Goal: Feedback & Contribution: Leave review/rating

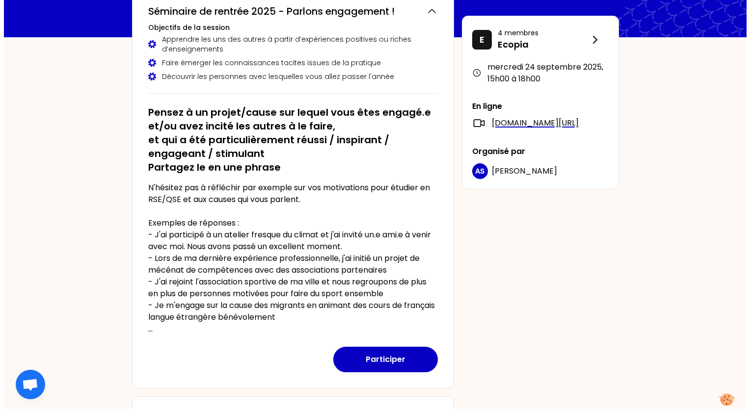
scroll to position [98, 0]
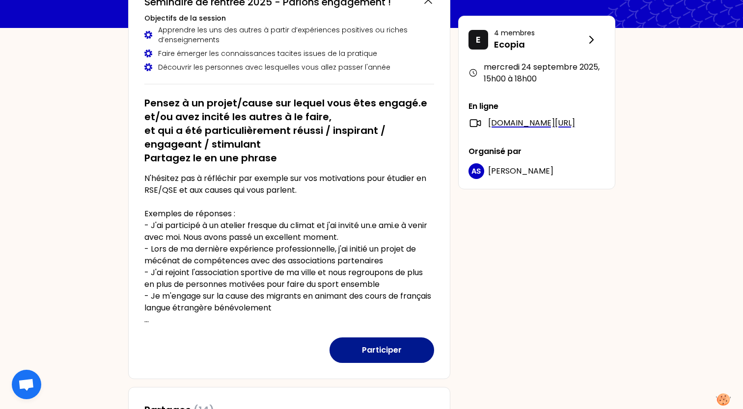
click at [384, 355] on button "Participer" at bounding box center [381, 351] width 105 height 26
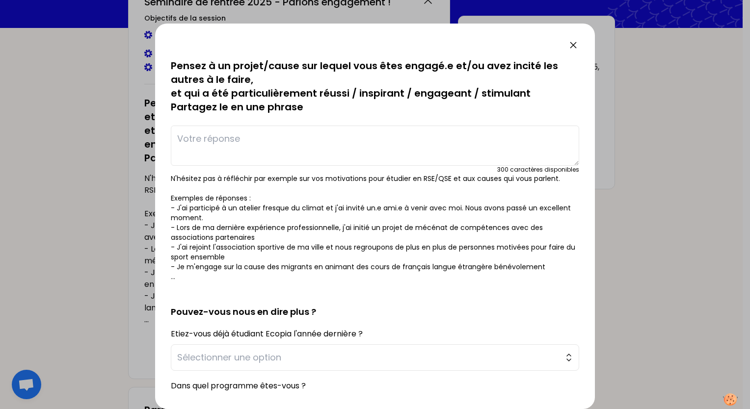
click at [241, 160] on textarea at bounding box center [375, 146] width 409 height 40
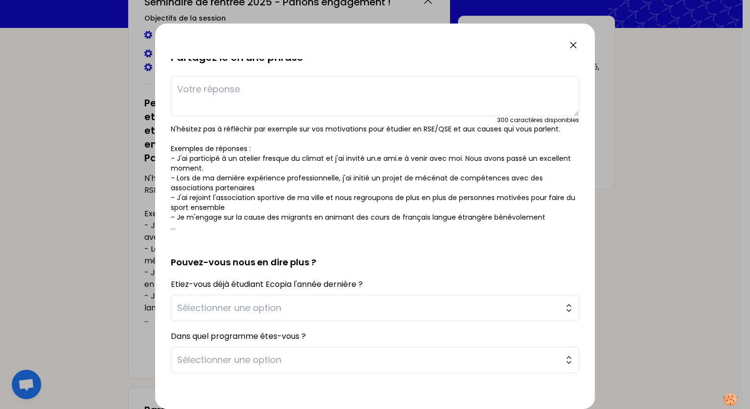
scroll to position [0, 0]
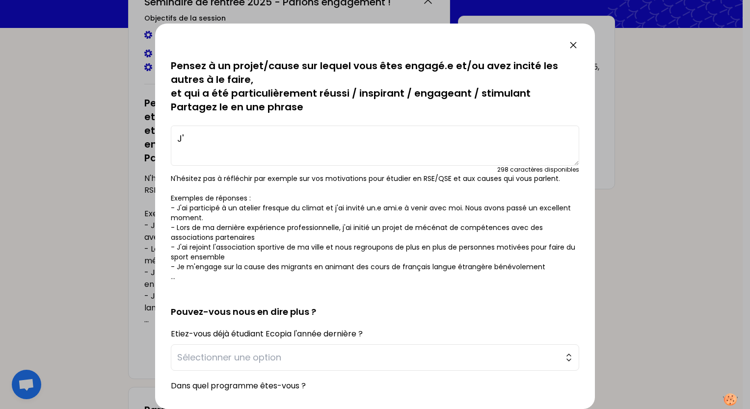
type textarea "J"
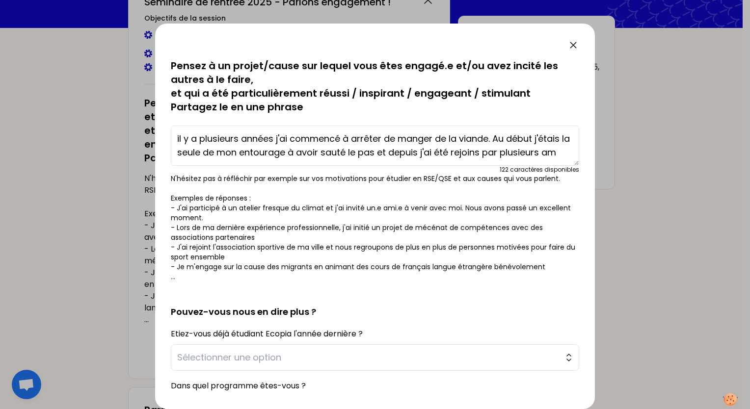
scroll to position [7, 0]
click at [181, 131] on textarea "il y a plusieurs années j'ai commencé à arrêter de manger de la viande. Au débu…" at bounding box center [375, 146] width 409 height 40
click at [326, 143] on textarea "Il y a plusieurs années j'ai commencé à arrêter de manger de la viande. Au débu…" at bounding box center [375, 146] width 409 height 40
click at [517, 146] on textarea "Il y a plusieurs années j'ai commencé à arrêter de manger de la viande. Au débu…" at bounding box center [375, 146] width 409 height 40
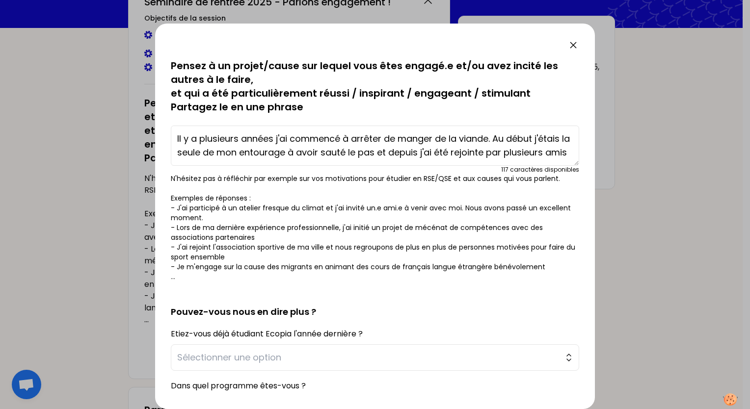
click at [506, 165] on textarea "Il y a plusieurs années j'ai commencé à arrêter de manger de la viande. Au débu…" at bounding box center [375, 146] width 409 height 40
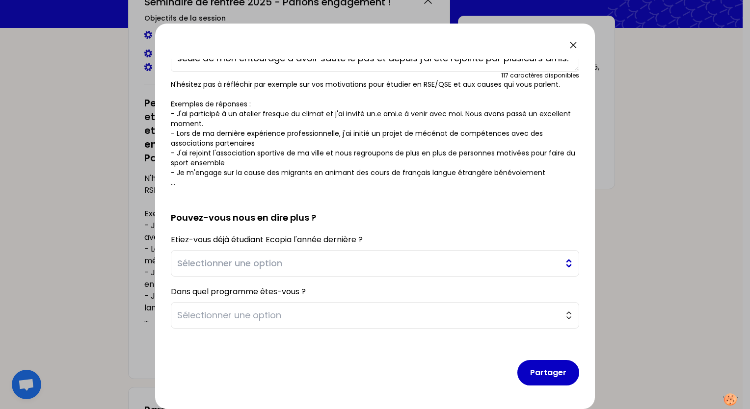
type textarea "Il y a plusieurs années j'ai commencé à arrêter de manger de la viande. Au débu…"
click at [241, 268] on span "Sélectionner une option" at bounding box center [368, 264] width 382 height 14
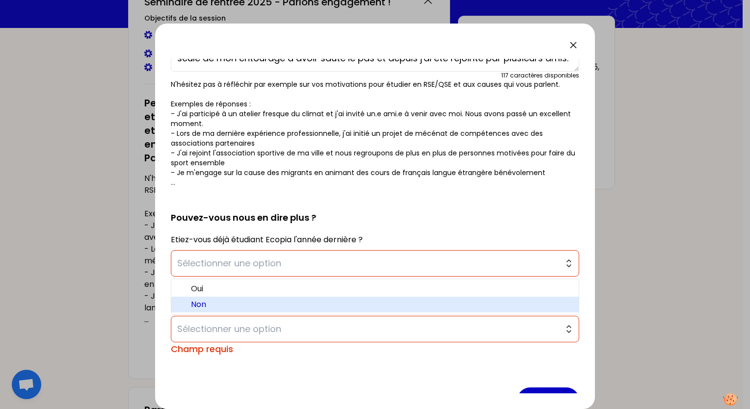
click at [246, 302] on span "Non" at bounding box center [381, 305] width 380 height 12
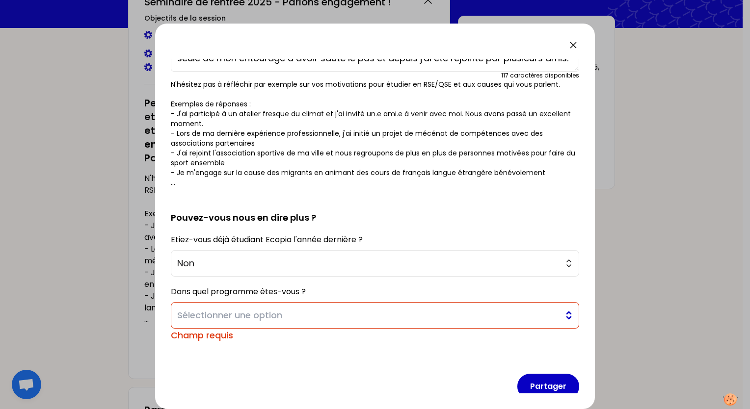
click at [246, 312] on span "Sélectionner une option" at bounding box center [368, 316] width 382 height 14
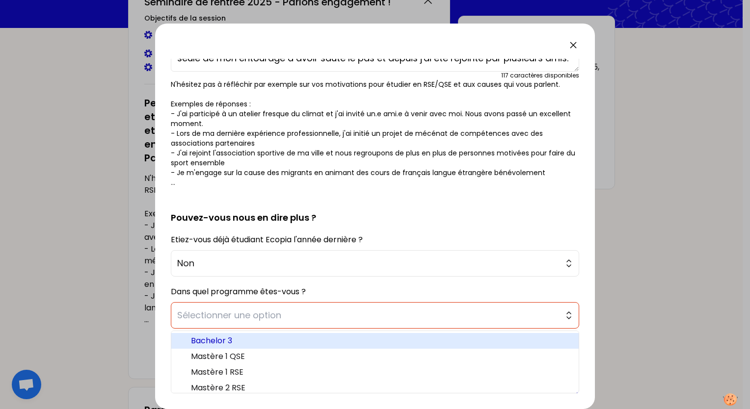
scroll to position [5, 0]
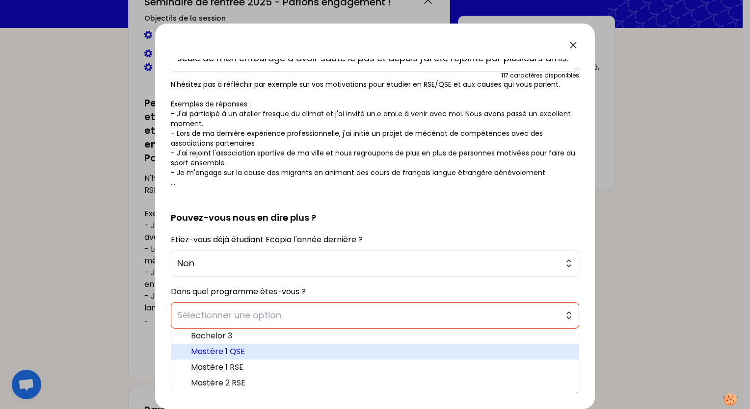
click at [254, 350] on span "Mastère 1 QSE" at bounding box center [381, 352] width 380 height 12
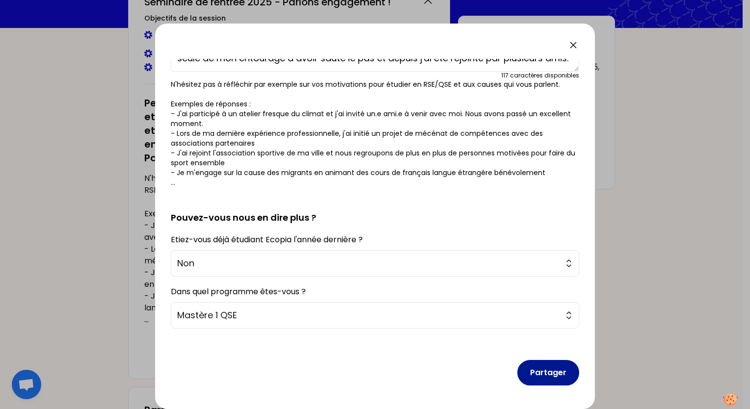
click at [542, 381] on button "Partager" at bounding box center [549, 373] width 62 height 26
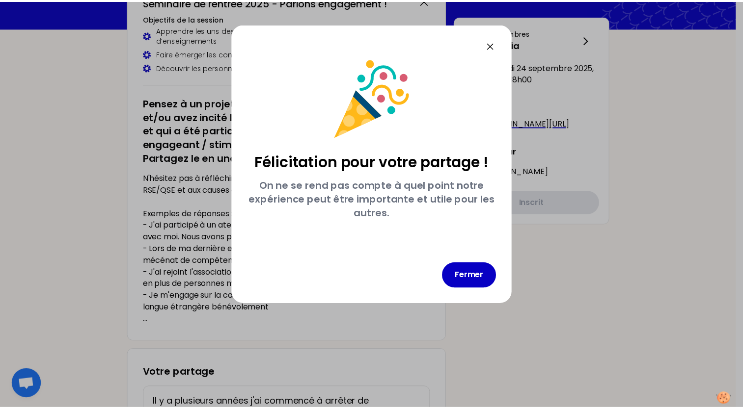
scroll to position [0, 0]
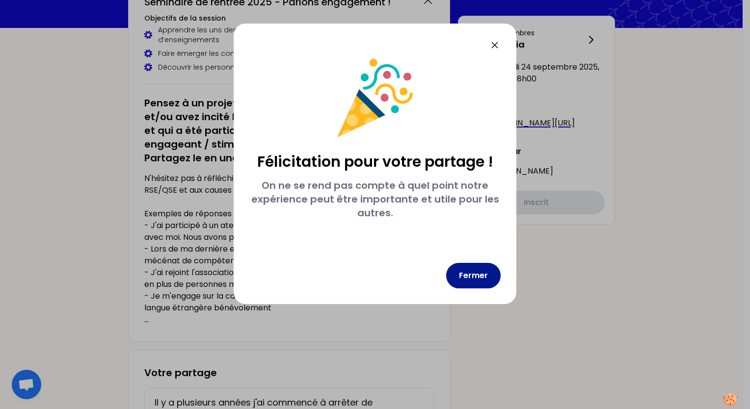
click at [489, 266] on button "Fermer" at bounding box center [473, 276] width 54 height 26
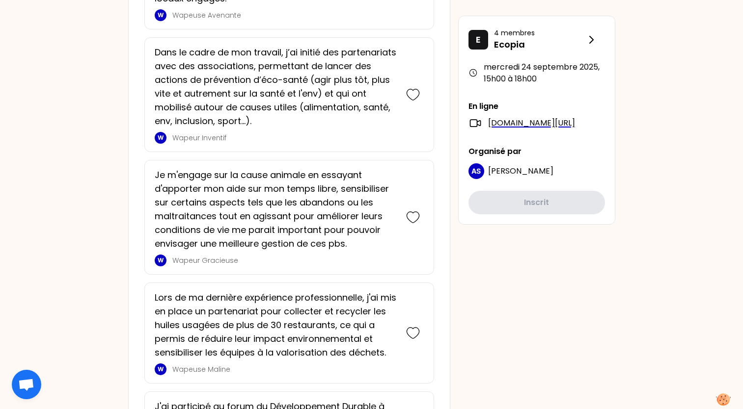
scroll to position [1031, 0]
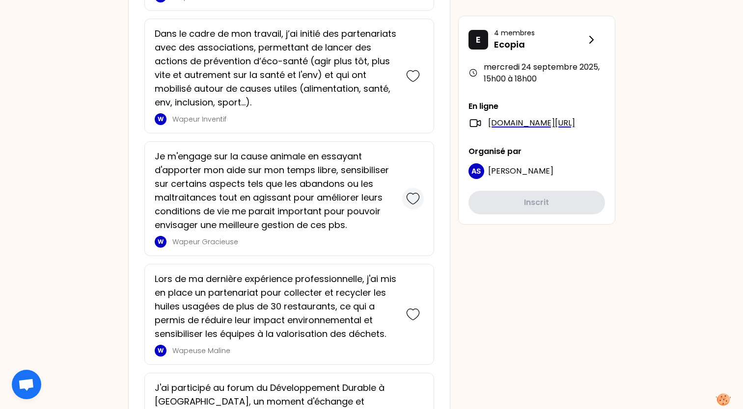
click at [415, 197] on icon at bounding box center [413, 199] width 14 height 14
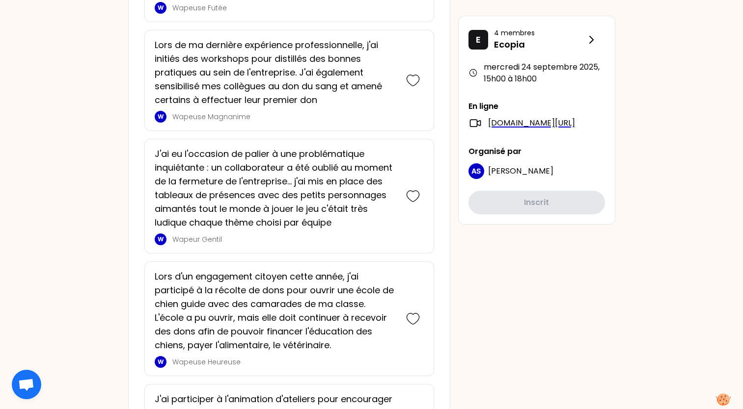
scroll to position [2334, 0]
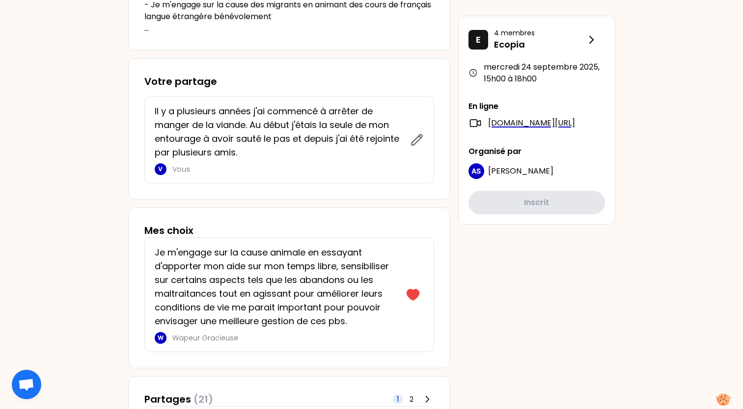
scroll to position [393, 0]
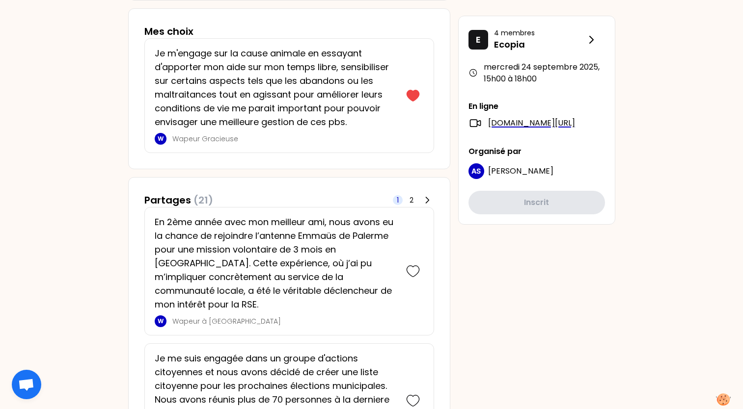
scroll to position [687, 0]
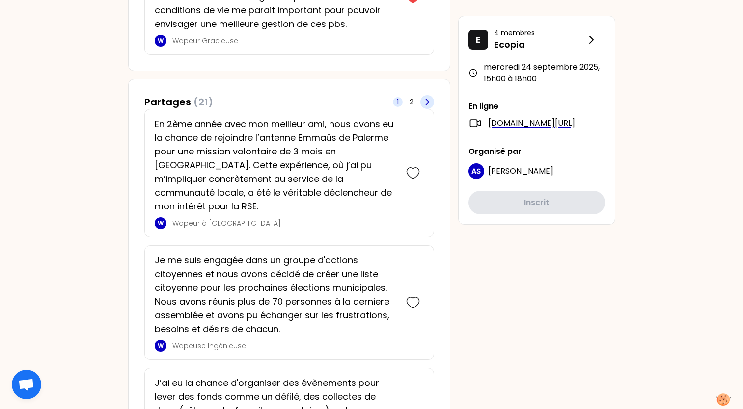
click at [431, 108] on div "1 2" at bounding box center [413, 102] width 41 height 14
click at [427, 105] on icon at bounding box center [427, 102] width 10 height 10
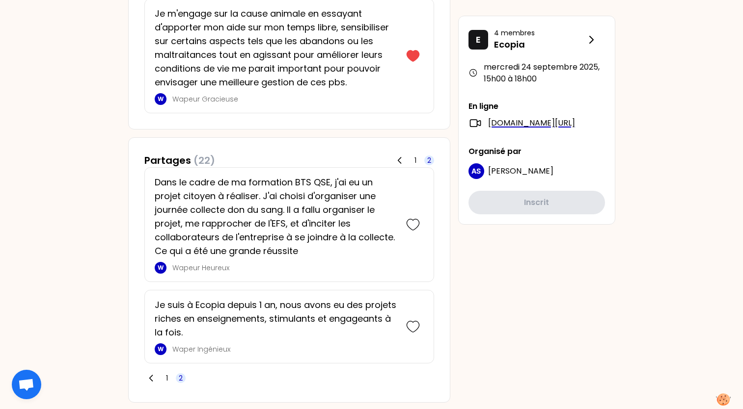
scroll to position [654, 0]
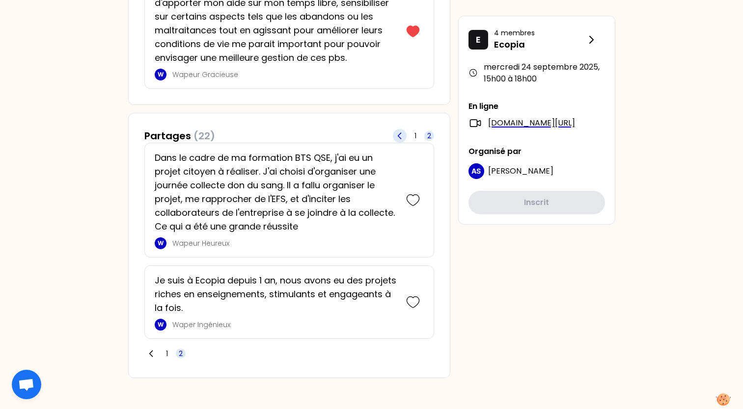
click at [400, 134] on icon at bounding box center [400, 136] width 10 height 10
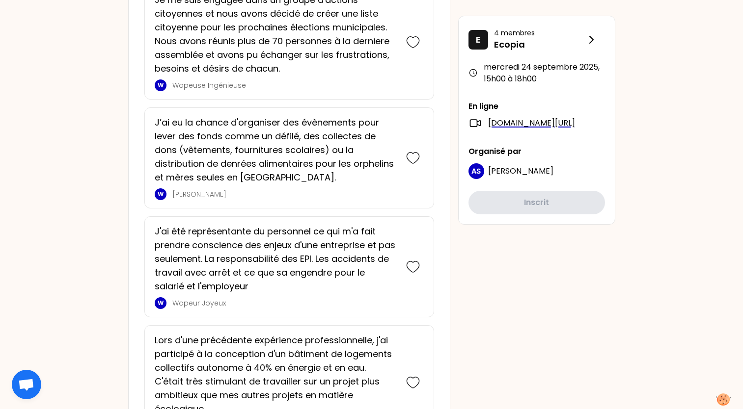
scroll to position [997, 0]
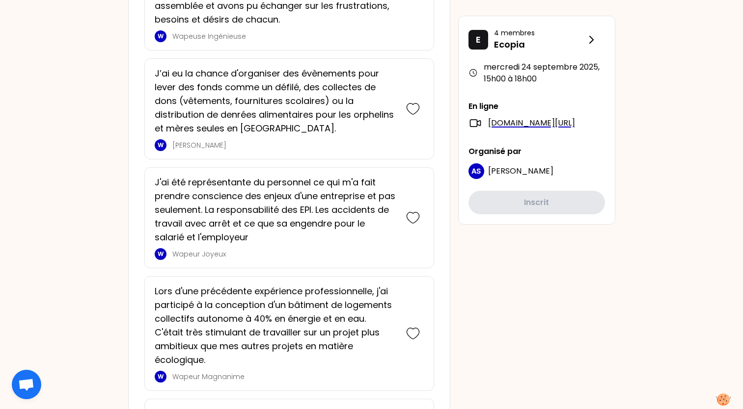
drag, startPoint x: 416, startPoint y: 100, endPoint x: 378, endPoint y: 109, distance: 39.4
click at [415, 102] on icon at bounding box center [413, 109] width 14 height 14
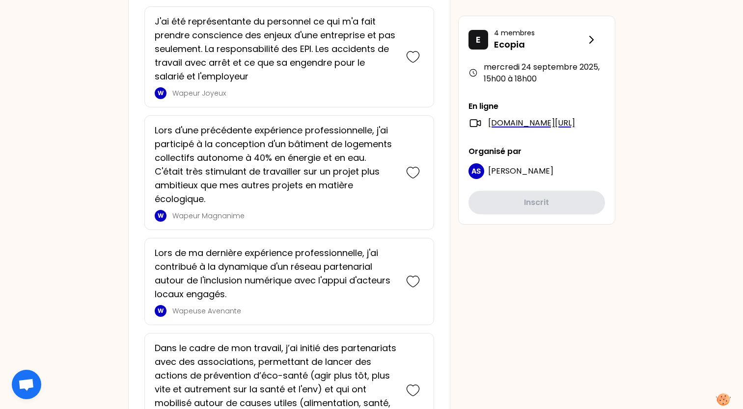
scroll to position [1365, 0]
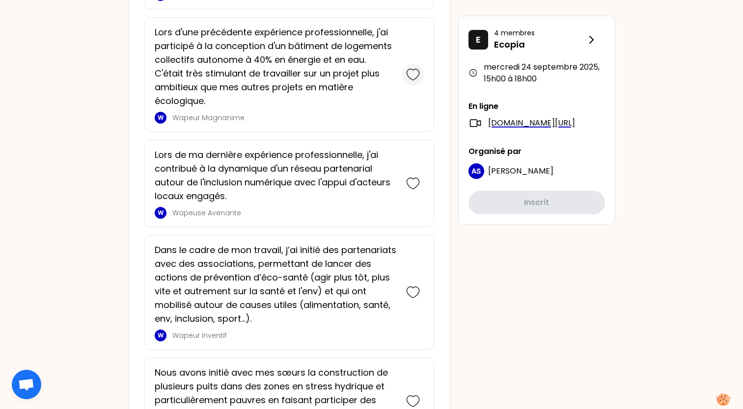
click at [412, 80] on icon at bounding box center [413, 74] width 12 height 11
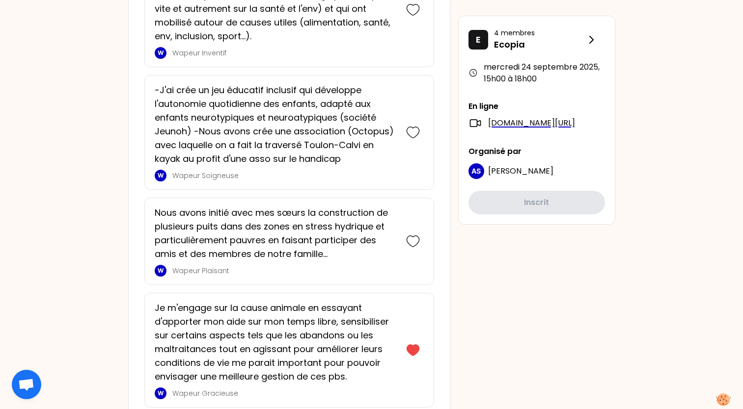
scroll to position [1783, 0]
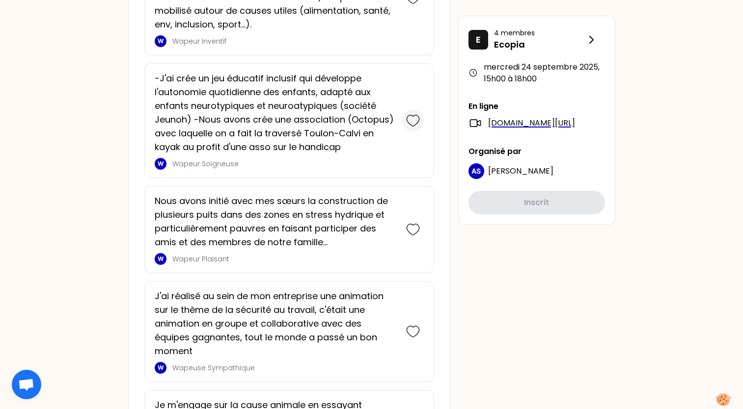
click at [414, 128] on icon at bounding box center [413, 121] width 14 height 14
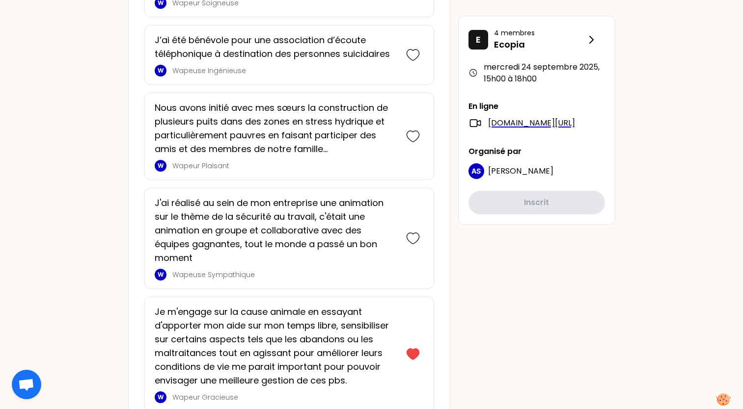
scroll to position [2312, 0]
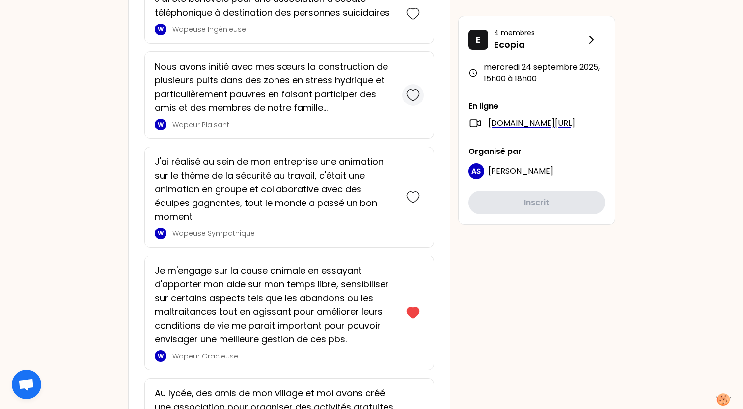
click at [410, 102] on icon at bounding box center [413, 95] width 14 height 14
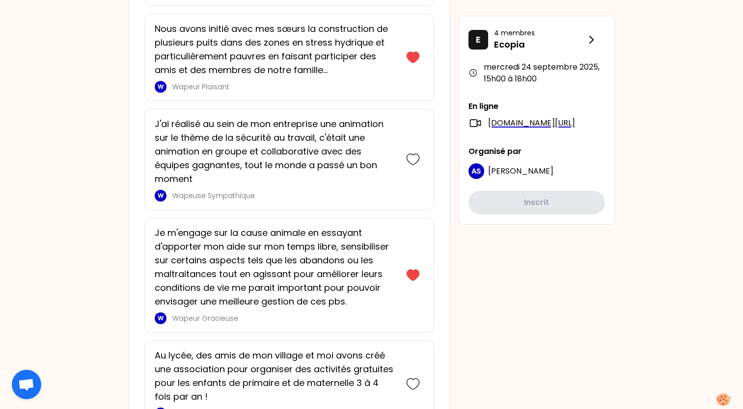
scroll to position [2456, 0]
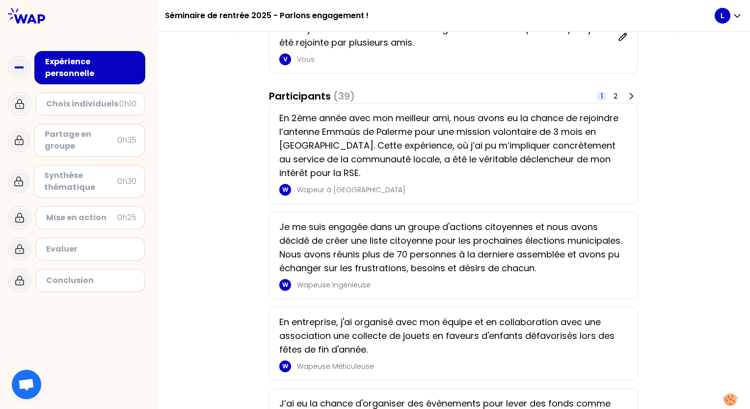
scroll to position [147, 0]
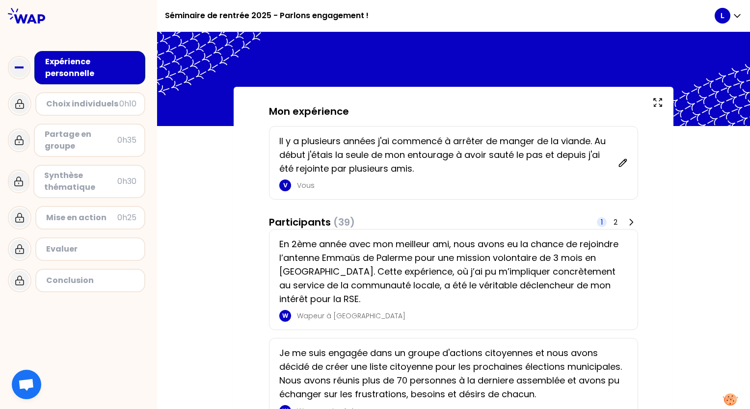
click at [488, 297] on p "En 2ème année avec mon meilleur ami, nous avons eu la chance de rejoindre l’ant…" at bounding box center [450, 272] width 343 height 69
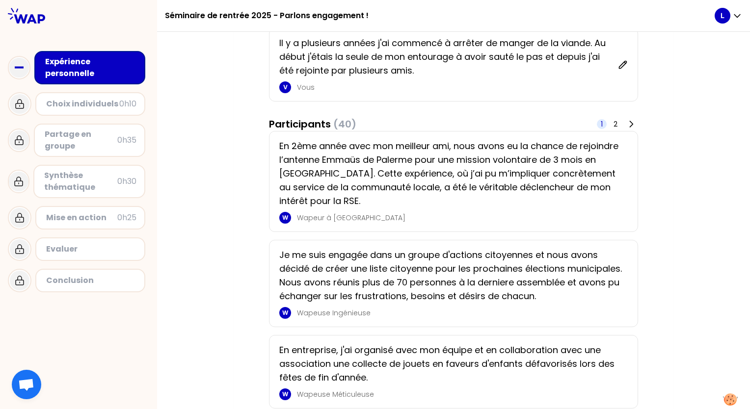
click at [79, 110] on div "Choix individuels 0h10" at bounding box center [90, 104] width 110 height 24
click at [75, 107] on div "Choix individuels" at bounding box center [82, 104] width 73 height 12
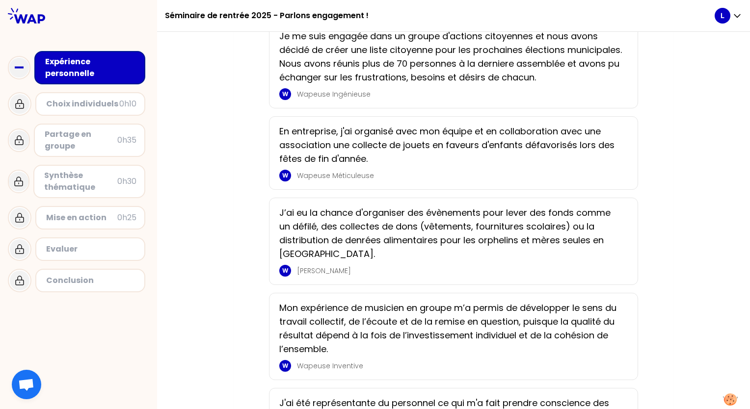
scroll to position [393, 0]
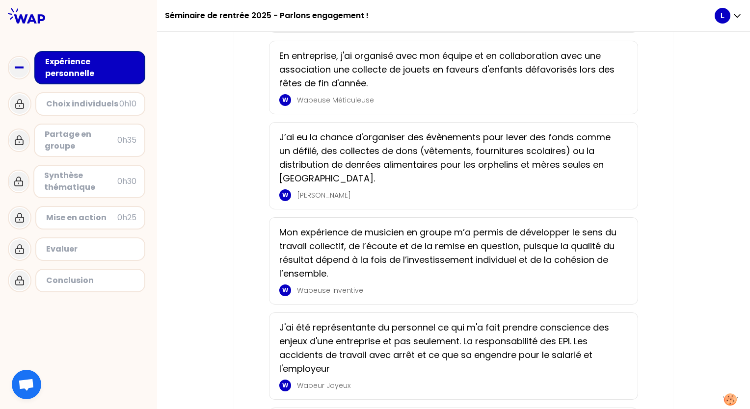
click at [403, 261] on p "Mon expérience de musicien en groupe m’a permis de développer le sens du travai…" at bounding box center [450, 253] width 343 height 55
click at [431, 185] on p "J’ai eu la chance d'organiser des évènements pour lever des fonds comme un défi…" at bounding box center [450, 158] width 343 height 55
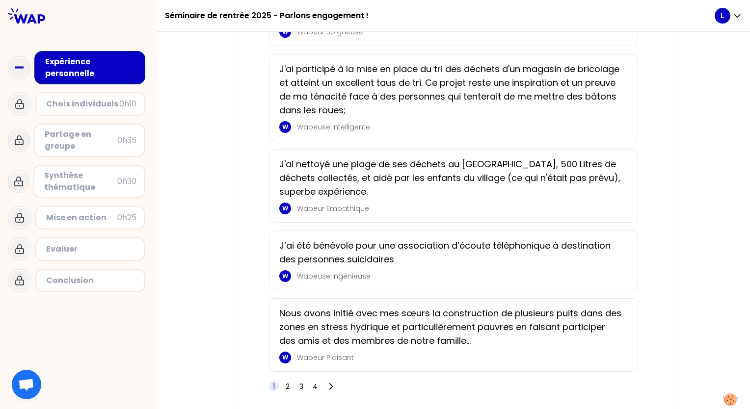
scroll to position [1638, 0]
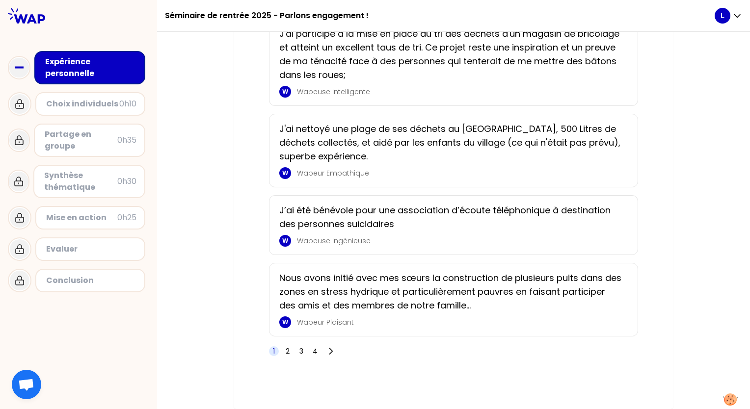
click at [286, 350] on span "2" at bounding box center [288, 352] width 4 height 10
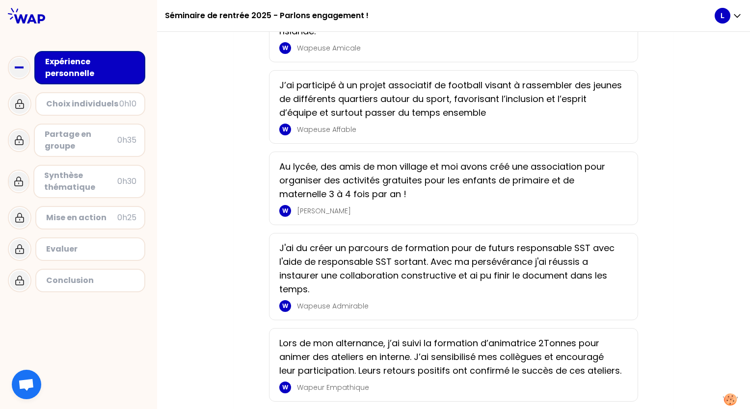
scroll to position [744, 0]
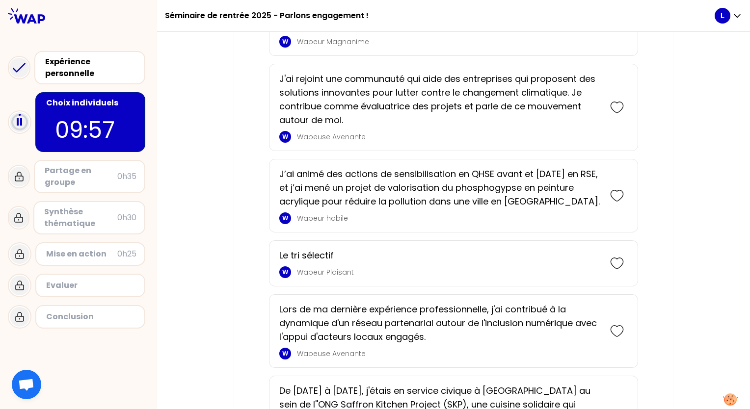
scroll to position [1424, 0]
click at [612, 107] on icon at bounding box center [617, 107] width 14 height 14
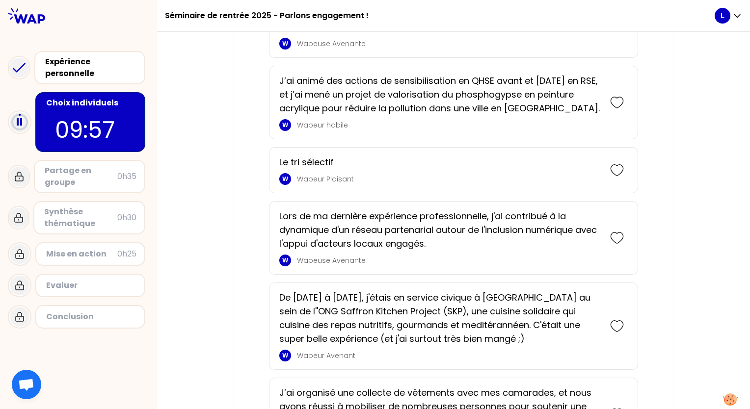
scroll to position [1617, 0]
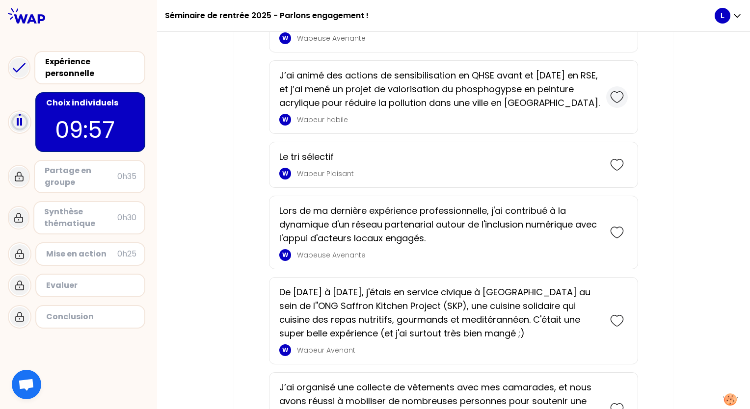
click at [610, 91] on icon at bounding box center [617, 97] width 14 height 14
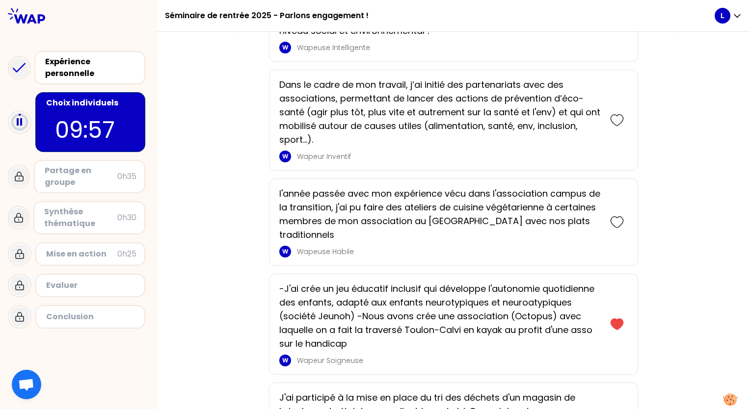
scroll to position [2190, 0]
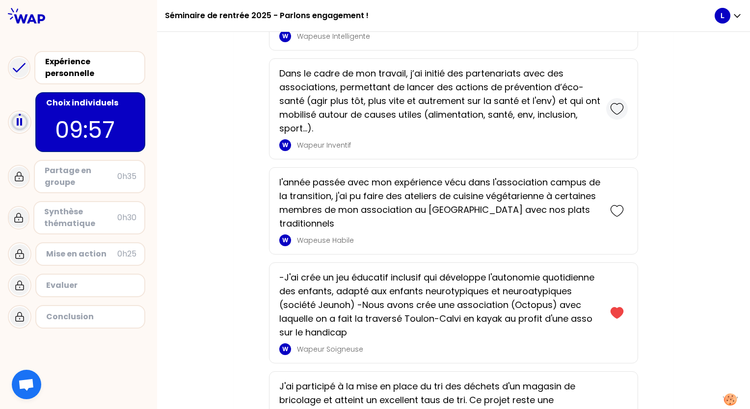
click at [616, 104] on icon at bounding box center [617, 109] width 12 height 11
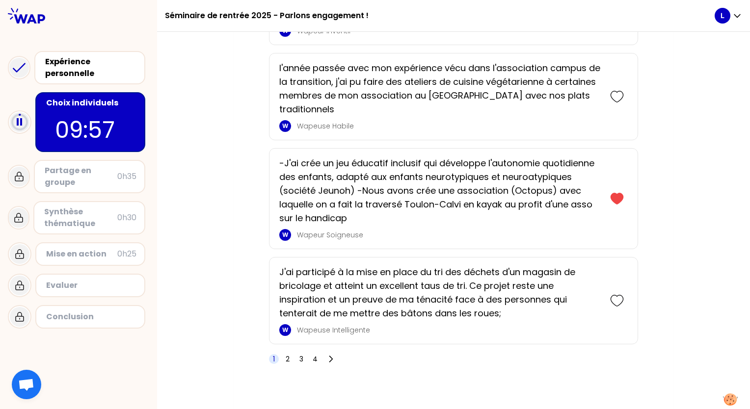
scroll to position [2421, 0]
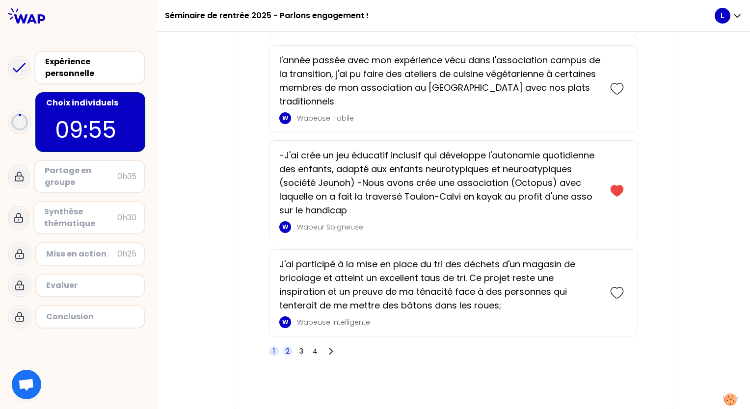
click at [286, 355] on span "2" at bounding box center [288, 352] width 4 height 10
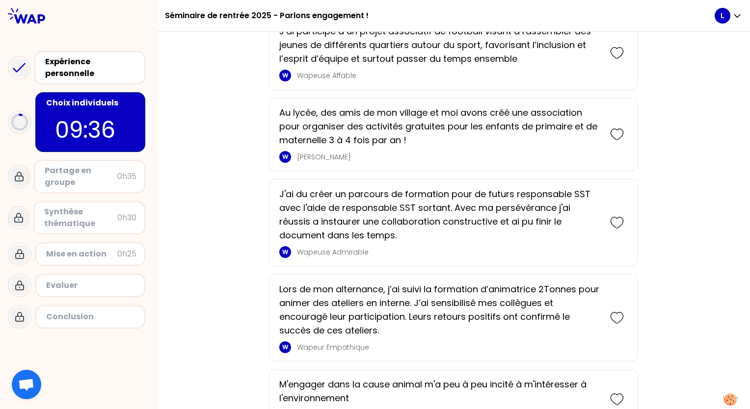
scroll to position [1652, 0]
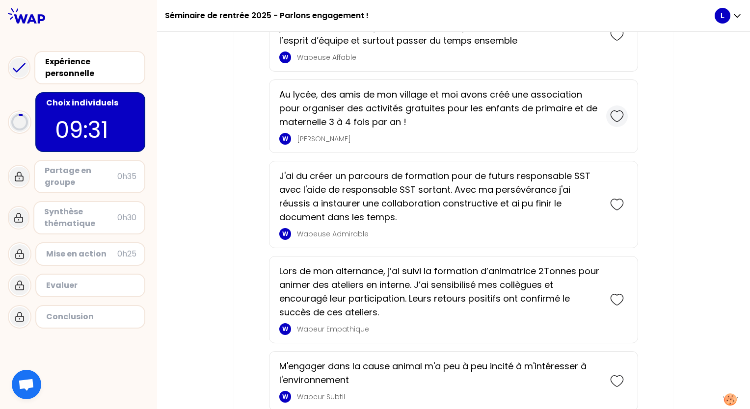
click at [614, 119] on icon at bounding box center [617, 116] width 14 height 14
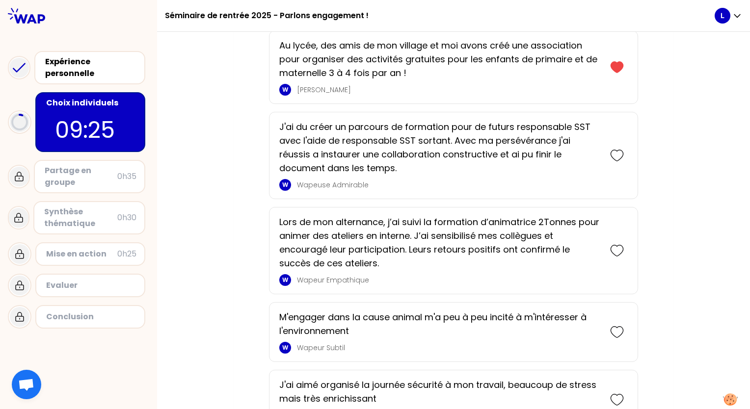
scroll to position [1832, 0]
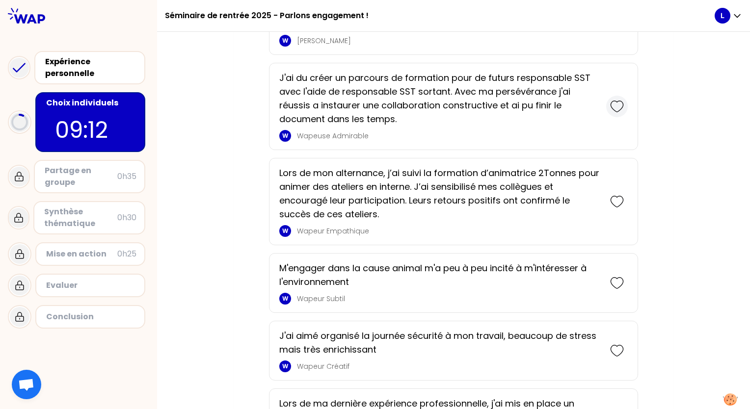
click at [610, 110] on icon at bounding box center [617, 107] width 14 height 14
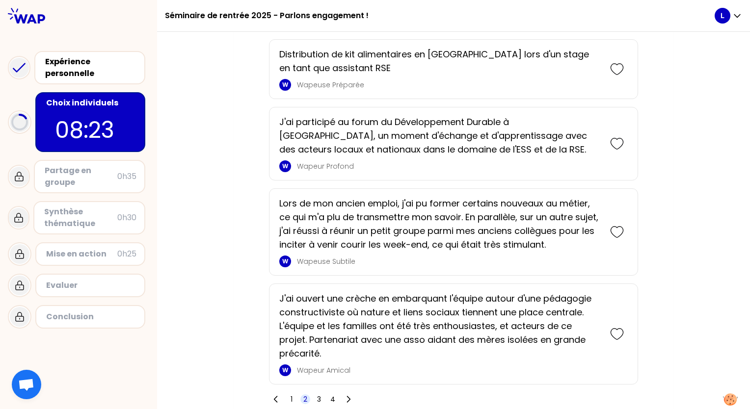
scroll to position [2516, 0]
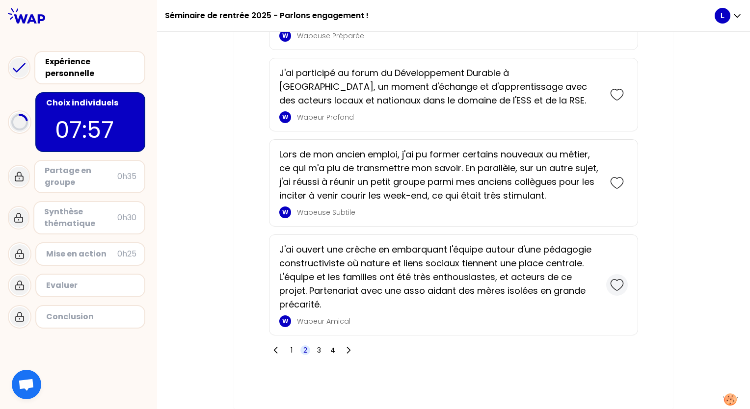
click at [610, 282] on icon at bounding box center [617, 285] width 14 height 14
click at [314, 351] on span "3" at bounding box center [319, 351] width 10 height 10
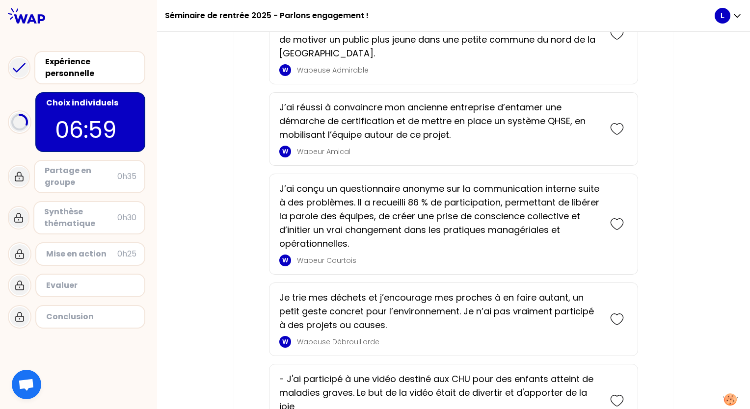
scroll to position [1404, 0]
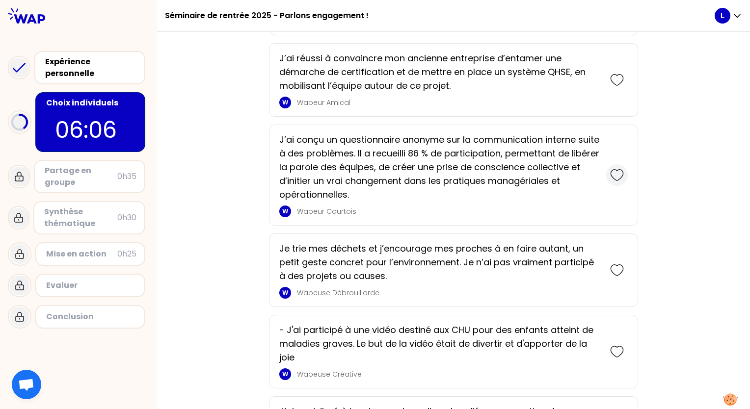
click at [617, 176] on icon at bounding box center [617, 175] width 14 height 14
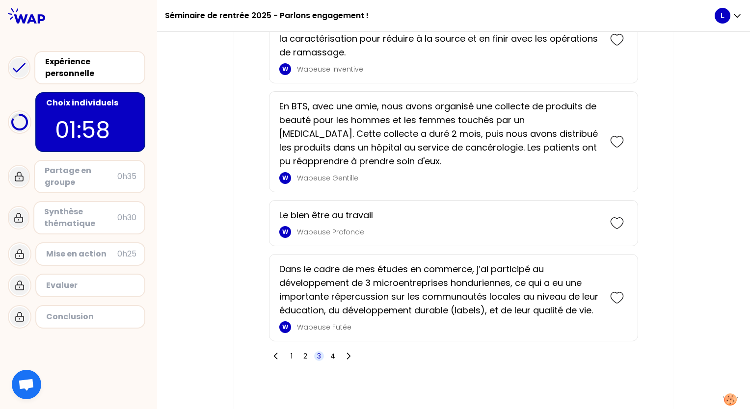
scroll to position [2803, 0]
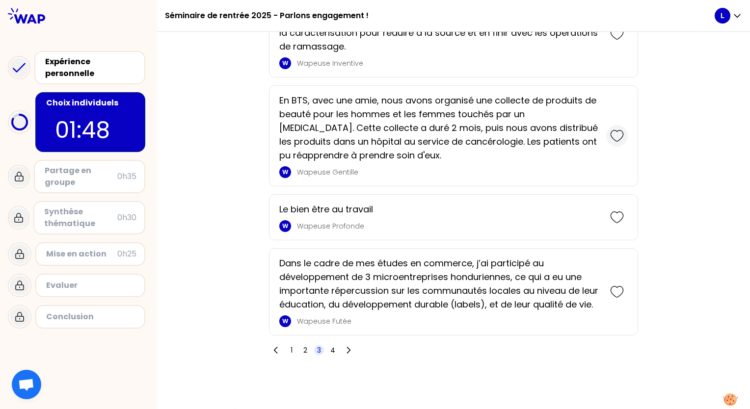
click at [614, 138] on icon at bounding box center [617, 136] width 14 height 14
click at [618, 138] on icon at bounding box center [617, 136] width 12 height 11
click at [613, 142] on icon at bounding box center [617, 136] width 14 height 14
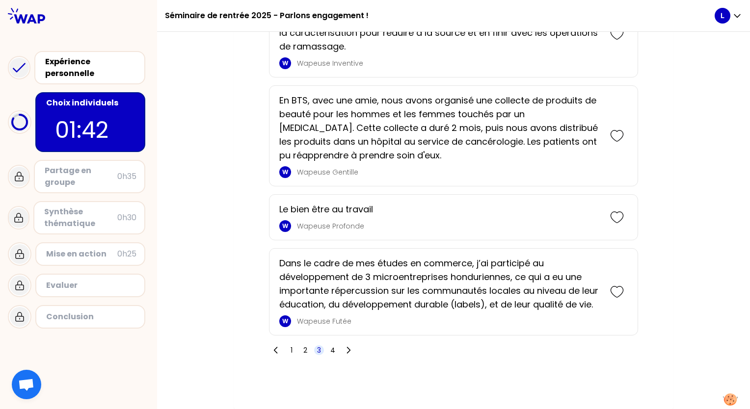
scroll to position [2912, 0]
click at [616, 293] on icon at bounding box center [617, 292] width 14 height 14
click at [330, 354] on span "4" at bounding box center [332, 351] width 5 height 10
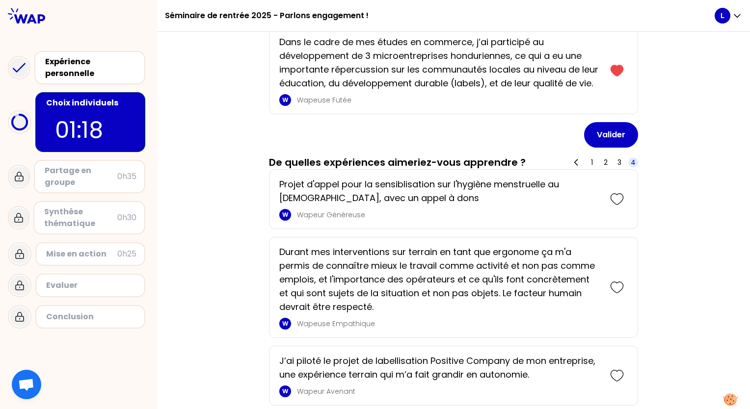
scroll to position [1456, 0]
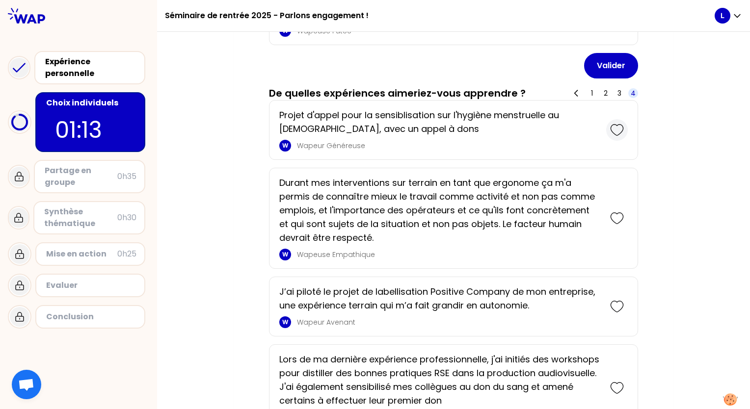
click at [610, 132] on icon at bounding box center [617, 130] width 14 height 14
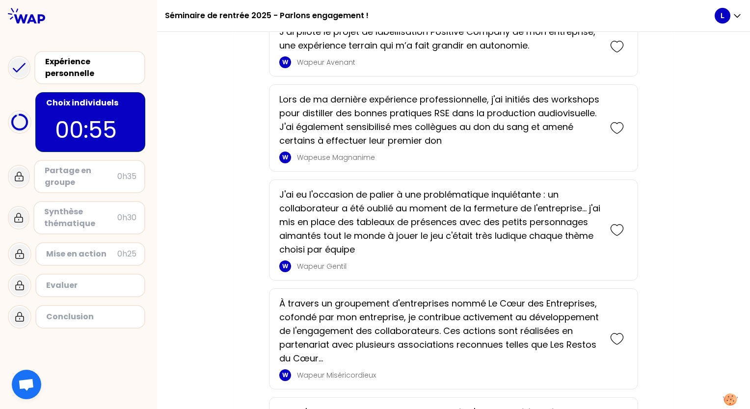
scroll to position [1799, 0]
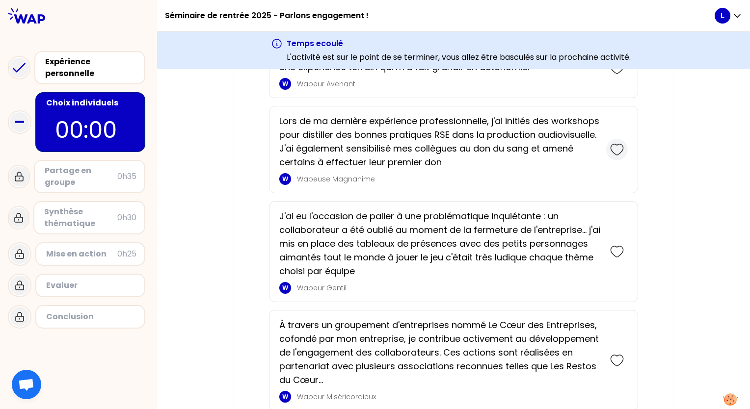
click at [615, 143] on icon at bounding box center [617, 150] width 14 height 14
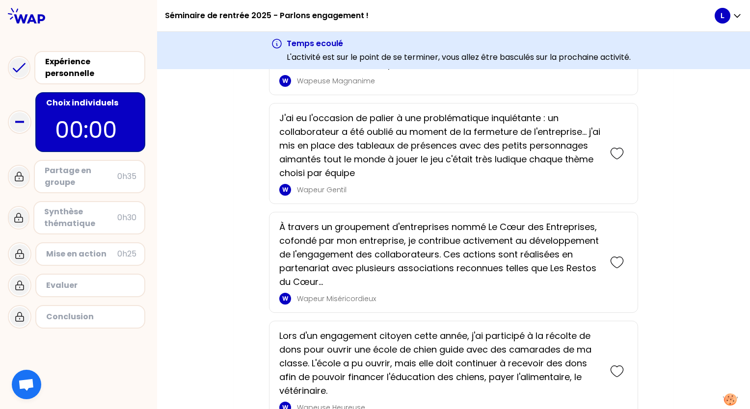
scroll to position [1993, 0]
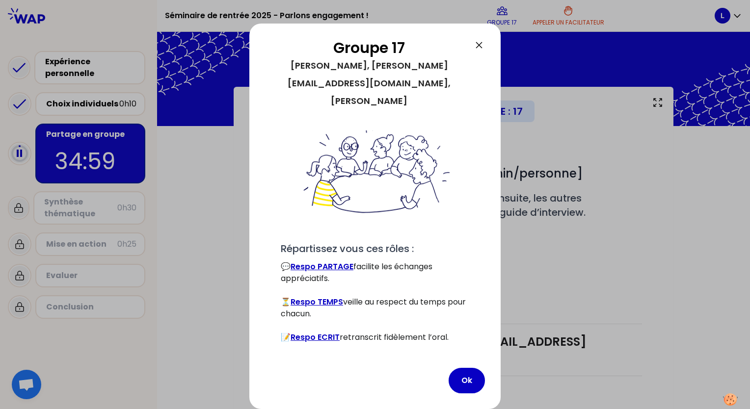
scroll to position [51, 0]
click at [317, 296] on link "Respo TEMPS" at bounding box center [317, 301] width 53 height 11
click at [456, 380] on button "Ok" at bounding box center [467, 381] width 36 height 26
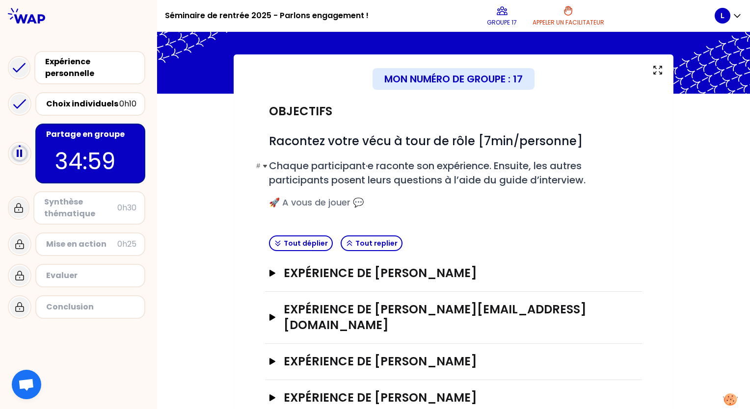
scroll to position [43, 0]
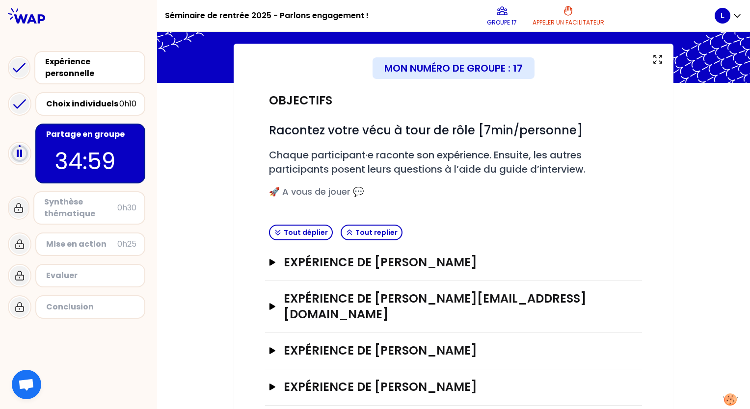
click at [265, 262] on div "Expérience de [PERSON_NAME]" at bounding box center [453, 263] width 377 height 36
click at [270, 262] on icon "button" at bounding box center [273, 262] width 6 height 7
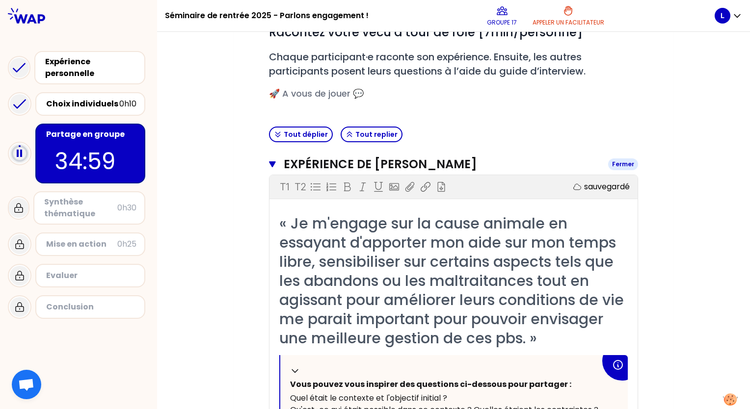
click at [270, 162] on icon "button" at bounding box center [272, 165] width 6 height 6
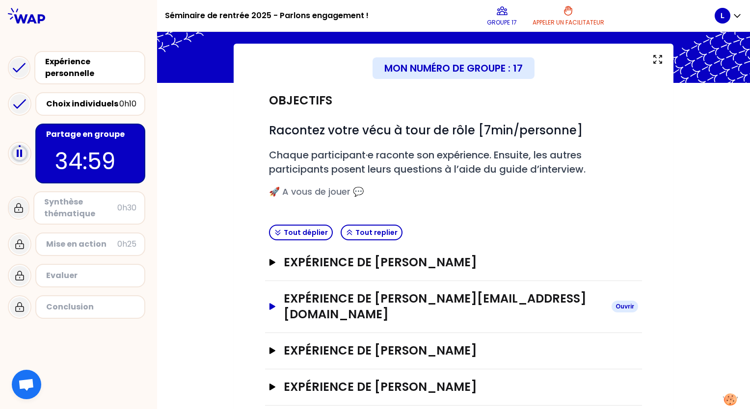
click at [270, 303] on icon "button" at bounding box center [273, 306] width 6 height 7
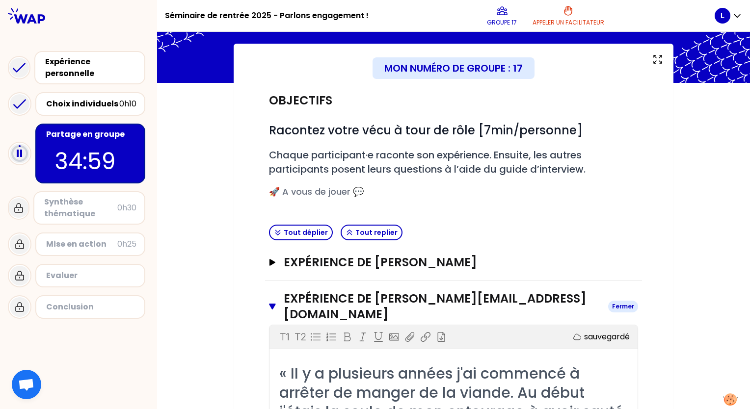
click at [269, 304] on icon "button" at bounding box center [272, 307] width 6 height 6
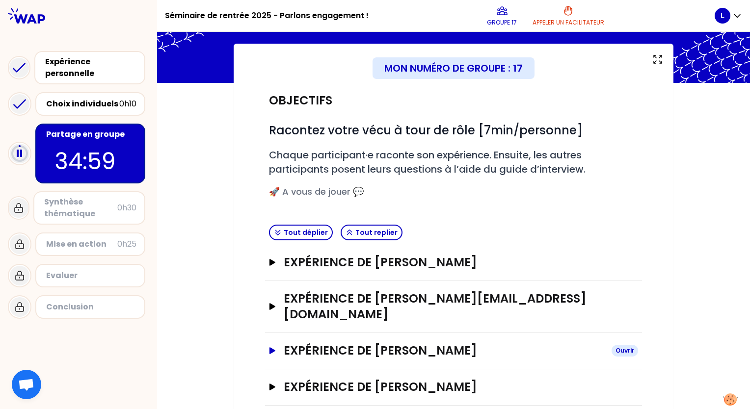
click at [269, 343] on button "Expérience de [PERSON_NAME]" at bounding box center [453, 351] width 369 height 16
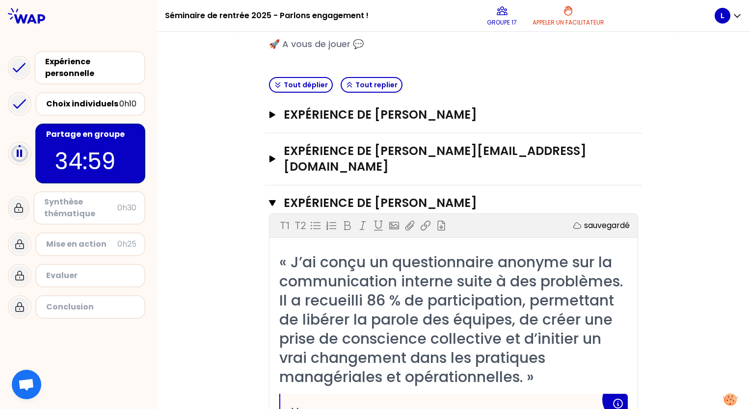
scroll to position [191, 0]
click at [269, 201] on icon "button" at bounding box center [272, 204] width 6 height 6
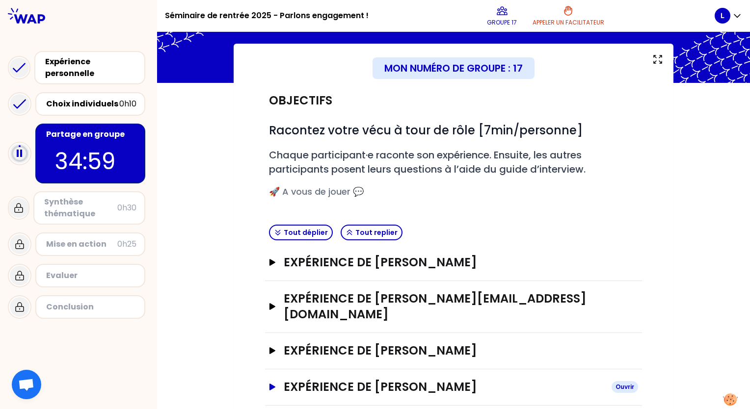
click at [271, 384] on icon "button" at bounding box center [273, 387] width 8 height 7
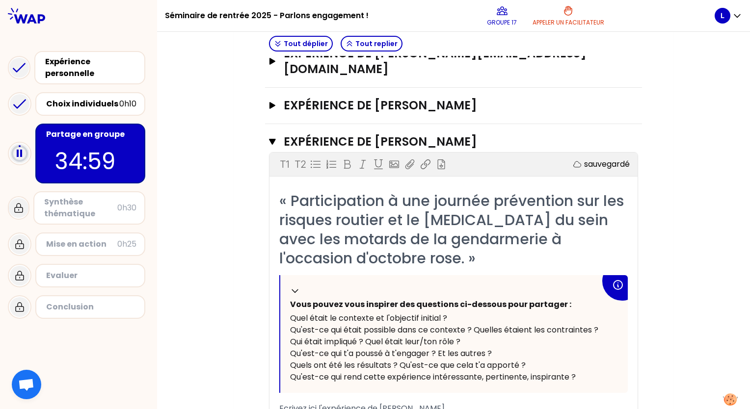
scroll to position [240, 0]
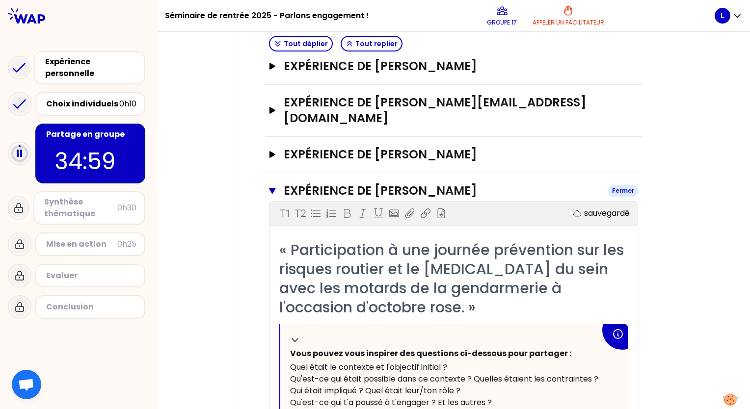
click at [269, 188] on icon "button" at bounding box center [272, 191] width 6 height 6
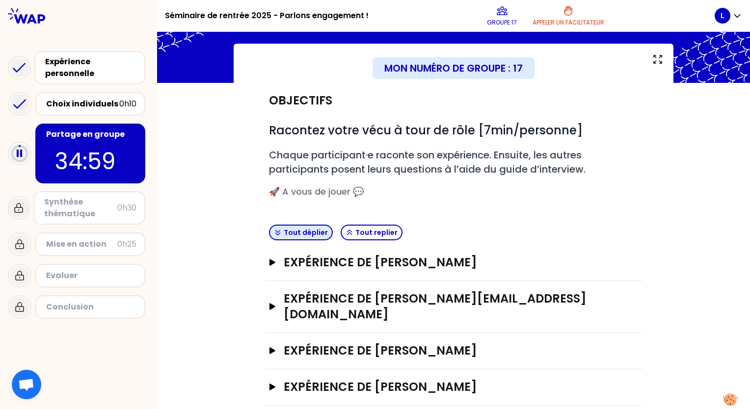
click at [307, 229] on button "Tout déplier" at bounding box center [301, 233] width 64 height 16
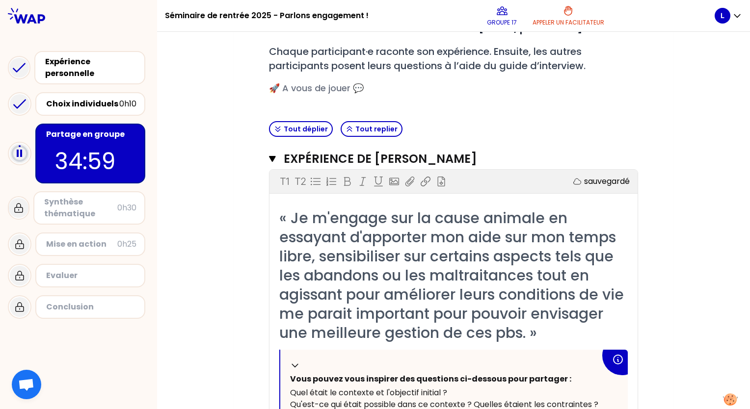
scroll to position [141, 0]
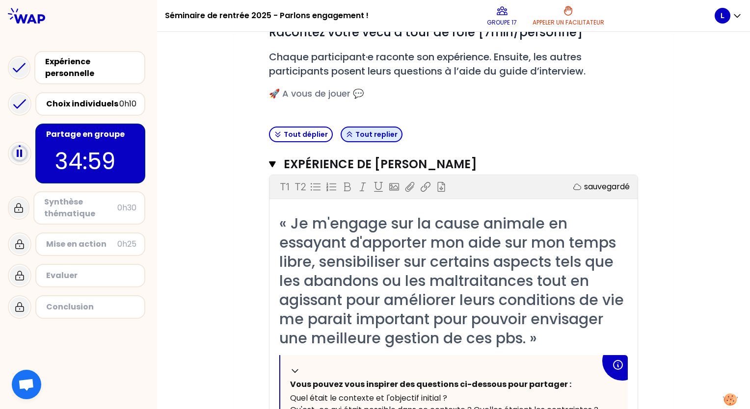
click at [352, 131] on button "Tout replier" at bounding box center [372, 135] width 62 height 16
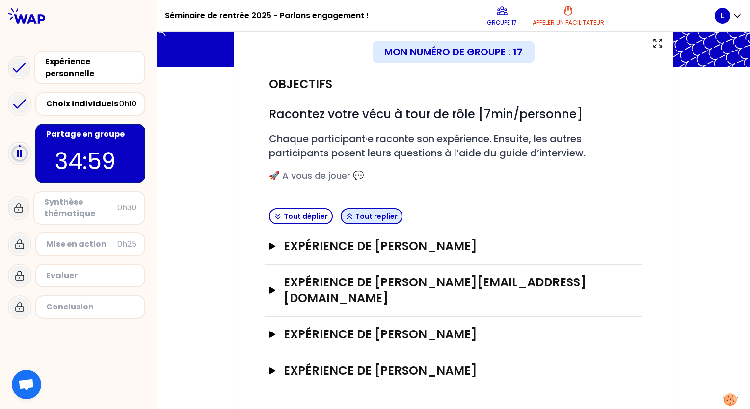
scroll to position [43, 0]
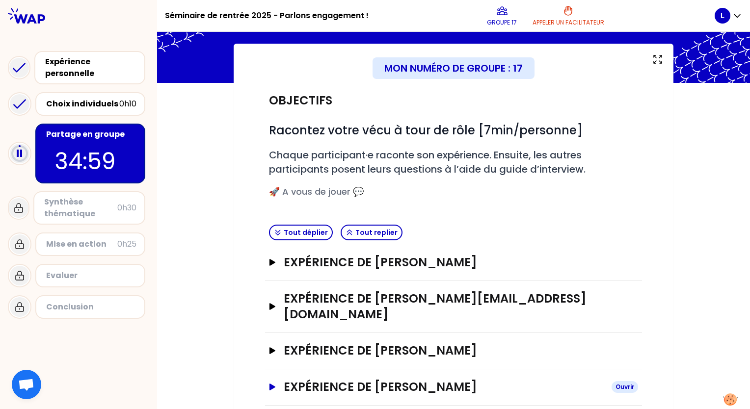
click at [270, 384] on icon "button" at bounding box center [273, 387] width 6 height 7
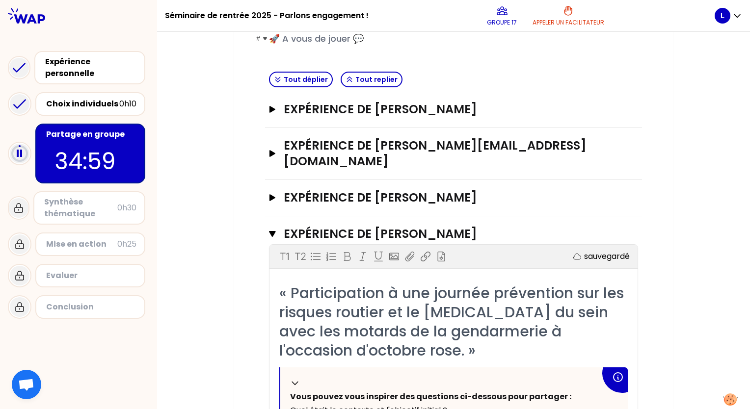
scroll to position [399, 0]
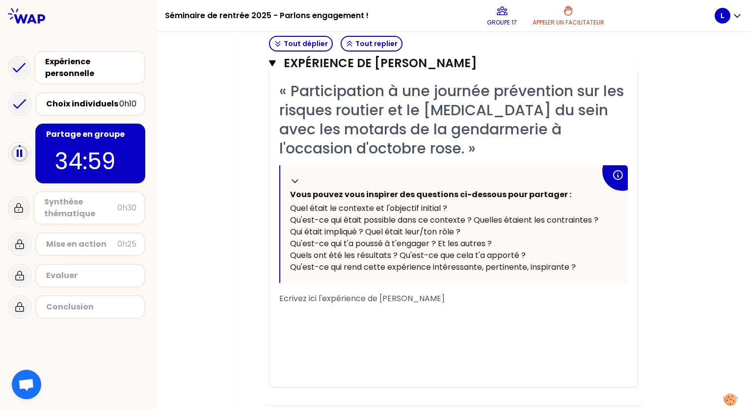
click at [317, 293] on span "Ecrivez ici l'expérience de [PERSON_NAME]" at bounding box center [361, 298] width 165 height 11
click at [179, 278] on div "Mon numéro de groupe : 17 Objectifs # Racontez votre vécu à tour de rôle [7min/…" at bounding box center [453, 56] width 593 height 737
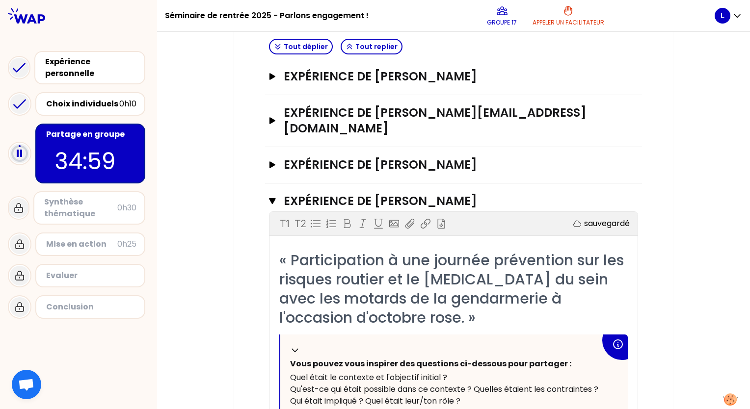
scroll to position [104, 0]
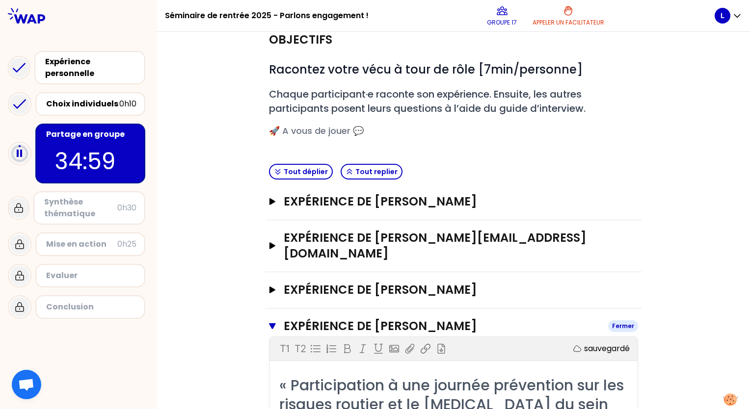
click at [269, 323] on icon "button" at bounding box center [272, 327] width 7 height 8
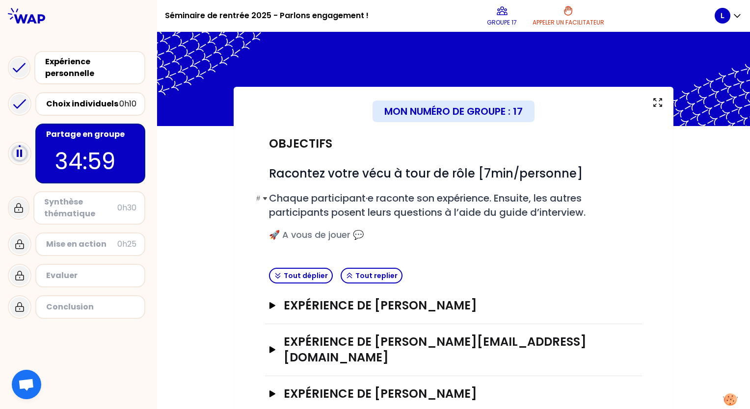
scroll to position [43, 0]
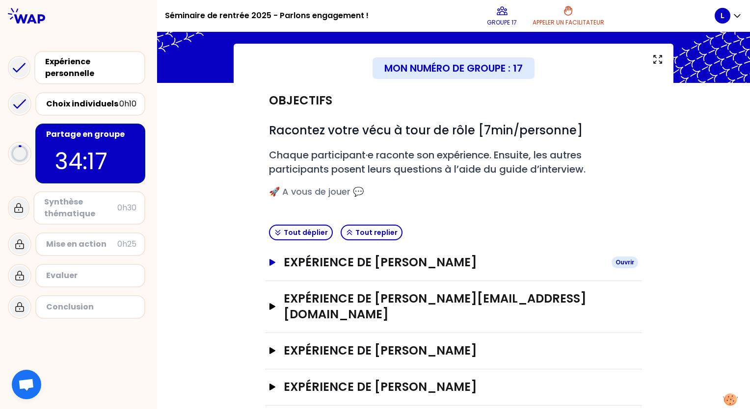
click at [272, 268] on button "Expérience de [PERSON_NAME]" at bounding box center [453, 263] width 369 height 16
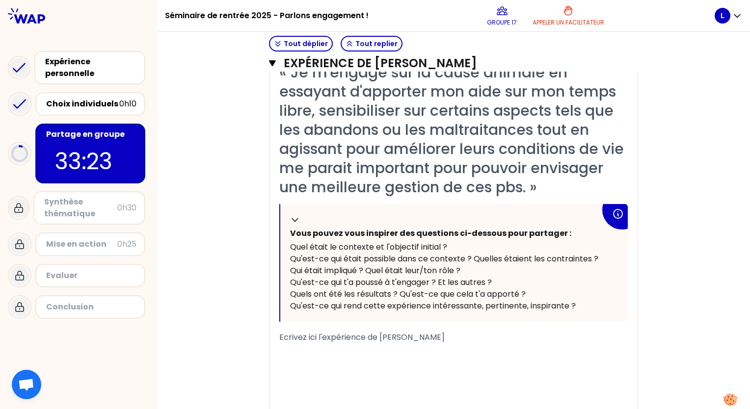
scroll to position [309, 0]
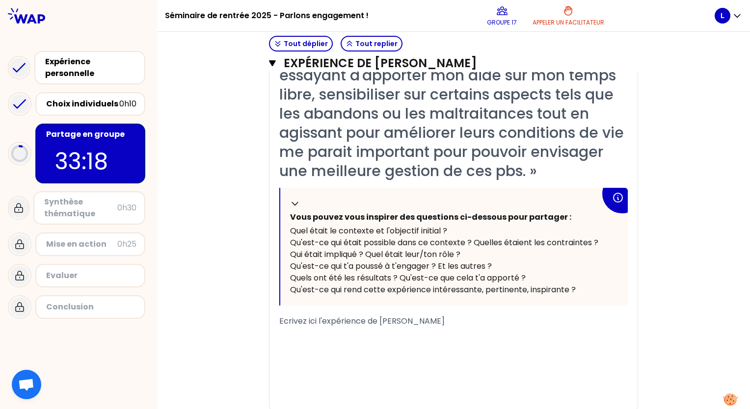
click at [352, 331] on div "﻿" at bounding box center [453, 333] width 349 height 12
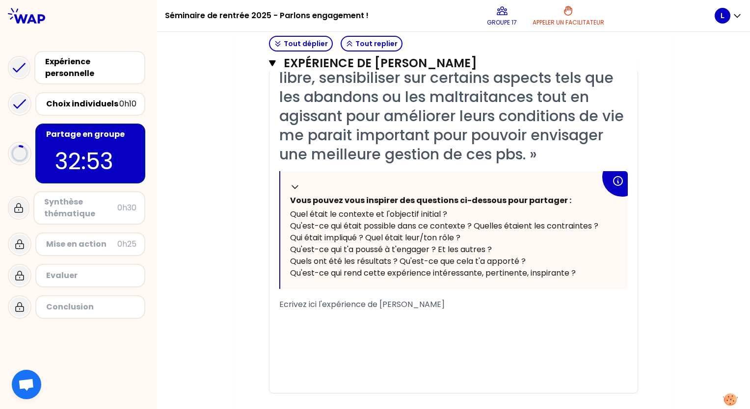
scroll to position [442, 0]
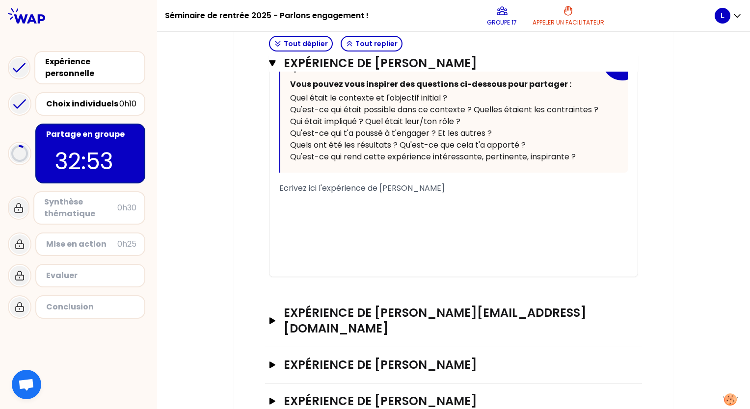
drag, startPoint x: 364, startPoint y: 199, endPoint x: 363, endPoint y: 207, distance: 7.4
click at [364, 199] on div "﻿" at bounding box center [453, 200] width 349 height 12
drag, startPoint x: 355, startPoint y: 201, endPoint x: 255, endPoint y: 180, distance: 102.8
click at [256, 180] on div "Objectifs # Racontez votre vécu à tour de rôle [7min/personne] # Chaque partici…" at bounding box center [453, 52] width 401 height 736
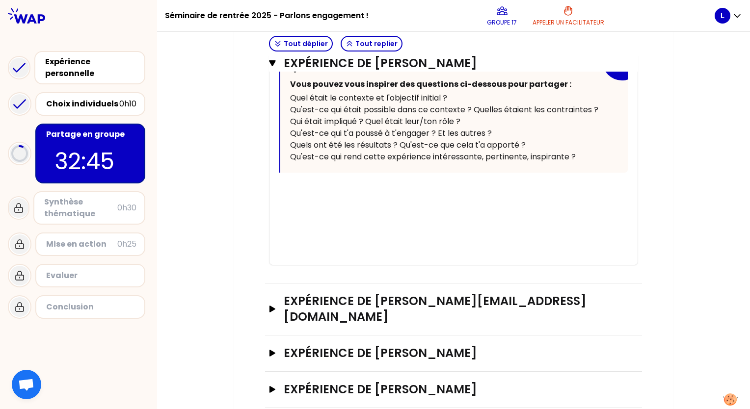
click at [253, 179] on div "Objectifs # Racontez votre vécu à tour de rôle [7min/personne] # Chaque partici…" at bounding box center [453, 46] width 401 height 724
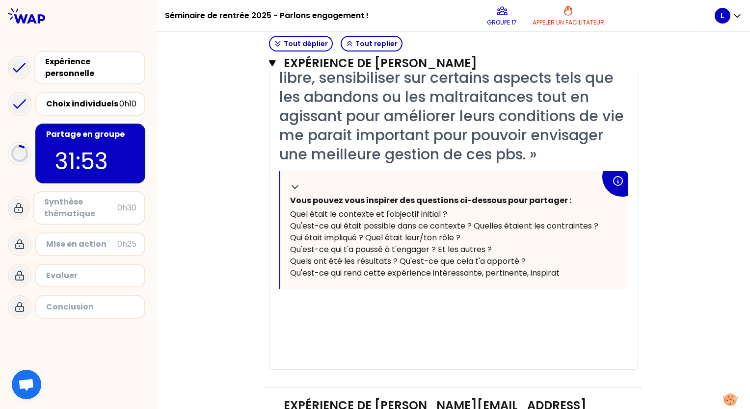
scroll to position [334, 0]
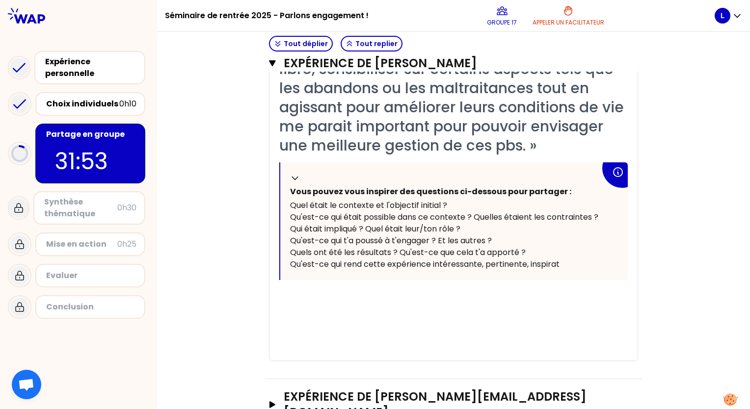
click at [363, 293] on div "﻿" at bounding box center [453, 296] width 349 height 12
click at [381, 299] on span "Avec un cabinet vétérinaire, [PERSON_NAME] a aidé" at bounding box center [379, 295] width 201 height 11
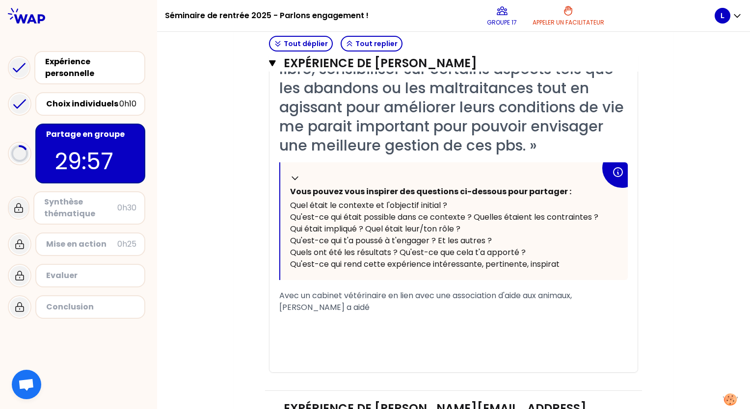
click at [316, 305] on div "Avec un cabinet vétérinaire en lien avec une association d'aide aux animaux, [P…" at bounding box center [453, 302] width 349 height 24
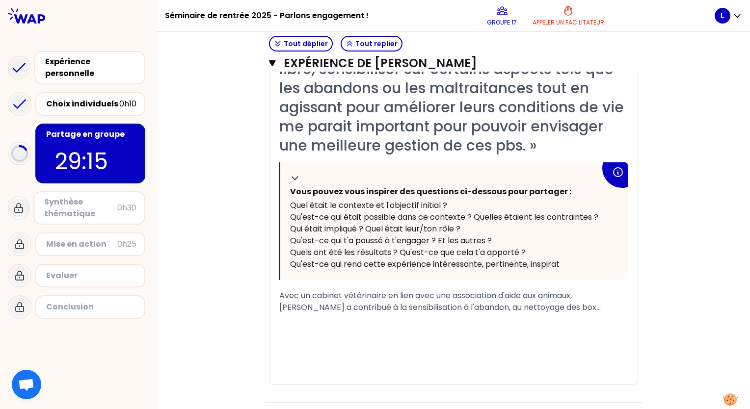
click at [325, 326] on div "﻿" at bounding box center [453, 332] width 349 height 12
click at [323, 323] on div "﻿" at bounding box center [453, 320] width 349 height 12
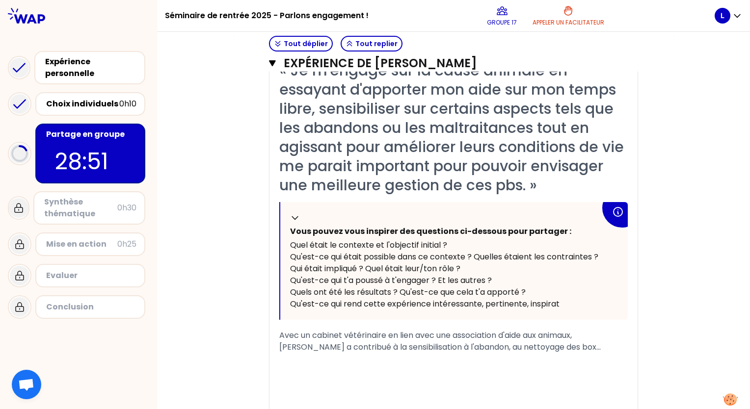
scroll to position [393, 0]
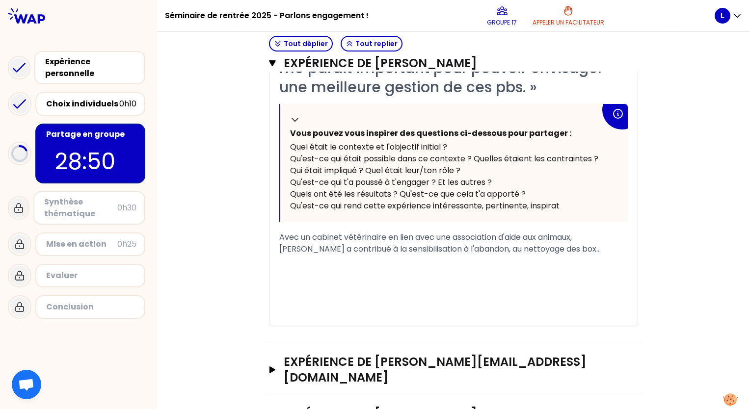
click at [333, 274] on div "﻿" at bounding box center [453, 273] width 349 height 12
click at [326, 266] on div "﻿" at bounding box center [453, 261] width 349 height 12
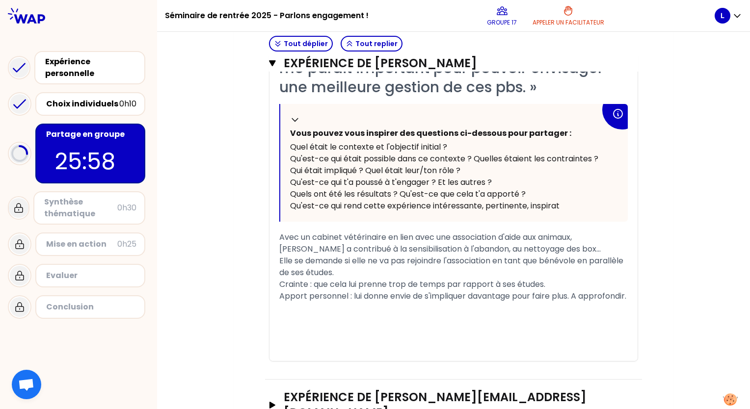
click at [275, 285] on div "« Je m'engage sur la cause animale en essayant d'apporter mon aide sur mon temp…" at bounding box center [454, 162] width 368 height 399
click at [279, 289] on span "Crainte : que cela lui prenne trop de temps par rapport à ses études." at bounding box center [412, 284] width 266 height 11
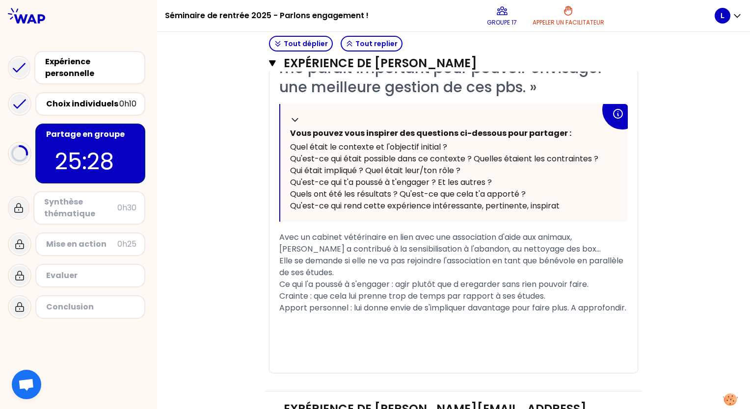
click at [465, 286] on span "Ce qui l'a poussé à s'engager : agir plutôt que d eregarder sans rien pouvoir f…" at bounding box center [433, 284] width 309 height 11
click at [347, 314] on div "Apport personnel : lui donne envie de s'impliquer davantage pour faire plus. A …" at bounding box center [453, 308] width 349 height 12
click at [349, 314] on div "Apport personnel : lui donne envie de s'impliquer davantage pour faire plus. A …" at bounding box center [453, 308] width 349 height 12
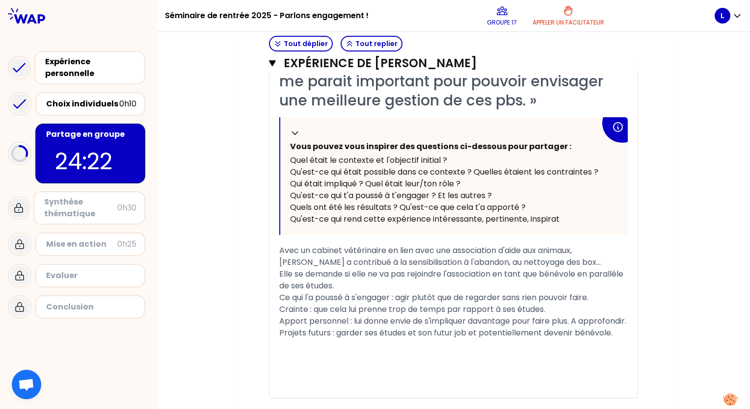
scroll to position [527, 0]
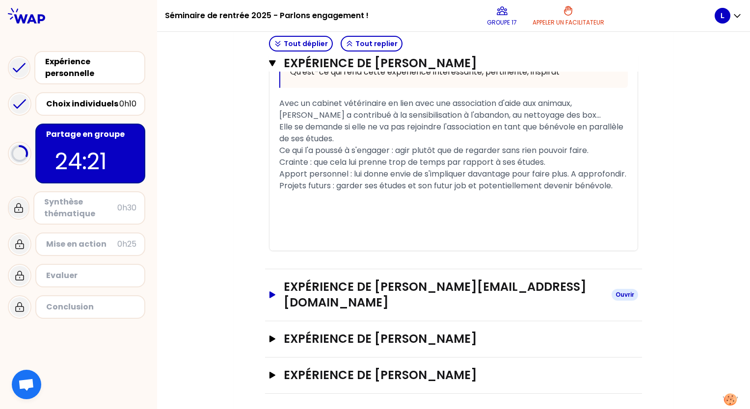
click at [272, 297] on button "Expérience de [PERSON_NAME][EMAIL_ADDRESS][DOMAIN_NAME] [PERSON_NAME]" at bounding box center [453, 294] width 369 height 31
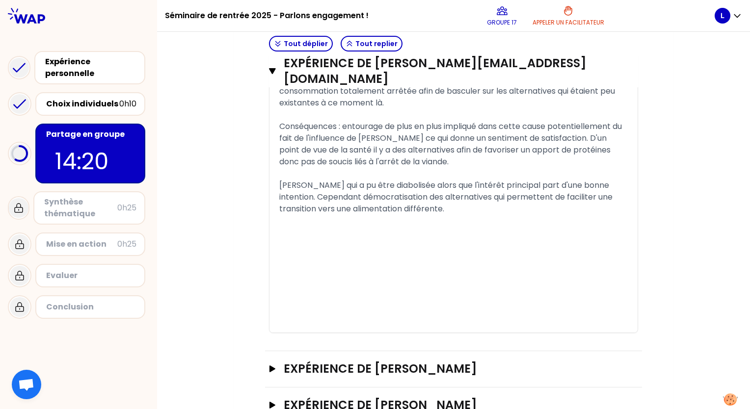
scroll to position [1090, 0]
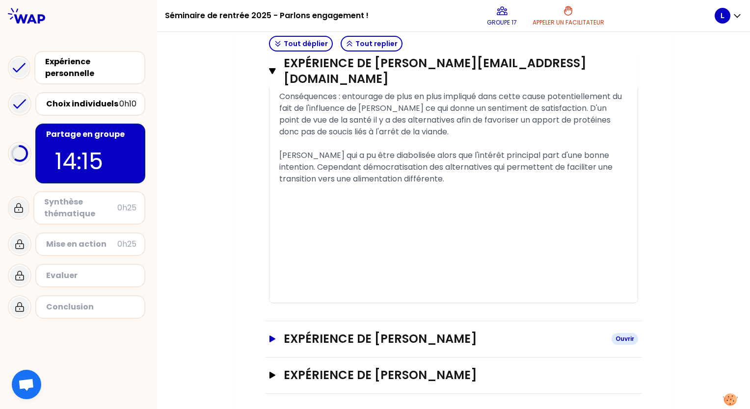
click at [284, 331] on h3 "Expérience de [PERSON_NAME]" at bounding box center [444, 339] width 320 height 16
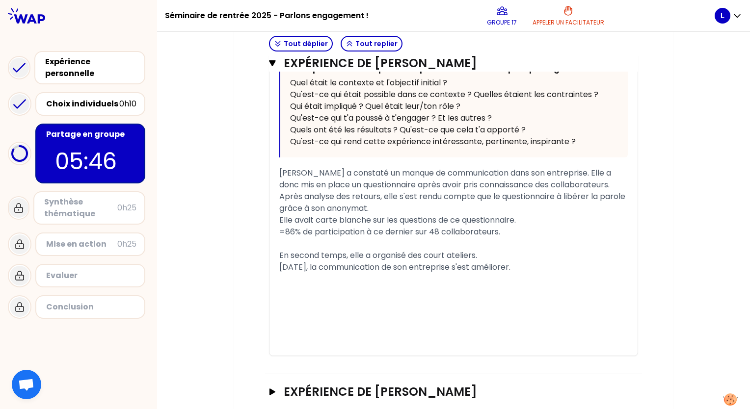
scroll to position [1597, 0]
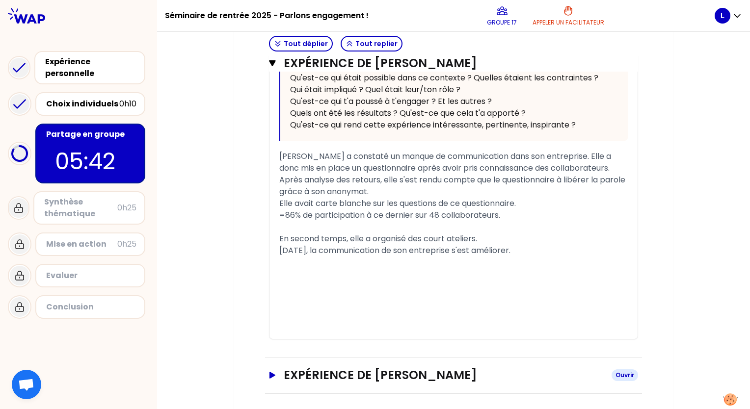
click at [272, 373] on icon "button" at bounding box center [273, 375] width 8 height 7
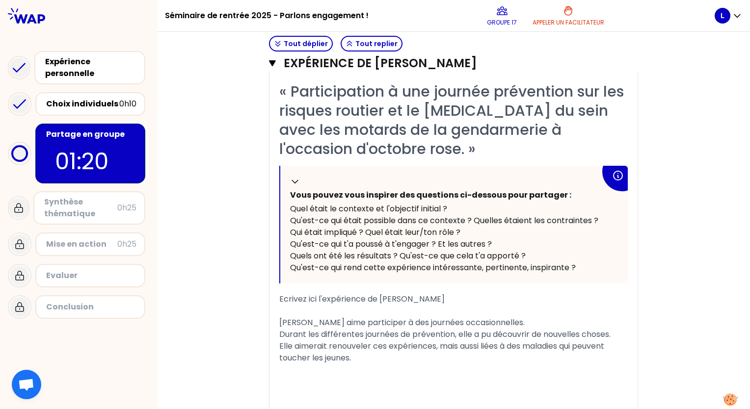
scroll to position [1990, 0]
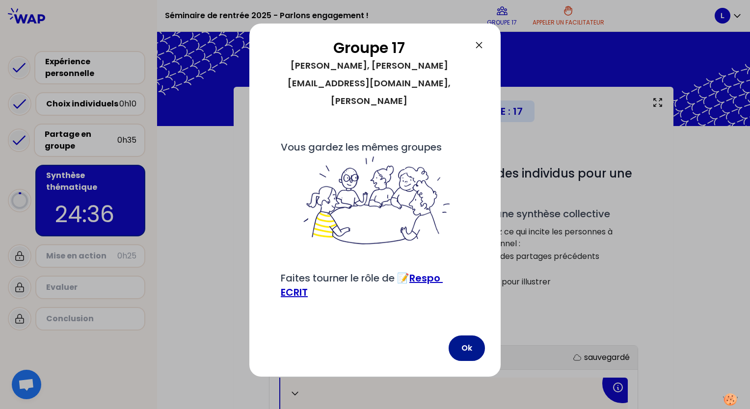
click at [464, 337] on button "Ok" at bounding box center [467, 349] width 36 height 26
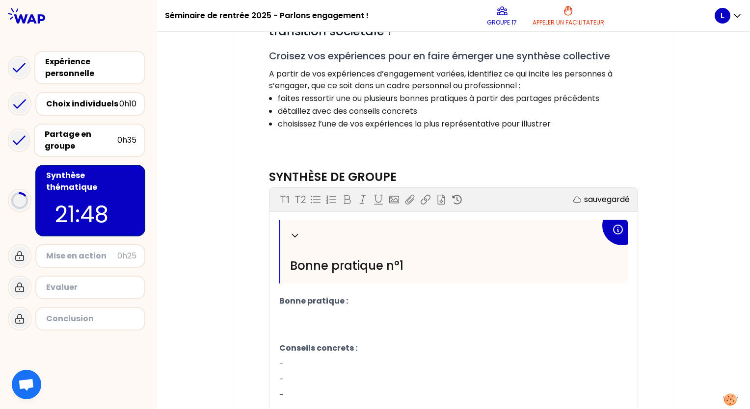
scroll to position [196, 0]
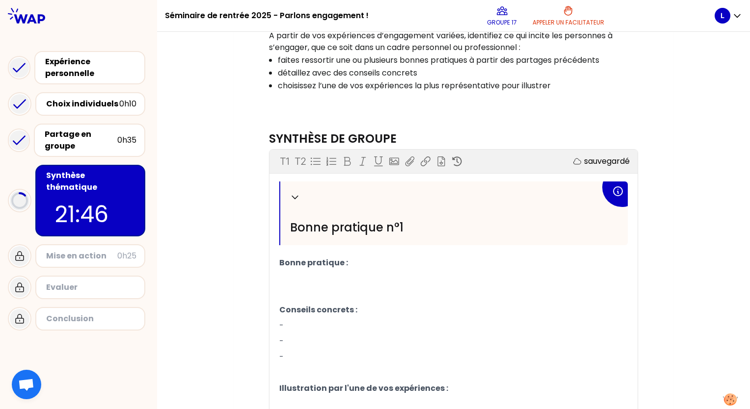
click at [311, 320] on p "-" at bounding box center [453, 326] width 349 height 16
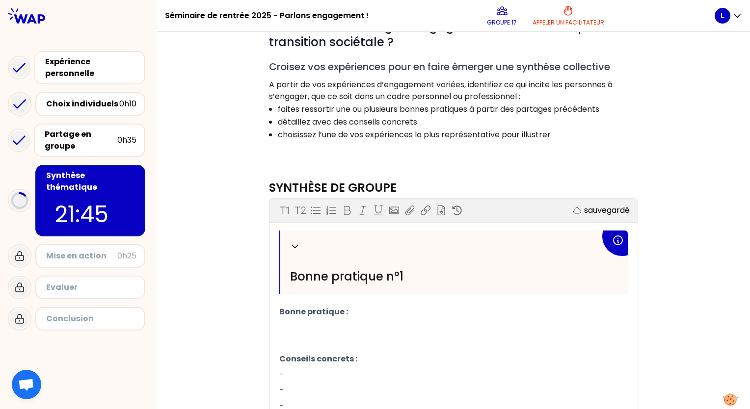
click at [316, 327] on p "﻿" at bounding box center [453, 328] width 349 height 16
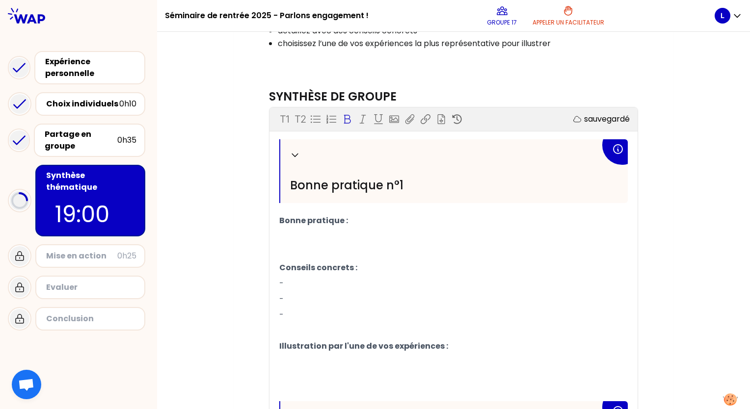
scroll to position [245, 0]
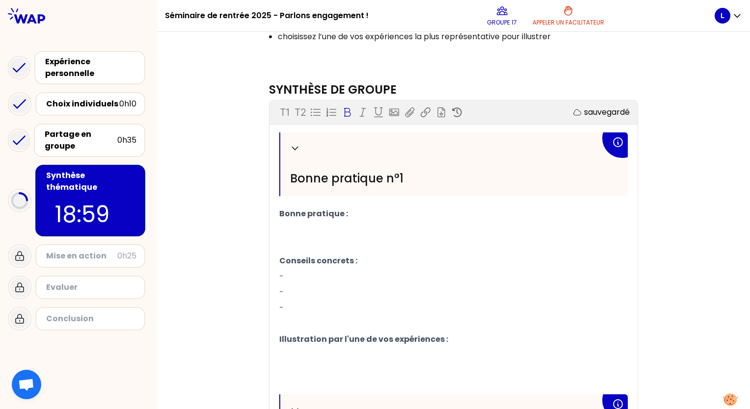
click at [346, 238] on p "﻿" at bounding box center [453, 246] width 349 height 16
click at [326, 234] on p "﻿" at bounding box center [453, 230] width 349 height 16
click at [331, 276] on p "-" at bounding box center [453, 277] width 349 height 16
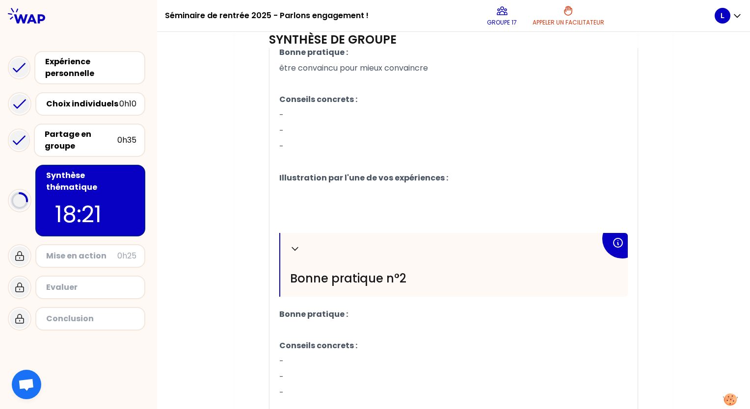
scroll to position [442, 0]
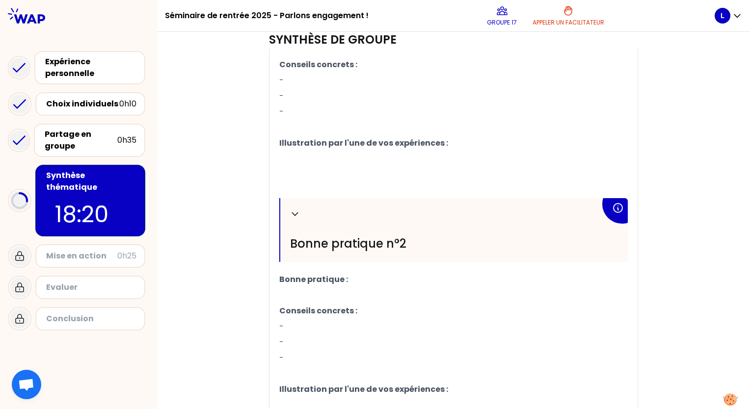
click at [345, 288] on p "﻿" at bounding box center [453, 296] width 349 height 16
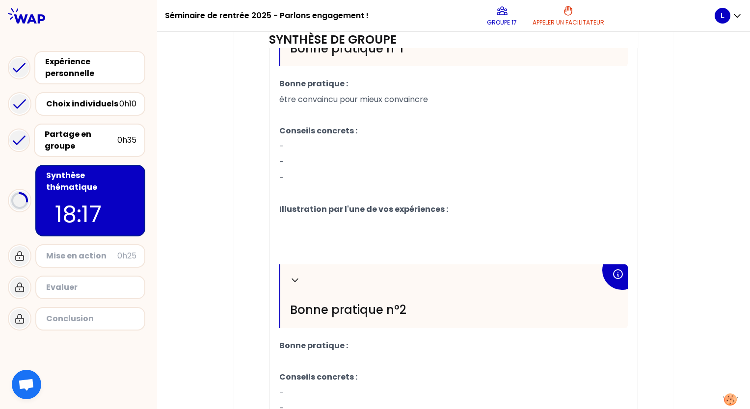
scroll to position [393, 0]
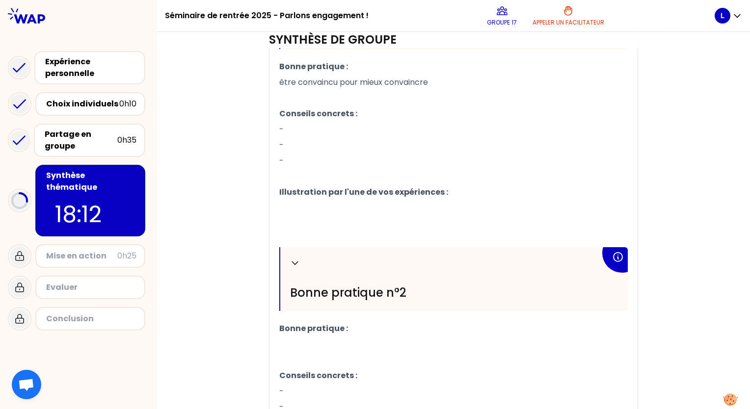
click at [317, 348] on p "﻿" at bounding box center [453, 345] width 349 height 16
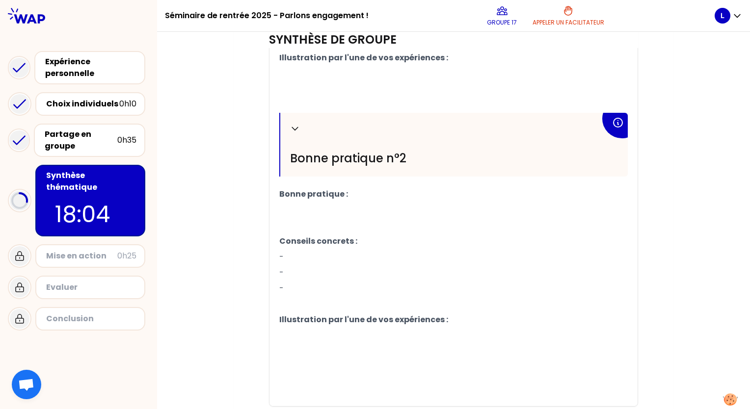
scroll to position [540, 0]
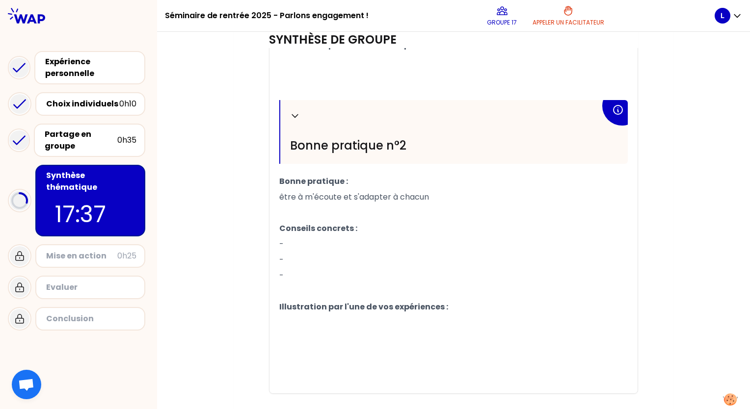
click at [308, 197] on span "être à m'écoute et s'adapter à chacun" at bounding box center [354, 196] width 150 height 11
click at [342, 239] on p "-" at bounding box center [453, 245] width 349 height 16
click at [325, 245] on span "- proximité : être sur le terrain" at bounding box center [337, 244] width 116 height 11
click at [325, 262] on p "-" at bounding box center [453, 260] width 349 height 16
click at [325, 262] on span "- empathie : ouverture d'esprit" at bounding box center [338, 259] width 119 height 11
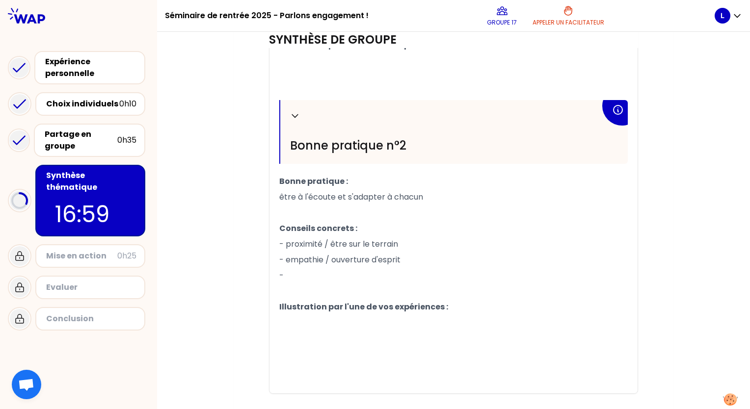
click at [307, 280] on p "-" at bounding box center [453, 276] width 349 height 16
click at [468, 311] on p "Illustration par l'une de vos expériences :" at bounding box center [453, 308] width 349 height 16
click at [327, 323] on p "﻿" at bounding box center [453, 323] width 349 height 16
drag, startPoint x: 370, startPoint y: 325, endPoint x: 262, endPoint y: 327, distance: 108.0
click at [265, 327] on div "Synthèse de groupe T1 T2 Exporter sauvegardé Replier Bonne pratique n°1 Bonne p…" at bounding box center [453, 103] width 377 height 650
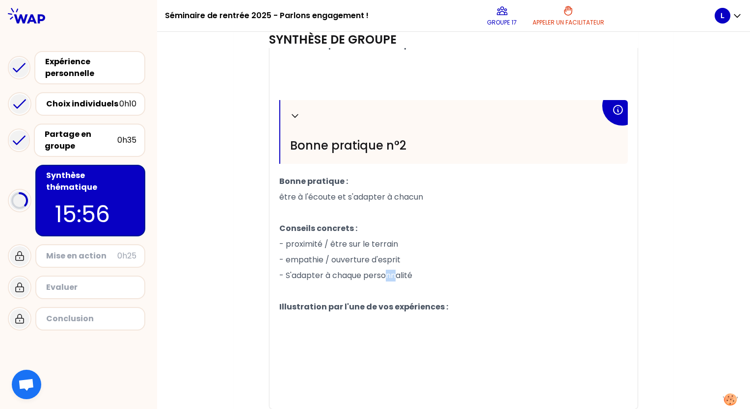
drag, startPoint x: 391, startPoint y: 275, endPoint x: 383, endPoint y: 276, distance: 7.9
click at [383, 276] on span "- S'adapter à chaque personnalité" at bounding box center [345, 275] width 133 height 11
copy span "nn"
click at [352, 312] on p "Illustration par l'une de vos expériences :" at bounding box center [453, 308] width 349 height 16
click at [350, 324] on p "﻿" at bounding box center [453, 323] width 349 height 16
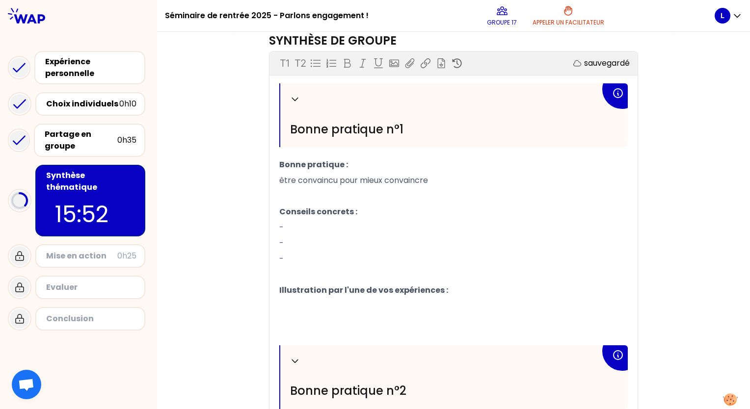
scroll to position [600, 0]
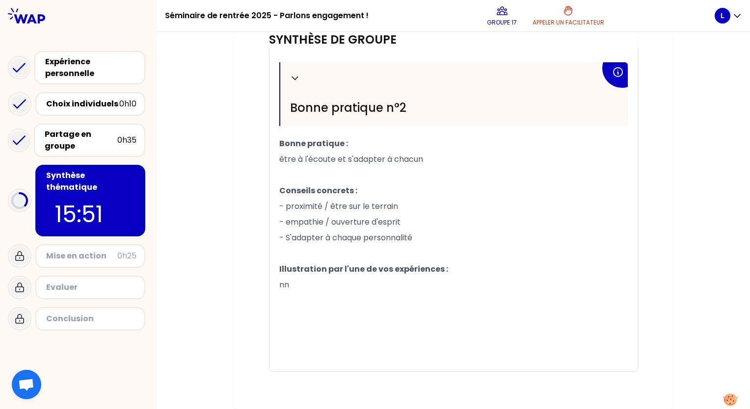
click at [288, 277] on p "nn" at bounding box center [453, 285] width 349 height 16
click at [287, 279] on span "nnCréation d'un questionnaire" at bounding box center [337, 284] width 116 height 11
click at [416, 277] on p "Création d'un questionnaire" at bounding box center [453, 285] width 349 height 16
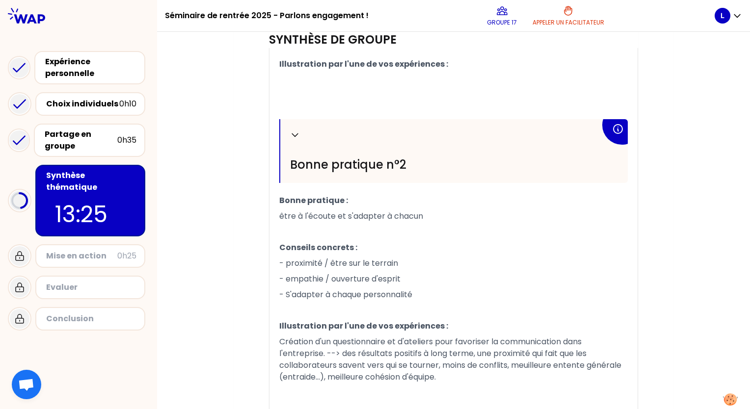
scroll to position [586, 0]
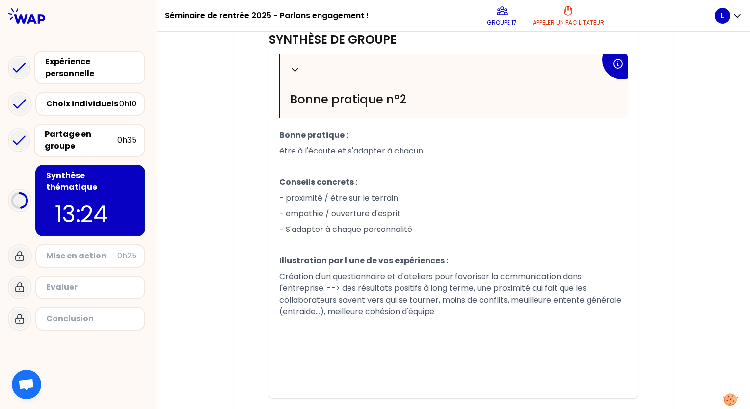
click at [528, 299] on span "Création d'un questionnaire et d'ateliers pour favoriser la communication dans …" at bounding box center [451, 294] width 344 height 47
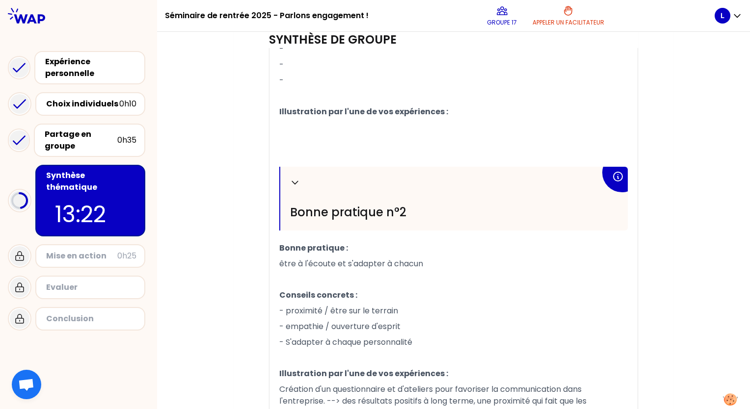
scroll to position [292, 0]
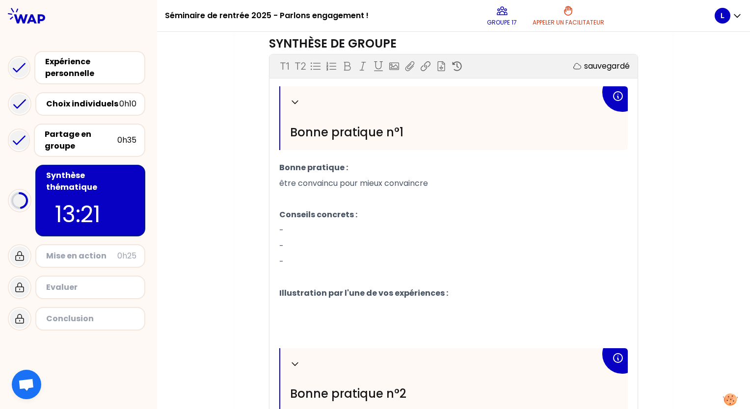
click at [324, 228] on p "-" at bounding box center [453, 231] width 349 height 16
click at [327, 245] on p "-" at bounding box center [453, 247] width 349 height 16
drag, startPoint x: 389, startPoint y: 248, endPoint x: 419, endPoint y: 268, distance: 35.4
click at [390, 248] on span "- Donner des exemples et de sfaits concrêts" at bounding box center [365, 246] width 173 height 11
click at [454, 244] on p "- Donner des exemples et des faits concrêts" at bounding box center [453, 247] width 349 height 16
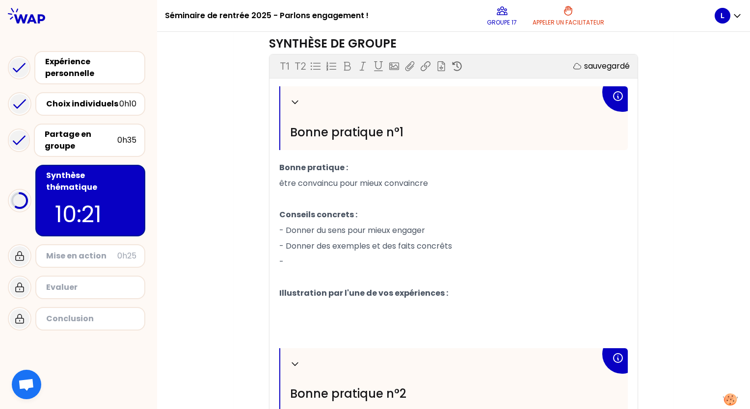
click at [448, 258] on p "-" at bounding box center [453, 262] width 349 height 16
click at [459, 247] on p "- Donner des exemples et des faits concrêts" at bounding box center [453, 247] width 349 height 16
click at [448, 246] on span "- Donner des exemples et des faits concrêts, des bénéfices, des impacts positifs" at bounding box center [434, 246] width 311 height 11
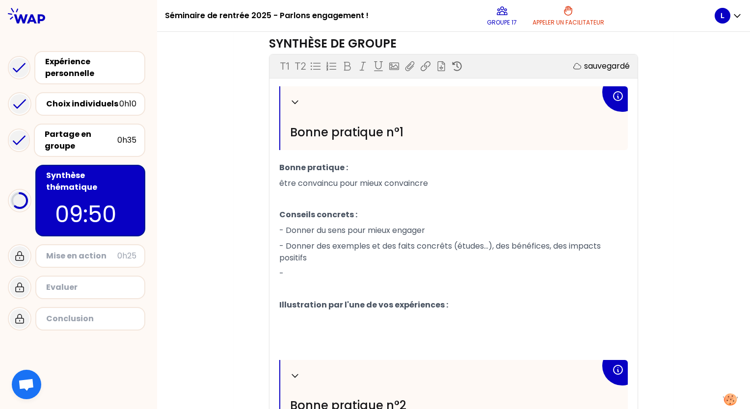
click at [293, 274] on p "-" at bounding box center [453, 274] width 349 height 16
click at [319, 257] on p "- Donner des exemples et des faits concrêts (études...), des bénéfices, des imp…" at bounding box center [453, 252] width 349 height 27
click at [318, 266] on p "-" at bounding box center [453, 274] width 349 height 16
drag, startPoint x: 414, startPoint y: 256, endPoint x: 493, endPoint y: 246, distance: 79.6
click at [493, 246] on p "- Donner des exemples et des faits concrêts (études...), des bénéfices, des imp…" at bounding box center [453, 252] width 349 height 27
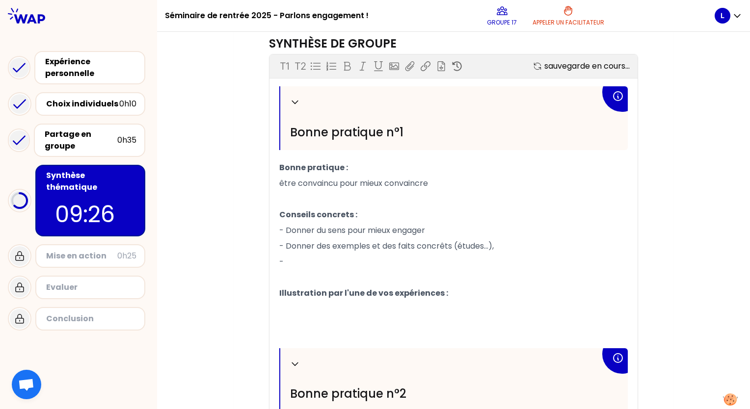
click at [489, 231] on p "- Donner du sens pour mieux engager" at bounding box center [453, 231] width 349 height 16
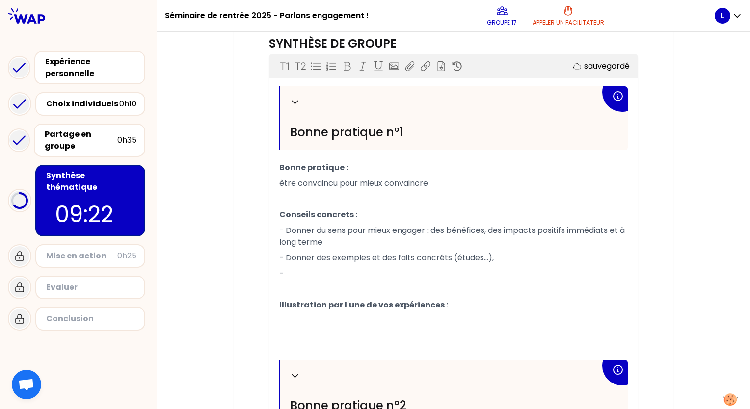
click at [501, 259] on p "- Donner des exemples et des faits concrêts (études...)," at bounding box center [453, 258] width 349 height 16
click at [406, 276] on p "-" at bounding box center [453, 274] width 349 height 16
click at [610, 262] on p "- Donner des exemples et des faits concrêts (études...) pour être plus crédible" at bounding box center [453, 258] width 349 height 16
click at [355, 275] on p "-" at bounding box center [453, 274] width 349 height 16
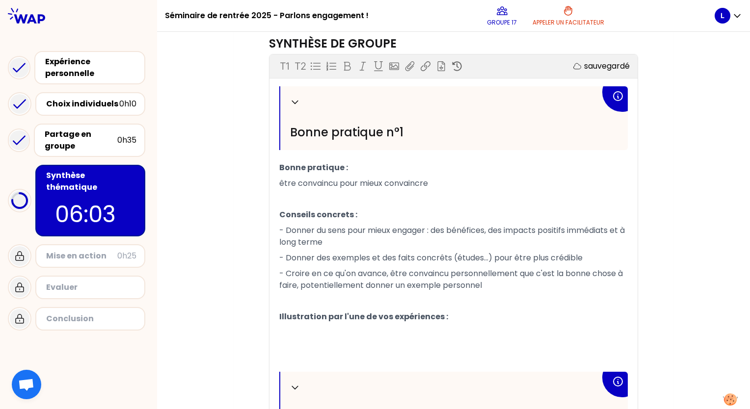
click at [600, 258] on p "- Donner des exemples et des faits concrêts (études...) pour être plus crédible" at bounding box center [453, 258] width 349 height 16
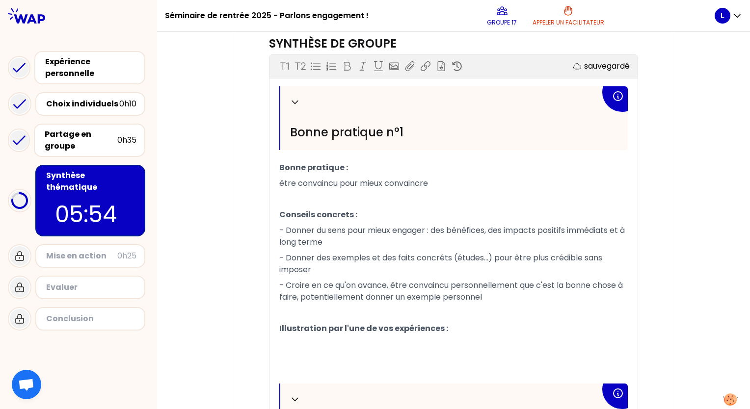
click at [600, 258] on span "- Donner des exemples et des faits concrêts (études...) pour être plus crédible…" at bounding box center [441, 263] width 325 height 23
click at [465, 264] on p "- Donner des exemples et des faits concrêts (études...) pour être plus crédible…" at bounding box center [453, 263] width 349 height 27
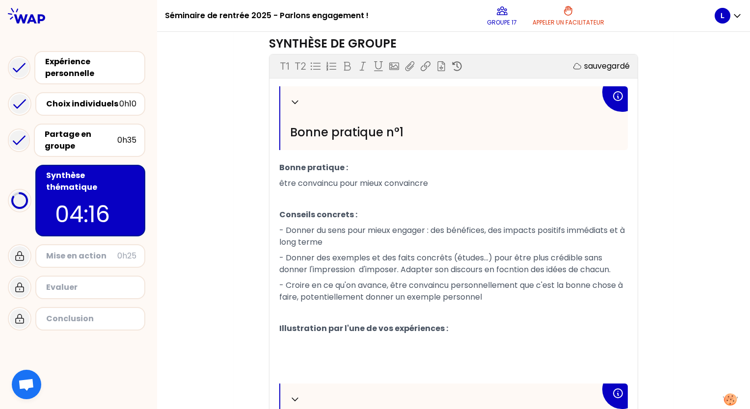
click at [399, 271] on span "- Donner des exemples et des faits concrêts (études...) pour être plus crédible…" at bounding box center [444, 263] width 331 height 23
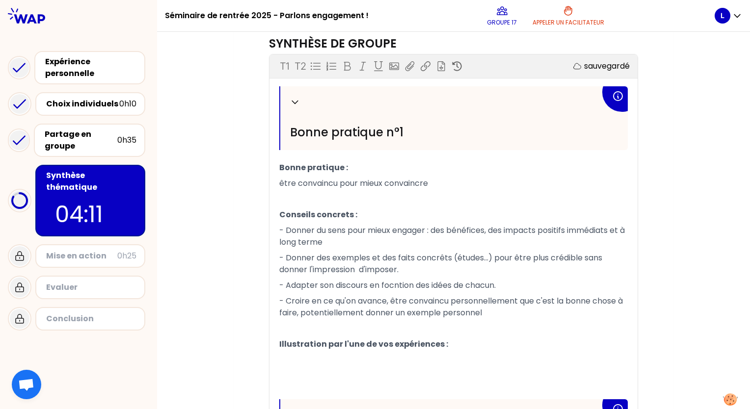
click at [398, 285] on span "- Adapter son discours en focntion des idées de chacun." at bounding box center [387, 285] width 217 height 11
click at [588, 195] on p "﻿" at bounding box center [453, 199] width 349 height 16
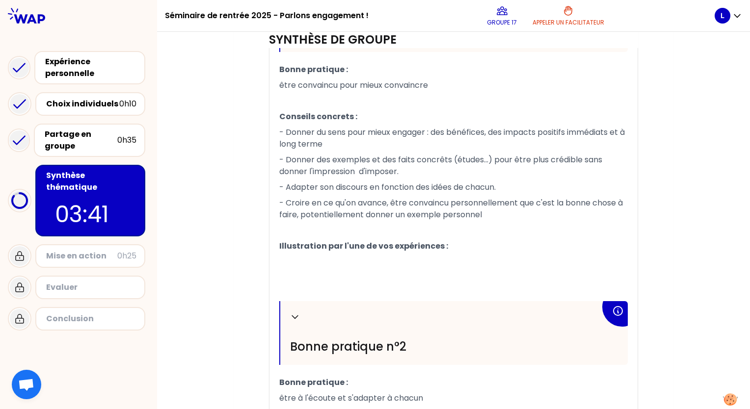
click at [358, 167] on span "- Donner des exemples et des faits concrêts (études...) pour être plus crédible…" at bounding box center [441, 165] width 325 height 23
click at [554, 193] on p "- Adapter son discours en fonction des idées de chacun." at bounding box center [453, 188] width 349 height 16
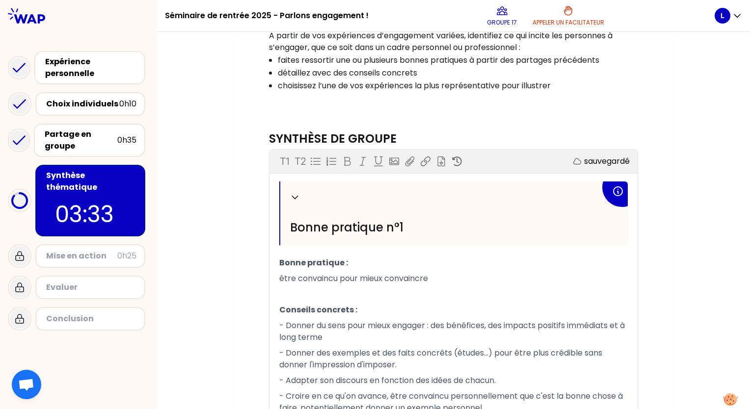
scroll to position [295, 0]
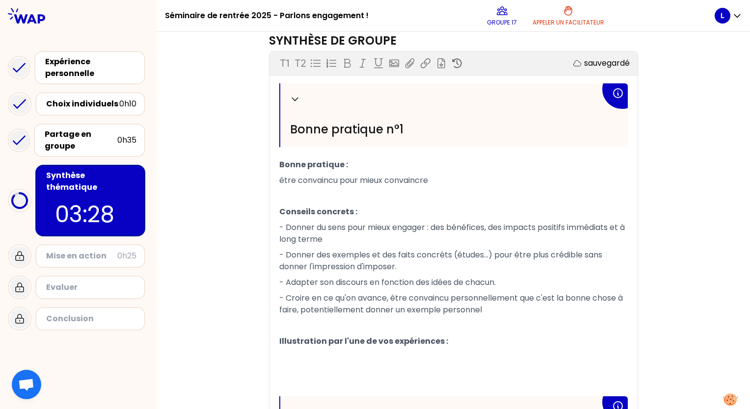
click at [434, 178] on p "être convaincu pour mieux convaincre" at bounding box center [453, 181] width 349 height 16
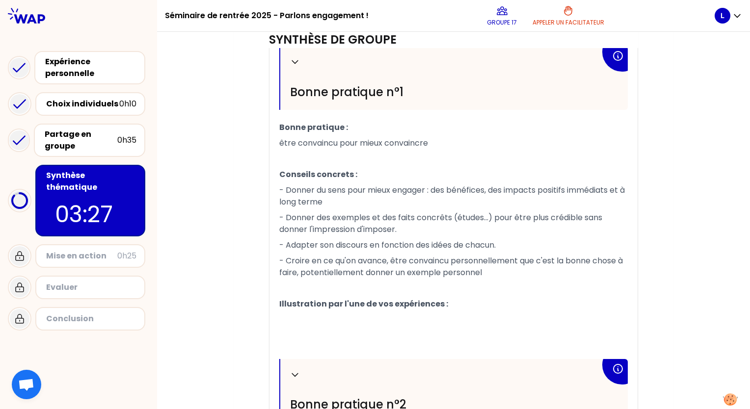
scroll to position [344, 0]
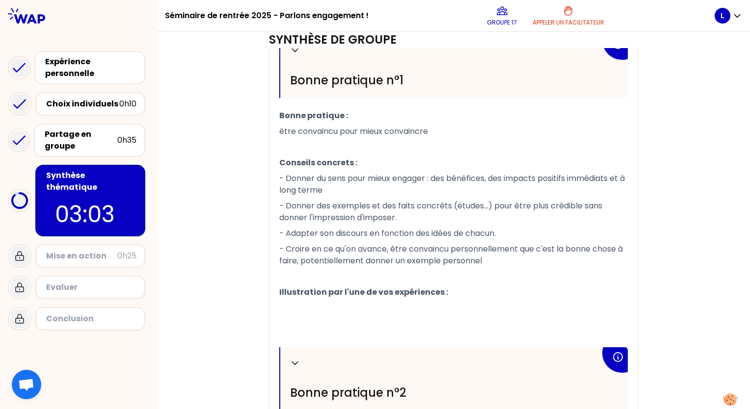
drag, startPoint x: 439, startPoint y: 130, endPoint x: 260, endPoint y: 128, distance: 179.2
click at [260, 128] on div "Objectifs # Comment encourager l’engagement des individus pour une transition s…" at bounding box center [453, 246] width 401 height 928
click at [409, 151] on p "﻿" at bounding box center [453, 147] width 349 height 16
drag, startPoint x: 348, startPoint y: 130, endPoint x: 267, endPoint y: 128, distance: 81.5
click at [270, 128] on div "Replier Bonne pratique n°1 Bonne pratique : Savoir convaincre ﻿ Conseils concre…" at bounding box center [454, 363] width 368 height 658
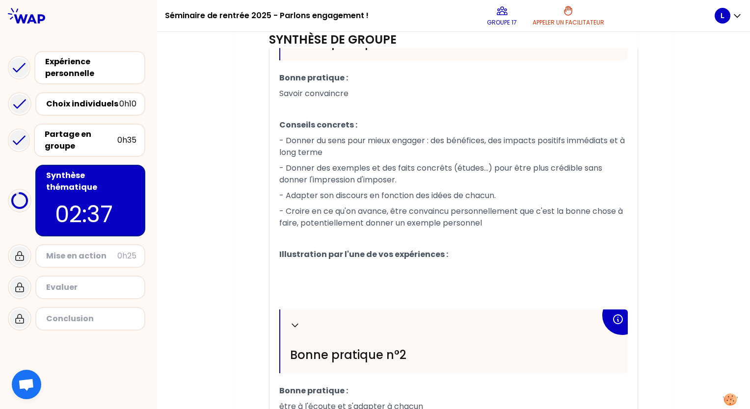
scroll to position [393, 0]
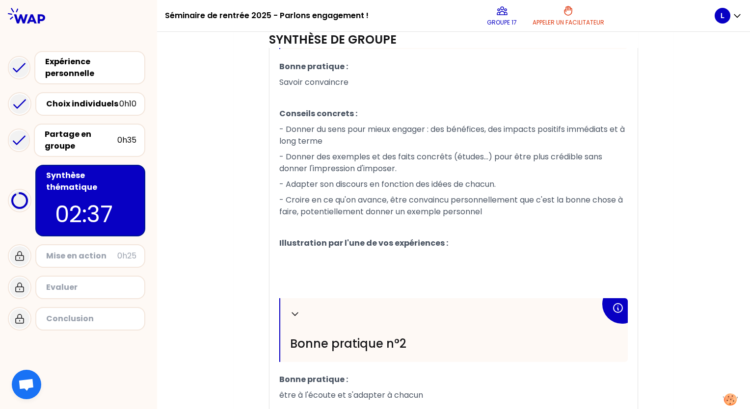
click at [459, 254] on p "﻿" at bounding box center [453, 259] width 349 height 16
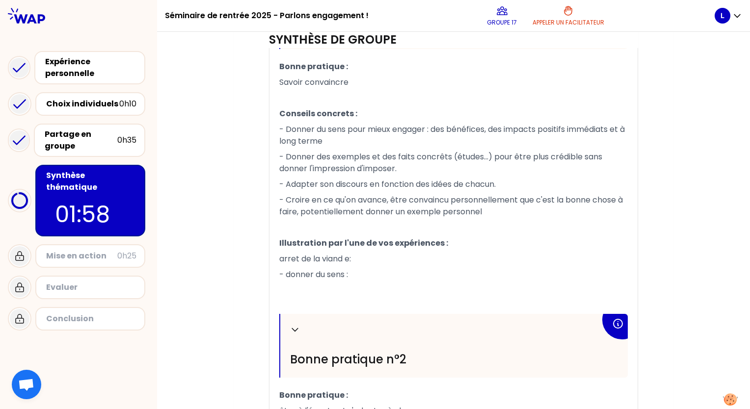
click at [344, 258] on span "arret de la viand e:" at bounding box center [315, 258] width 72 height 11
click at [372, 267] on p "- donner du sens :" at bounding box center [453, 275] width 349 height 16
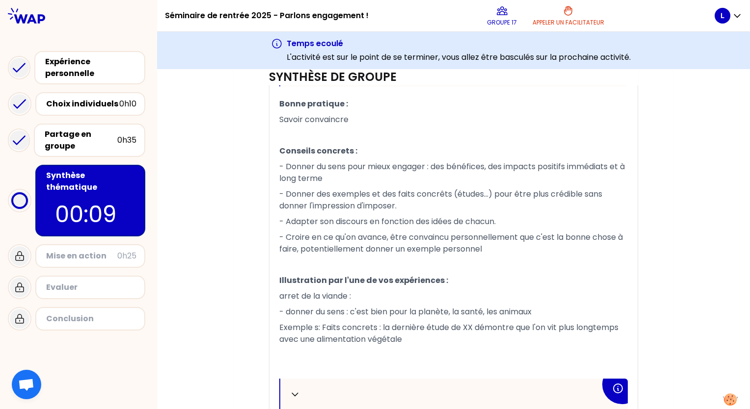
click at [320, 327] on span "Exemple s: Faits concrets : la dernière étude de XX démontre que l'on vit plus …" at bounding box center [449, 333] width 341 height 23
click at [279, 327] on span "Exemples / Faits concrets : la dernière étude de XX démontre que l'on vit plus …" at bounding box center [451, 333] width 344 height 23
click at [279, 329] on span "Exemples / Faits concrets : la dernière étude de XX démontre que l'on vit plus …" at bounding box center [451, 333] width 344 height 23
click at [500, 339] on p "- Exemples / Faits concrets : la dernière étude de XX démontre que l'on vit plu…" at bounding box center [453, 333] width 349 height 27
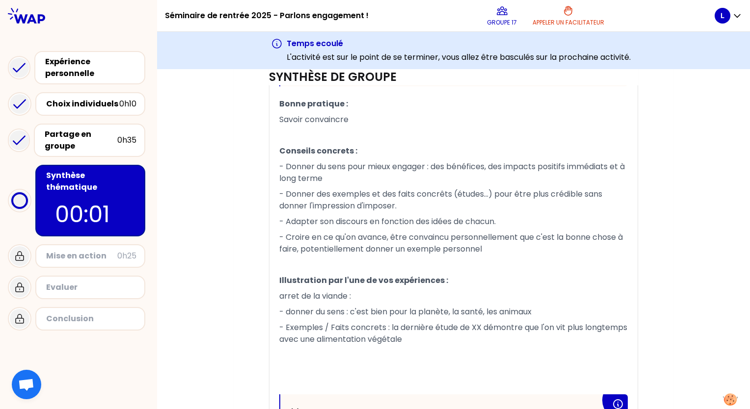
scroll to position [491, 0]
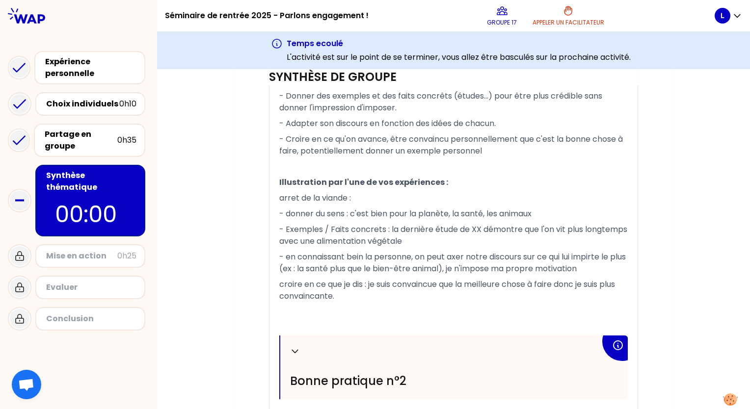
click at [274, 286] on div "Replier Bonne pratique n°1 Bonne pratique : Savoir convaincre ﻿ Conseils concre…" at bounding box center [454, 302] width 368 height 756
click at [279, 283] on span "croire en ce que je dis : je suis convaincue que la meilleure chose à faire don…" at bounding box center [448, 290] width 338 height 23
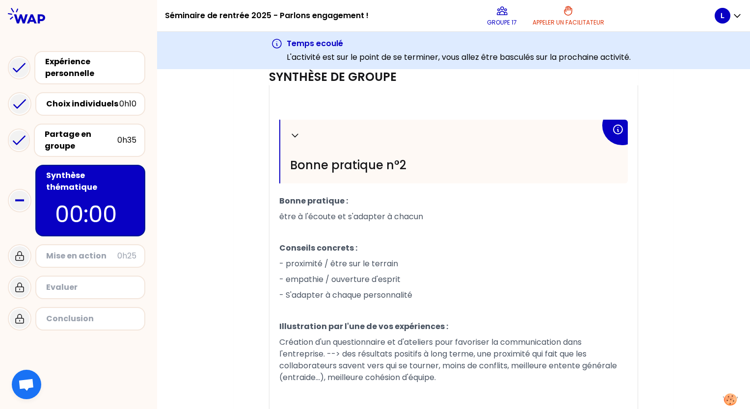
scroll to position [527, 0]
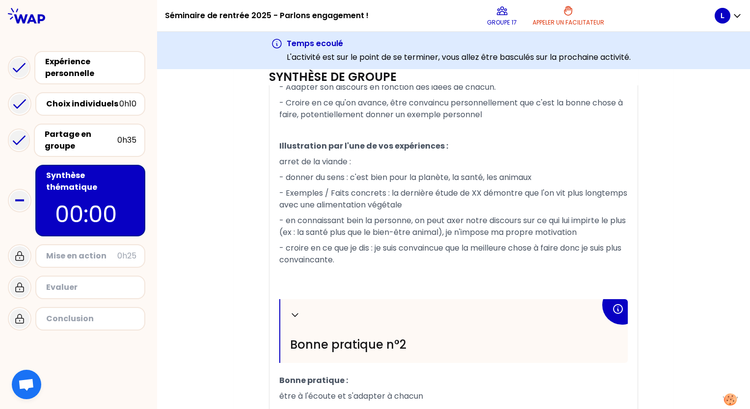
click at [183, 230] on div "Mon numéro de groupe : 17 Objectifs # Comment encourager l’engagement des indiv…" at bounding box center [453, 139] width 593 height 1085
click at [356, 220] on span "- en connaissant bein la personne, on peut axer notre discours sur ce qui lui i…" at bounding box center [453, 226] width 349 height 23
click at [254, 224] on div "Objectifs # Comment encourager l’engagement des individus pour une transition s…" at bounding box center [453, 149] width 401 height 1026
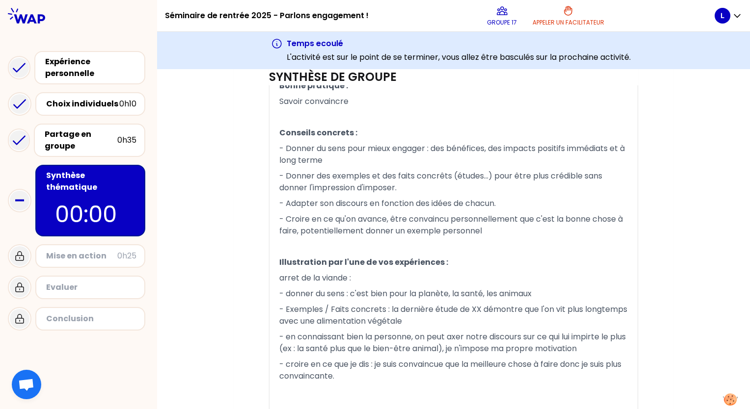
scroll to position [429, 0]
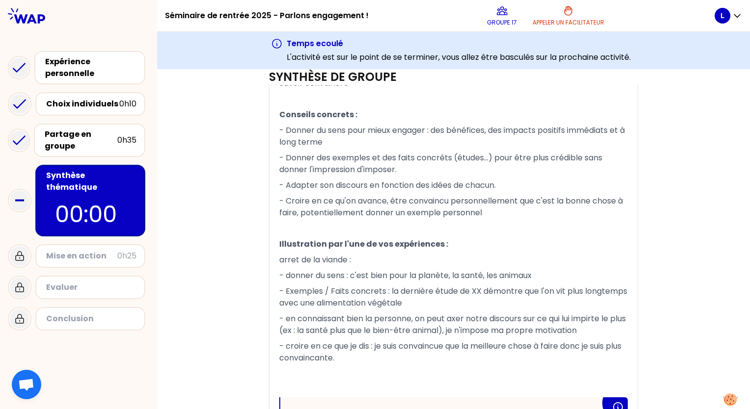
click at [661, 245] on div "Mon numéro de groupe : 17 Objectifs # Comment encourager l’engagement des indiv…" at bounding box center [454, 237] width 440 height 1085
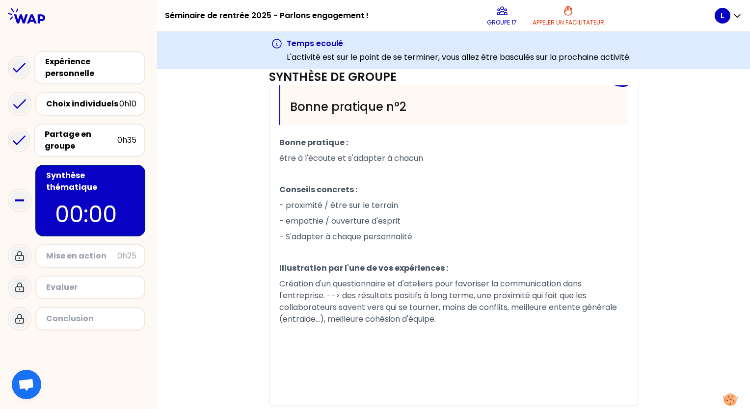
scroll to position [773, 0]
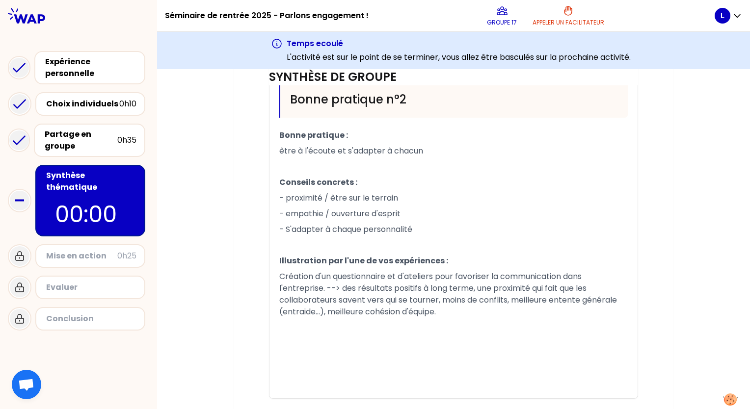
click at [384, 271] on span "Création d'un questionnaire et d'ateliers pour favoriser la communication dans …" at bounding box center [449, 294] width 340 height 47
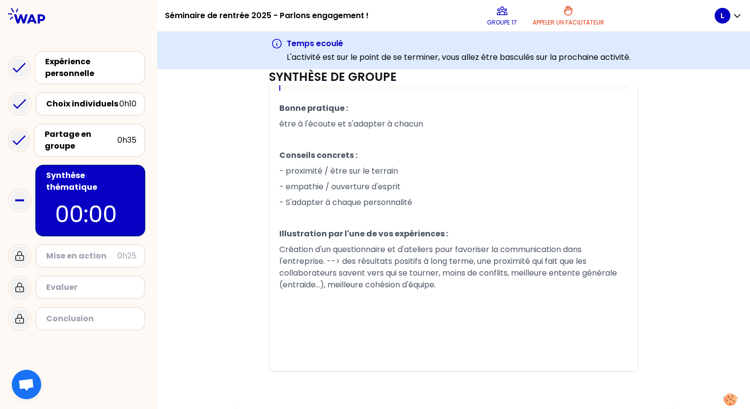
scroll to position [626, 0]
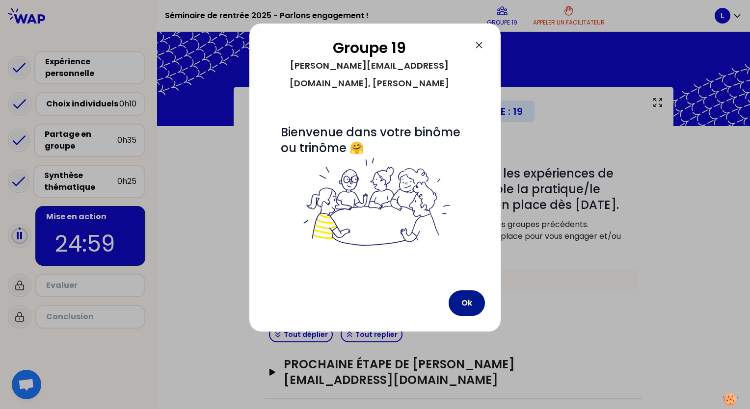
click at [471, 291] on button "Ok" at bounding box center [467, 304] width 36 height 26
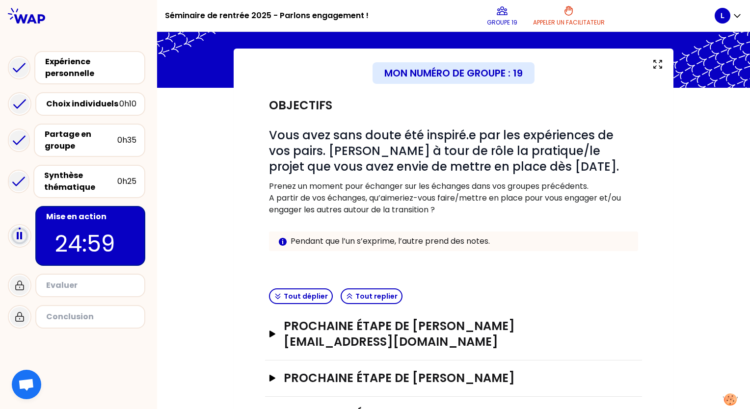
scroll to position [66, 0]
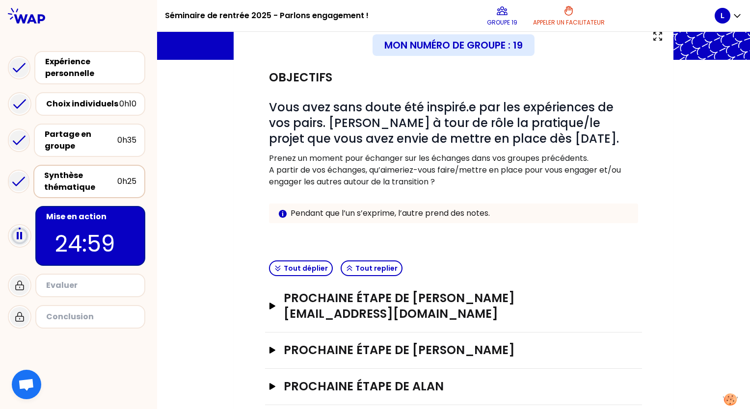
click at [82, 179] on div "Synthèse thématique" at bounding box center [80, 182] width 73 height 24
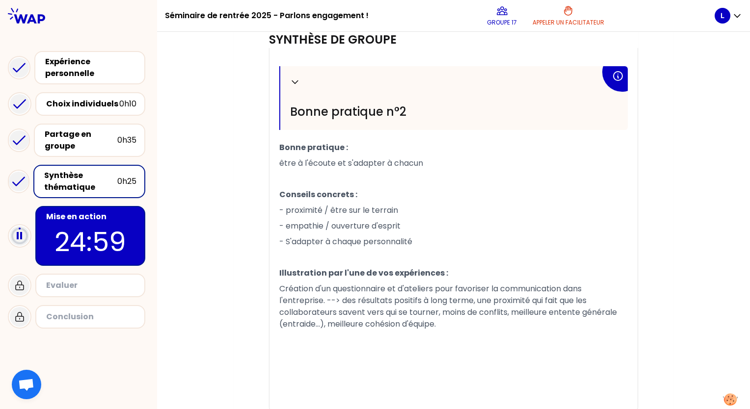
scroll to position [686, 0]
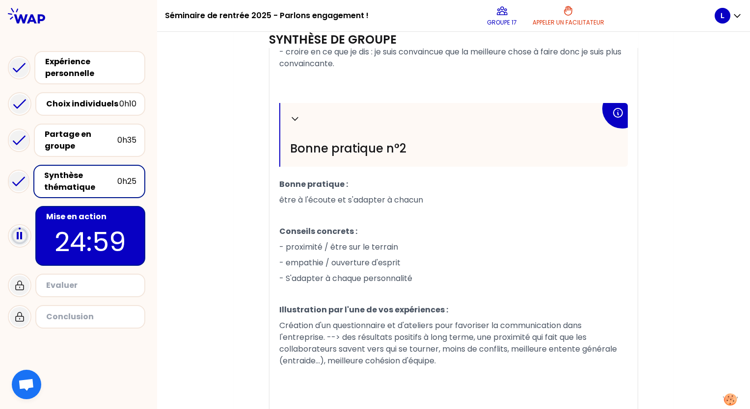
click at [88, 240] on p "24:59" at bounding box center [90, 242] width 92 height 38
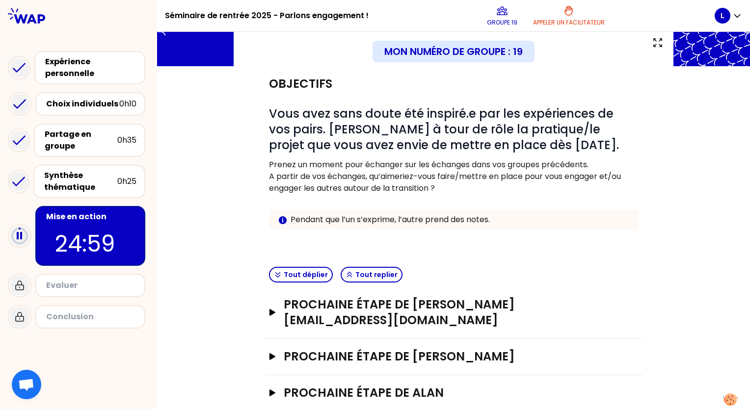
scroll to position [66, 0]
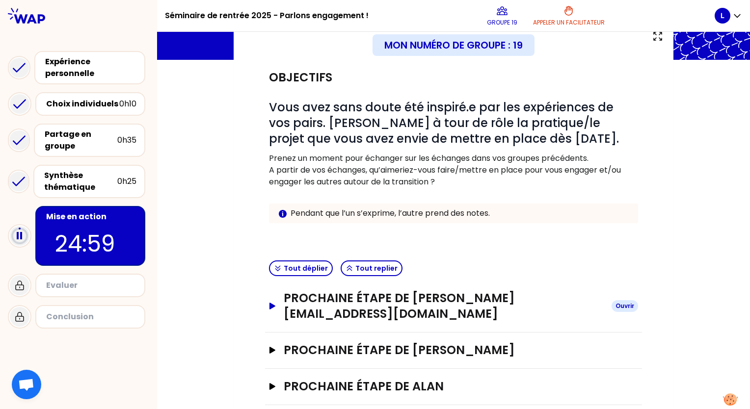
click at [278, 301] on button "Prochaine étape de [PERSON_NAME][EMAIL_ADDRESS][DOMAIN_NAME] [PERSON_NAME]" at bounding box center [453, 306] width 369 height 31
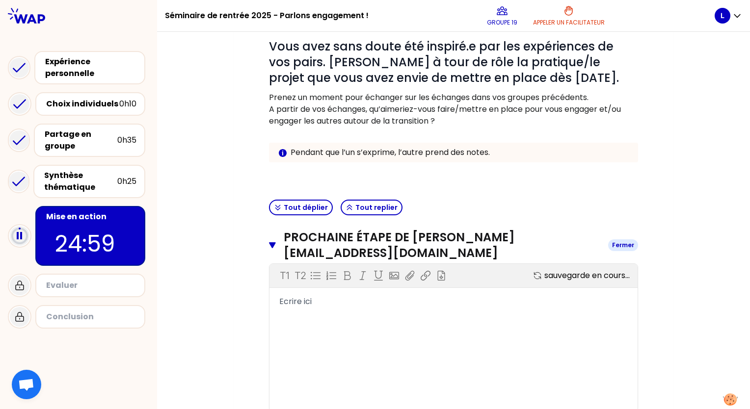
scroll to position [224, 0]
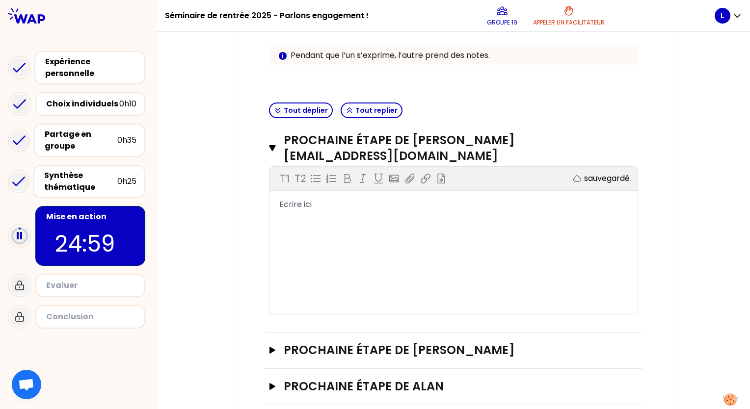
click at [317, 220] on div "T1 T2 Exporter sauvegardé Ecrire ici" at bounding box center [454, 240] width 368 height 147
click at [81, 183] on div "Synthèse thématique" at bounding box center [80, 182] width 73 height 24
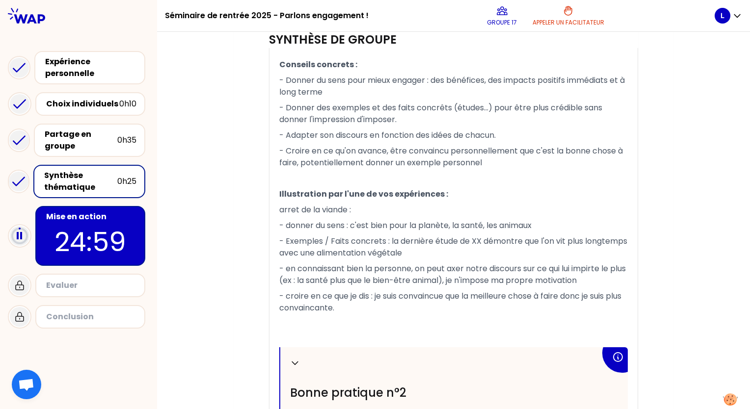
scroll to position [393, 0]
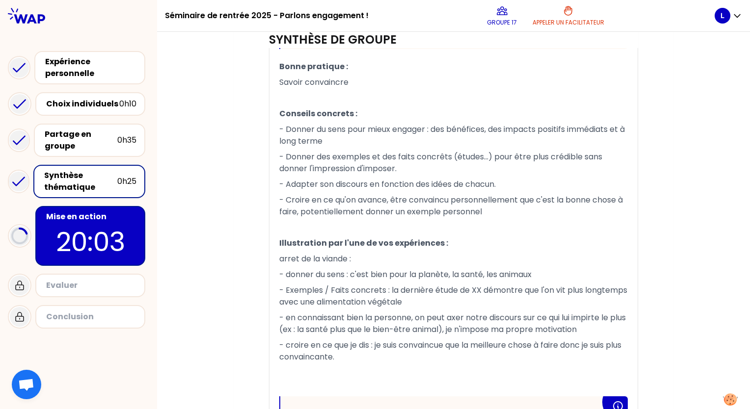
click at [87, 235] on p "20:03" at bounding box center [90, 242] width 92 height 38
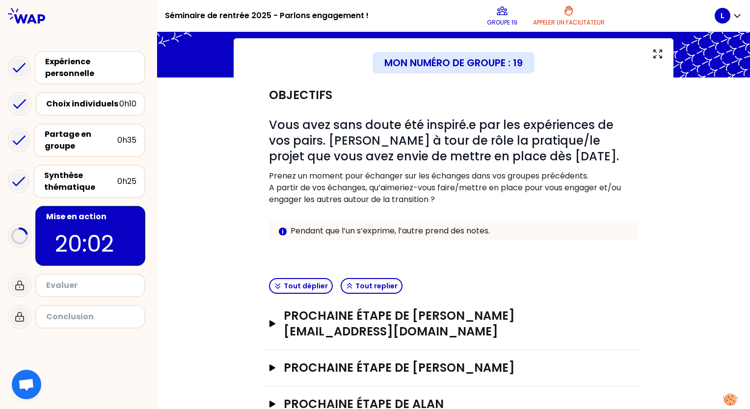
scroll to position [66, 0]
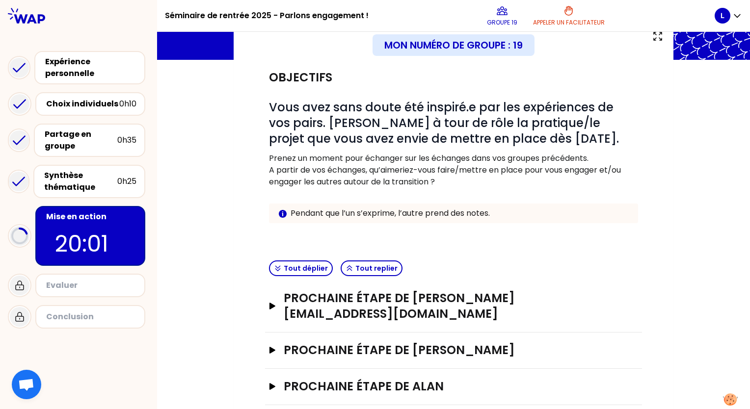
click at [272, 286] on div "Prochaine étape de [PERSON_NAME][EMAIL_ADDRESS][DOMAIN_NAME] [PERSON_NAME]" at bounding box center [453, 307] width 377 height 52
click at [271, 303] on icon "button" at bounding box center [273, 306] width 6 height 7
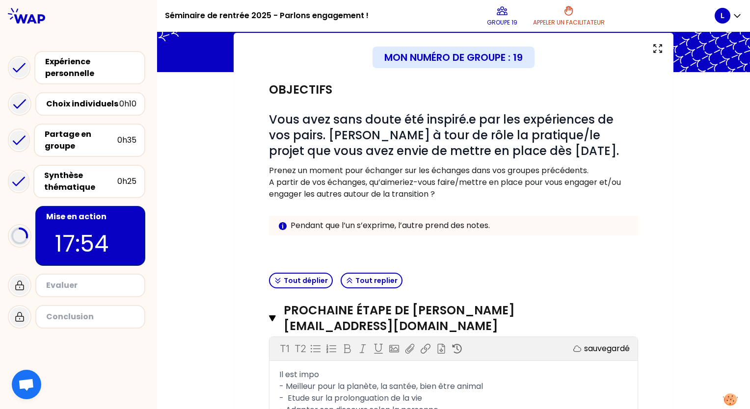
scroll to position [224, 0]
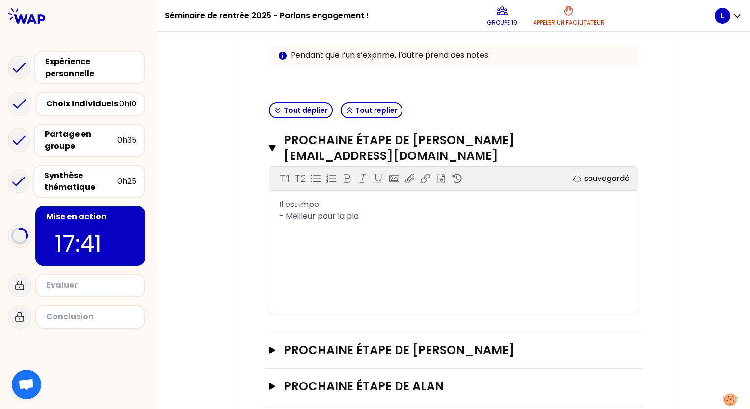
click at [270, 333] on div "Prochaine étape de [PERSON_NAME]" at bounding box center [453, 351] width 377 height 36
click at [270, 347] on icon "button" at bounding box center [273, 350] width 6 height 7
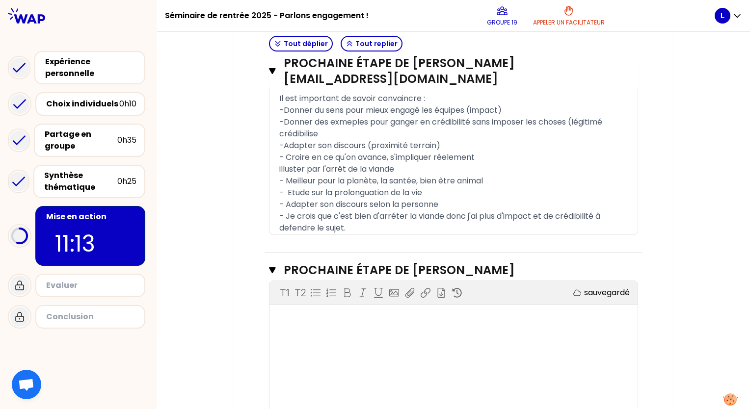
scroll to position [333, 0]
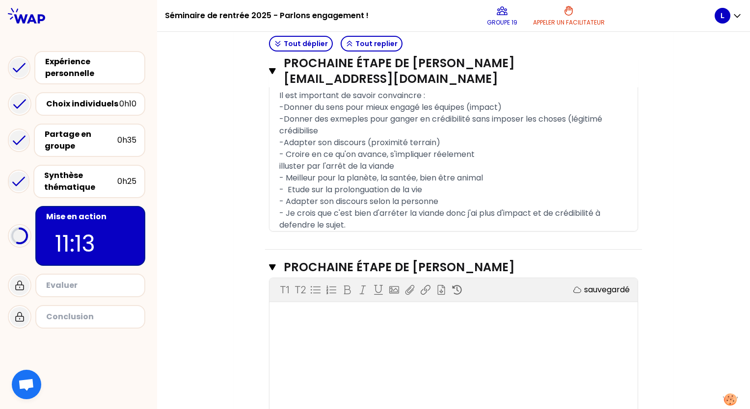
click at [362, 300] on div "Objectifs # Vous avez sans doute été inspiré.e par les expériences de vos pairs…" at bounding box center [453, 137] width 377 height 688
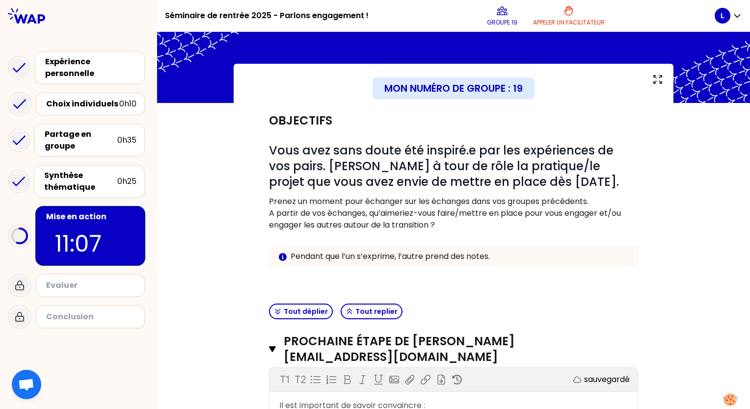
scroll to position [9, 0]
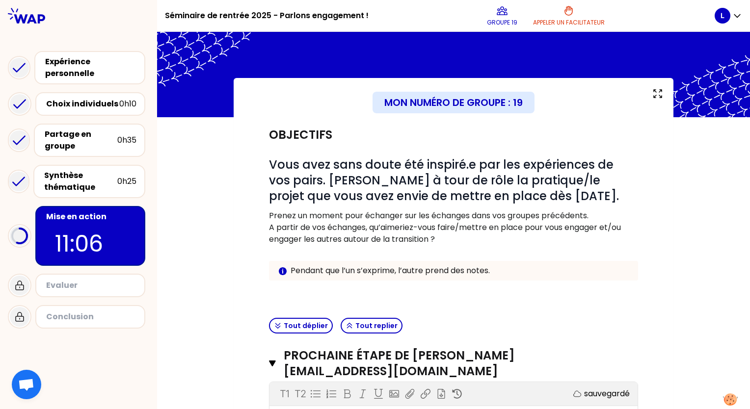
click at [469, 295] on p at bounding box center [453, 291] width 369 height 12
click at [452, 220] on p "Prenez un moment pour échanger sur les échanges dans vos groupes précédents." at bounding box center [453, 216] width 369 height 12
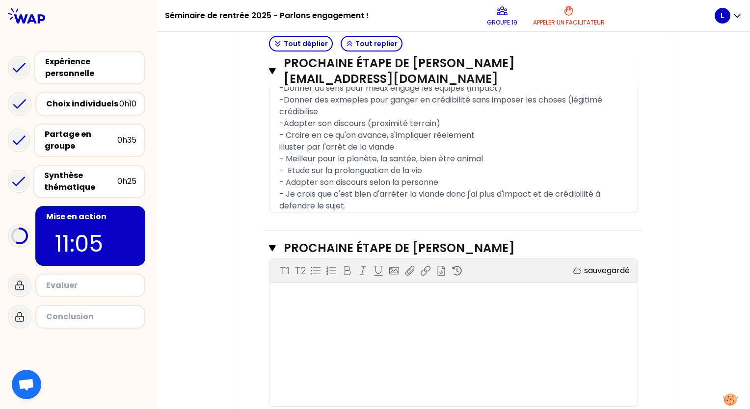
scroll to position [409, 0]
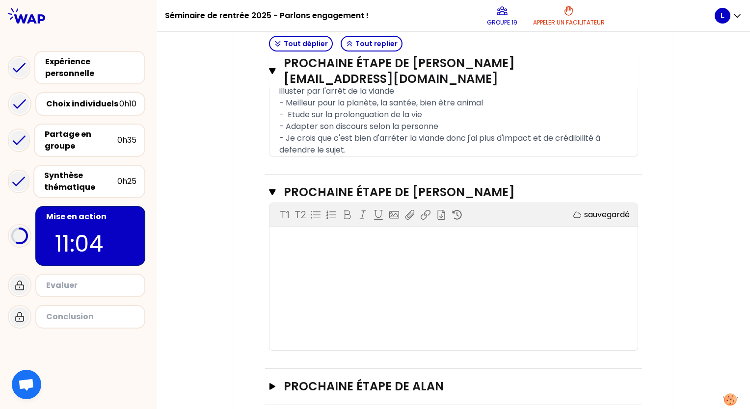
click at [335, 239] on div at bounding box center [453, 252] width 349 height 35
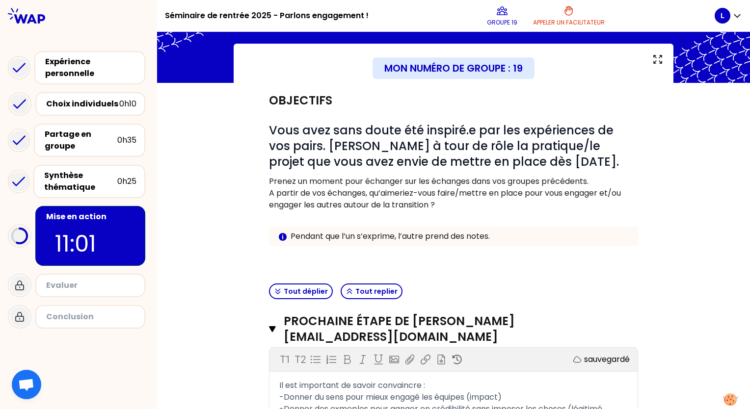
scroll to position [0, 0]
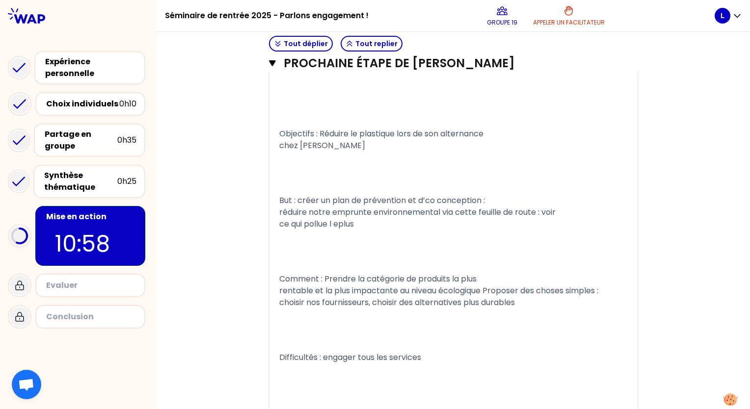
scroll to position [580, 0]
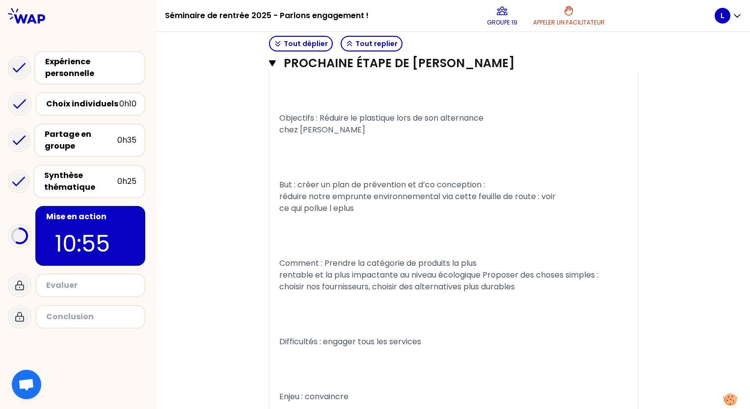
click at [359, 187] on p "But : créer un plan de prévention et d’co conception : réduire notre emprunte e…" at bounding box center [453, 196] width 349 height 39
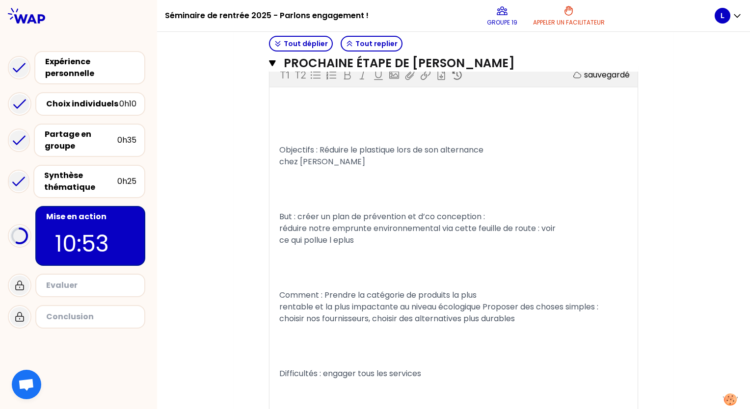
scroll to position [531, 0]
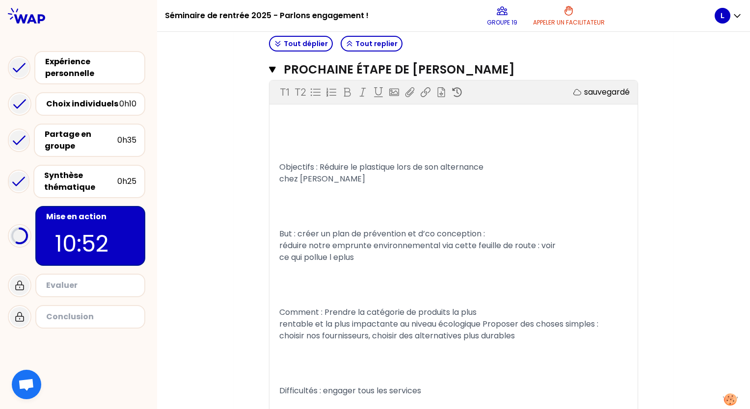
click at [307, 128] on div at bounding box center [453, 135] width 349 height 47
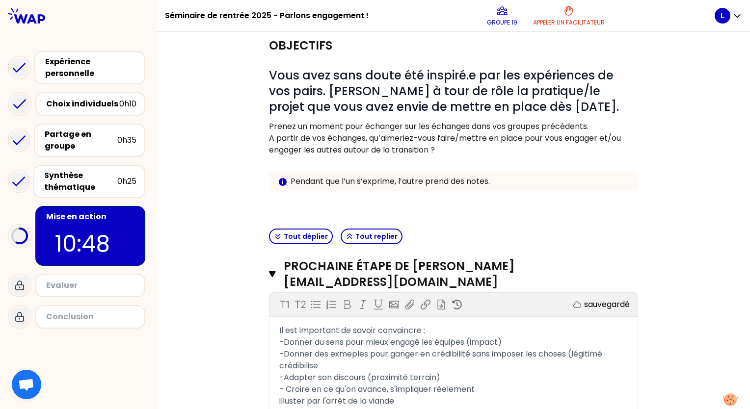
scroll to position [98, 0]
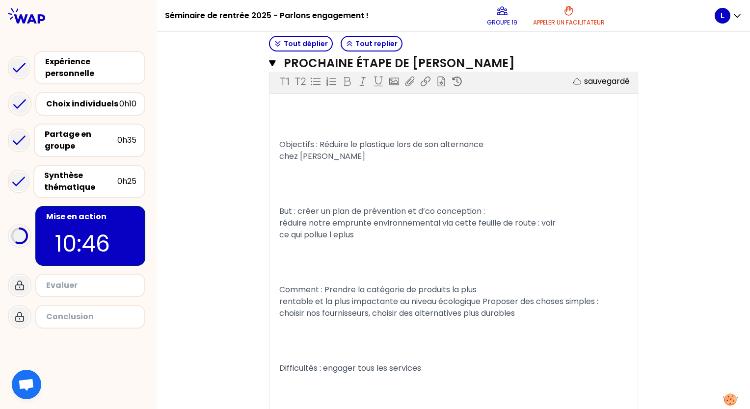
scroll to position [560, 0]
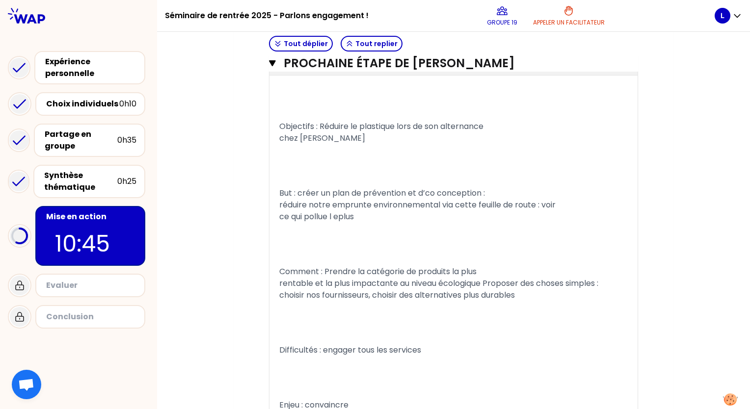
click at [420, 231] on p at bounding box center [453, 244] width 349 height 39
click at [334, 201] on span "But : créer un plan de prévention et d’co conception : réduire notre emprunte e…" at bounding box center [417, 205] width 276 height 35
click at [344, 162] on p at bounding box center [453, 165] width 349 height 39
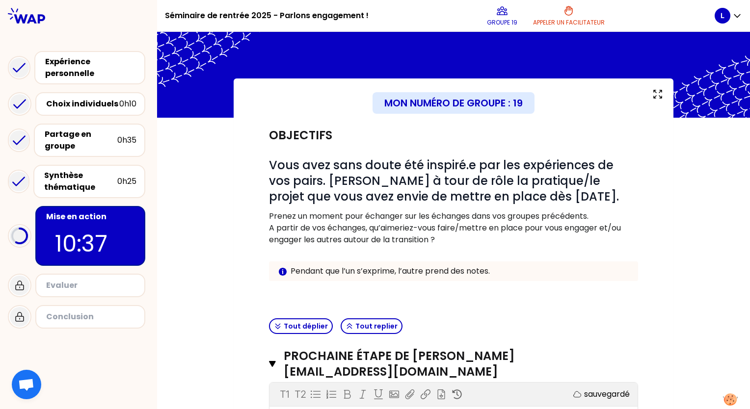
scroll to position [0, 0]
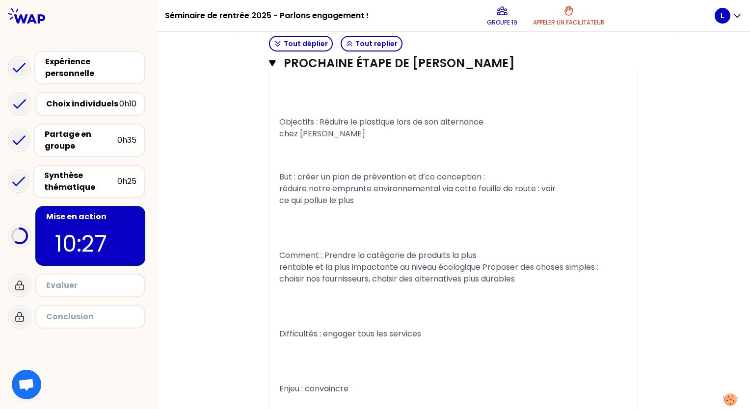
scroll to position [574, 0]
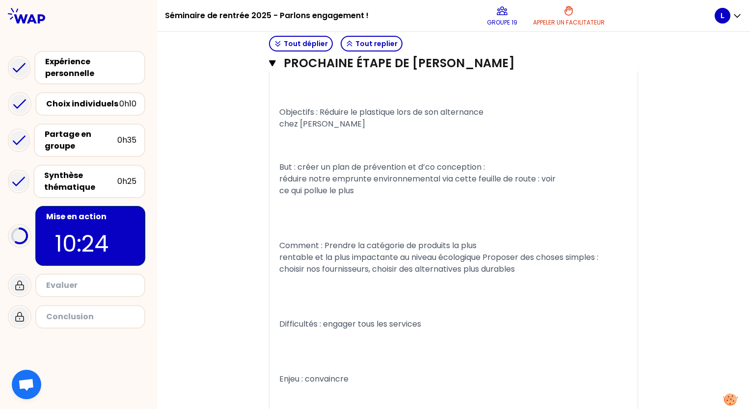
click at [422, 162] on span "But : créer un plan de prévention et d’co conception : réduire notre emprunte e…" at bounding box center [417, 179] width 276 height 35
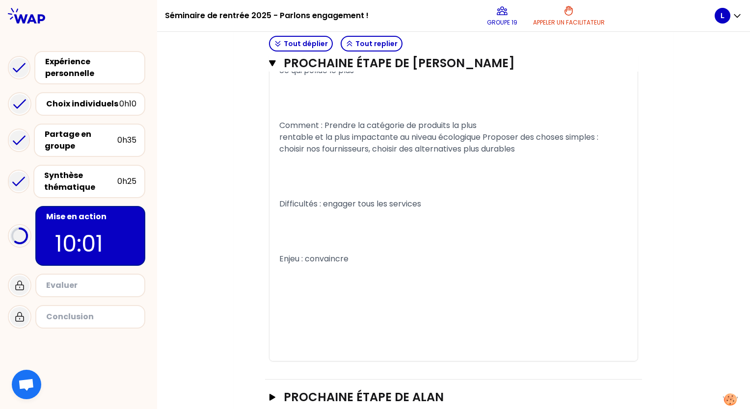
scroll to position [706, 0]
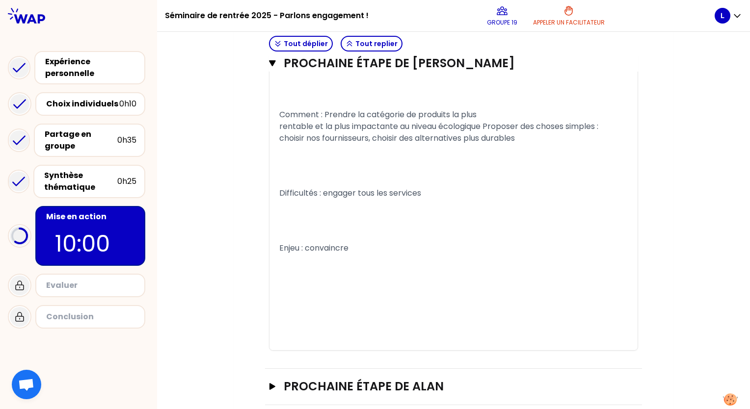
click at [269, 383] on icon "button" at bounding box center [273, 386] width 8 height 7
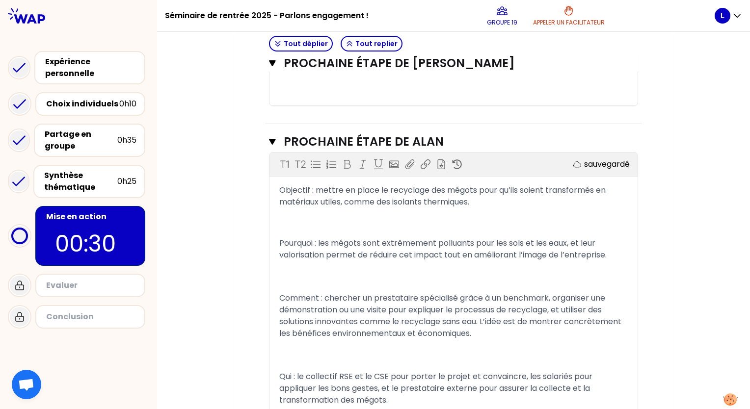
scroll to position [1000, 0]
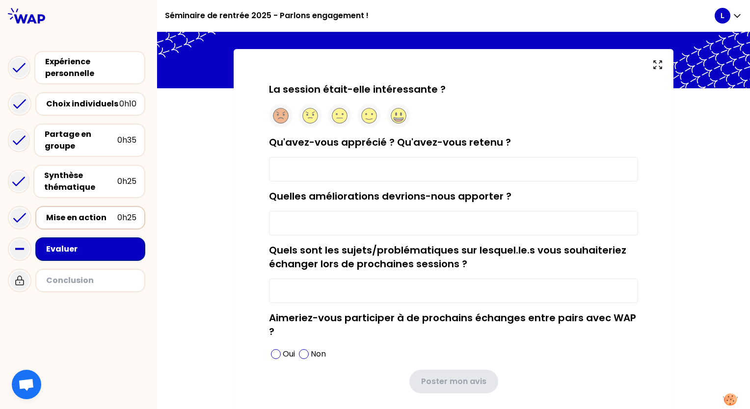
scroll to position [49, 0]
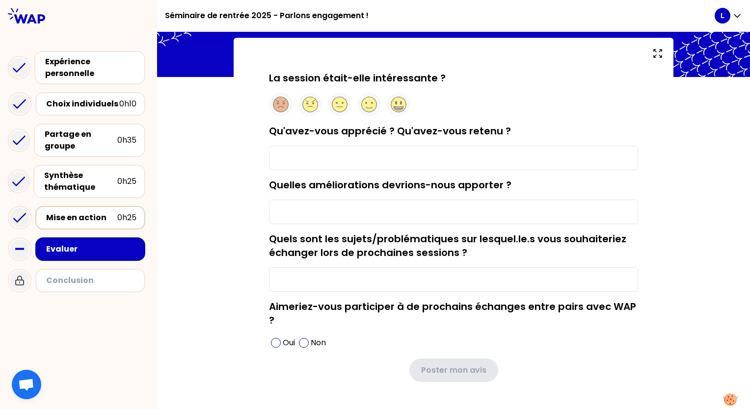
click at [319, 167] on input "Qu'avez-vous apprécié ? Qu'avez-vous retenu ?" at bounding box center [453, 158] width 369 height 25
type input "le partage d'expérience"
click at [468, 208] on input "Quelles améliorations devrions-nous apporter ?" at bounding box center [453, 212] width 369 height 25
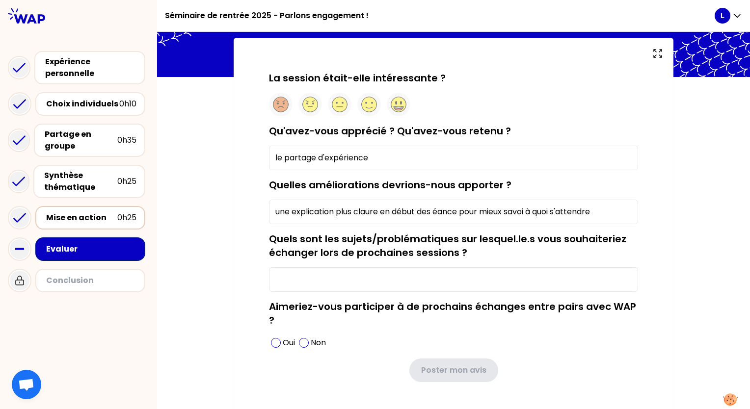
click at [434, 214] on input "une explication plus claure en début des éance pour mieux savoi à quoi s'attend…" at bounding box center [453, 212] width 369 height 25
click at [367, 212] on input "une explication plus claure en début de séance pour mieux savoi à quoi s'attend…" at bounding box center [453, 212] width 369 height 25
click at [523, 213] on input "une explication plus claire en début de séance pour mieux savoi à quoi s'attend…" at bounding box center [453, 212] width 369 height 25
click at [617, 210] on input "une explication plus claire en début de séance pour mieux savoir à quoi s'atten…" at bounding box center [453, 212] width 369 height 25
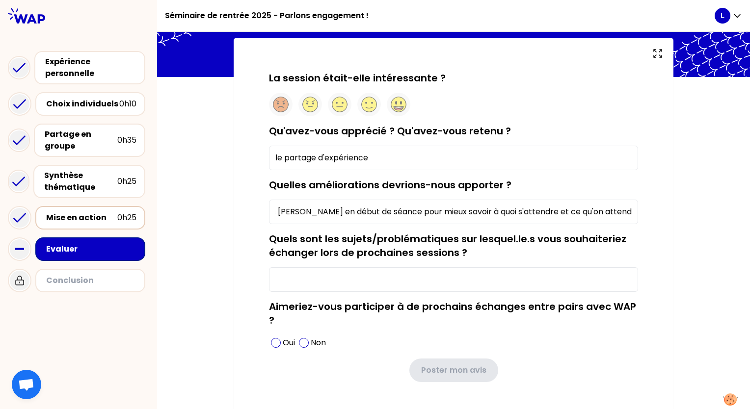
type input "une explication plus [PERSON_NAME] en début de séance pour mieux savoir à quoi …"
click at [406, 282] on input "Quels sont les sujets/problématiques sur lesquel.le.s vous souhaiteriez échange…" at bounding box center [453, 280] width 369 height 25
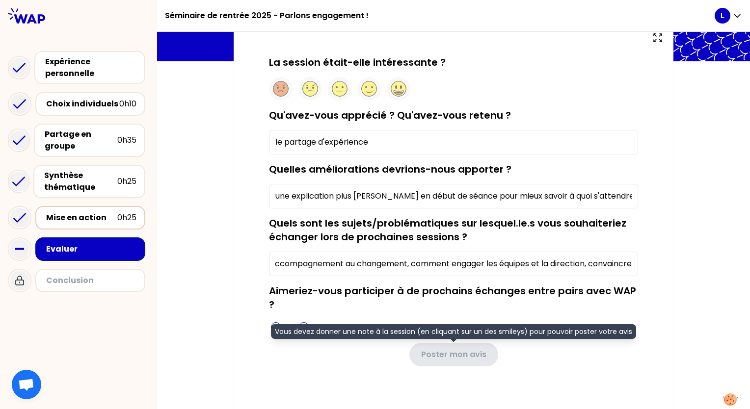
scroll to position [73, 0]
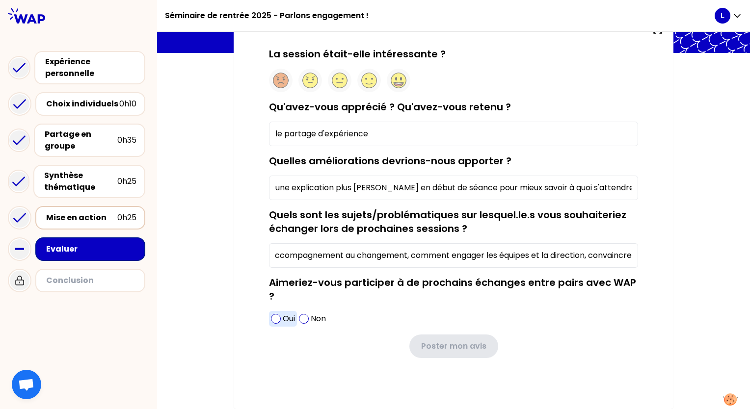
type input "l'accompagnement au changement, comment engager les équipes et la direction, co…"
click at [274, 319] on span at bounding box center [276, 319] width 10 height 10
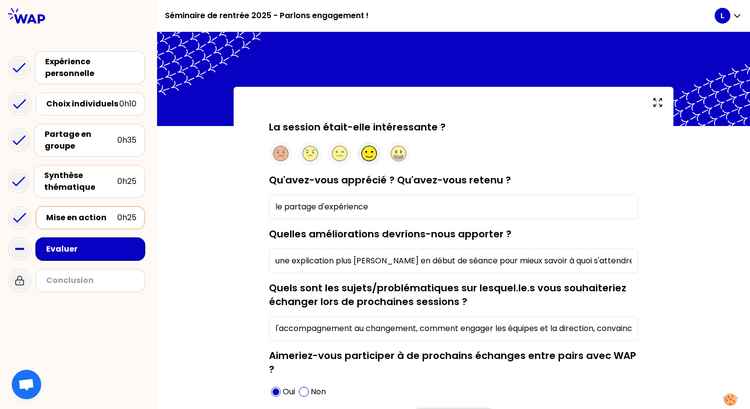
click at [372, 158] on circle at bounding box center [369, 153] width 15 height 15
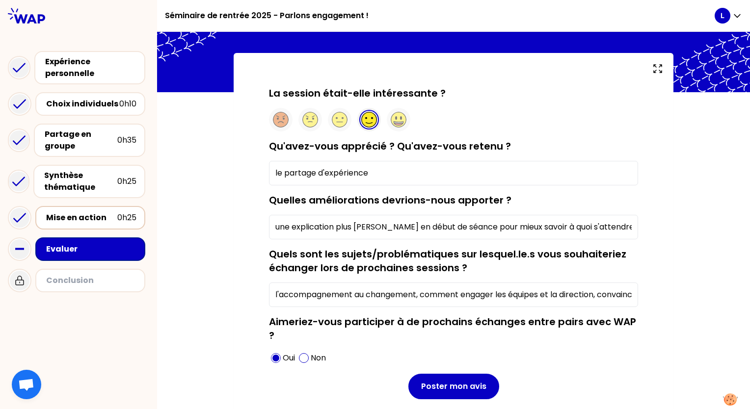
scroll to position [75, 0]
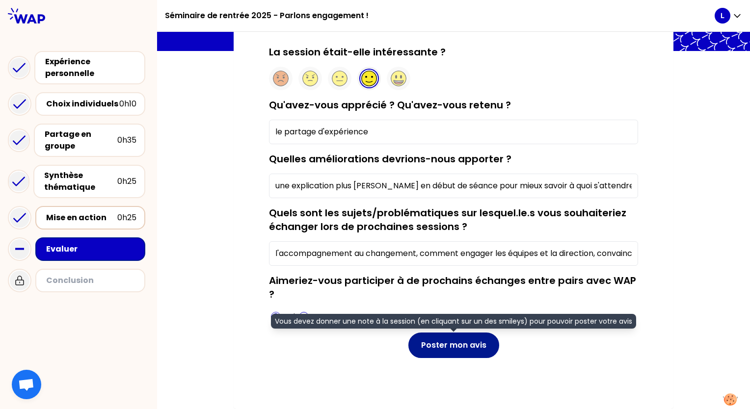
click at [474, 352] on button "Poster mon avis" at bounding box center [454, 346] width 91 height 26
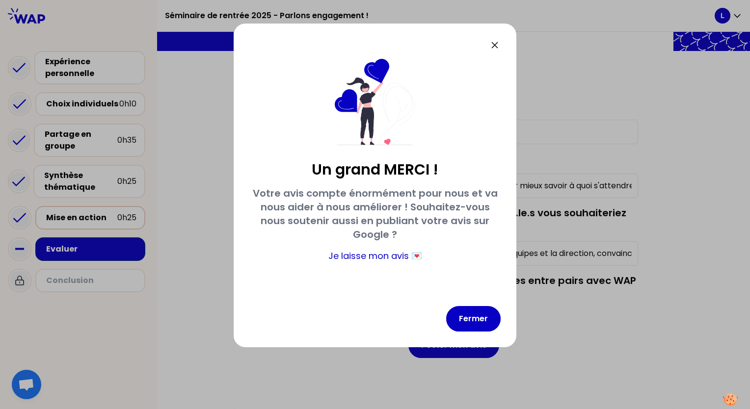
click at [447, 326] on div "Fermer" at bounding box center [374, 319] width 251 height 26
click at [453, 320] on button "Fermer" at bounding box center [473, 319] width 54 height 26
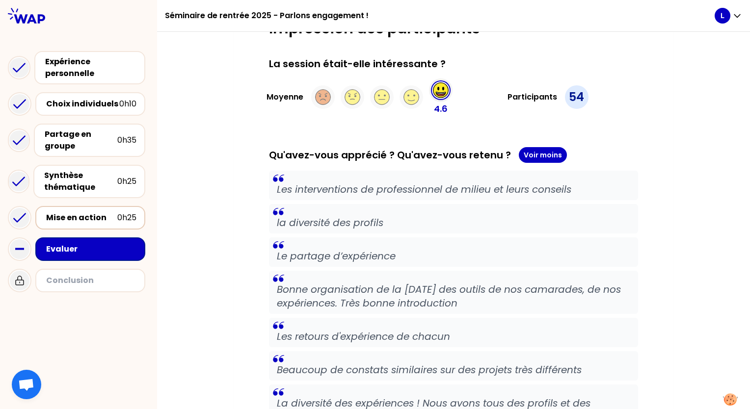
scroll to position [0, 0]
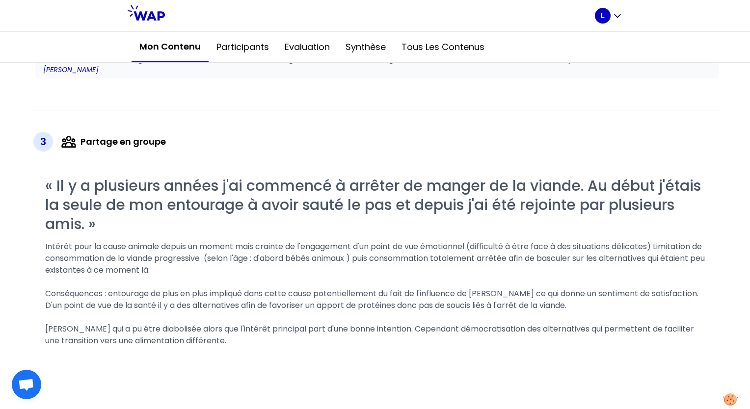
scroll to position [1424, 0]
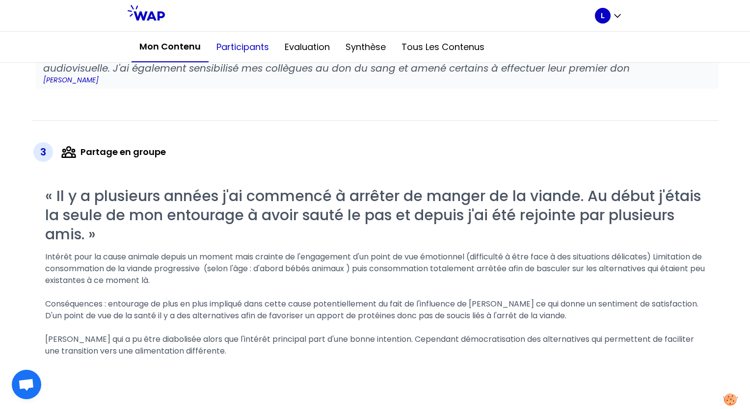
click at [235, 39] on button "Participants" at bounding box center [243, 46] width 68 height 29
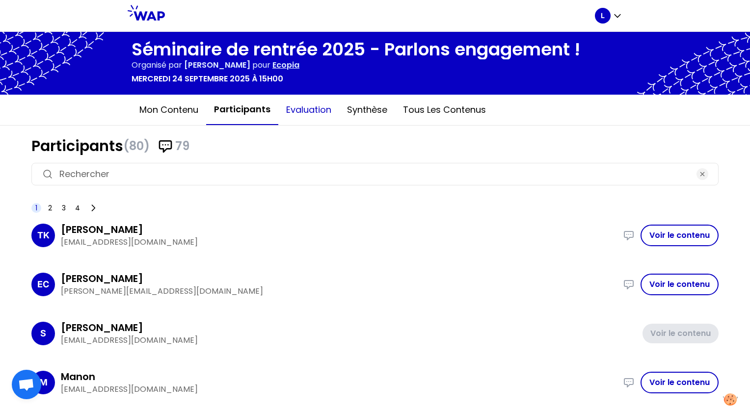
click at [304, 107] on button "Evaluation" at bounding box center [308, 109] width 61 height 29
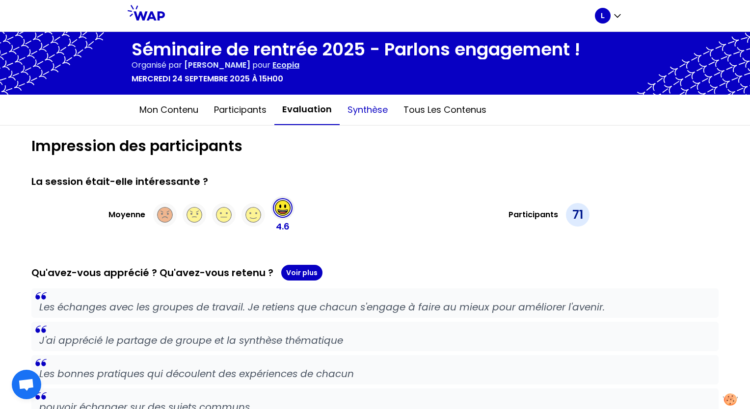
click at [367, 108] on button "Synthèse" at bounding box center [368, 109] width 56 height 29
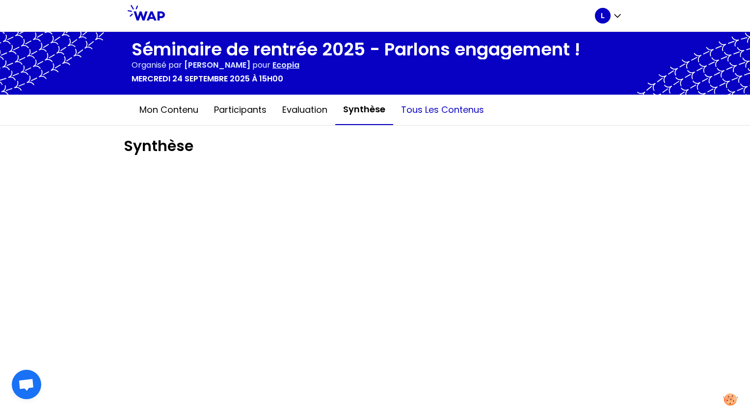
click at [421, 105] on button "Tous les contenus" at bounding box center [442, 109] width 99 height 29
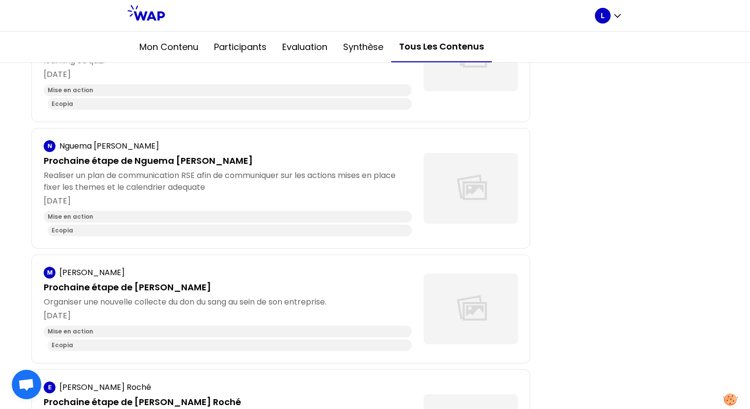
scroll to position [736, 0]
